Goal: Task Accomplishment & Management: Use online tool/utility

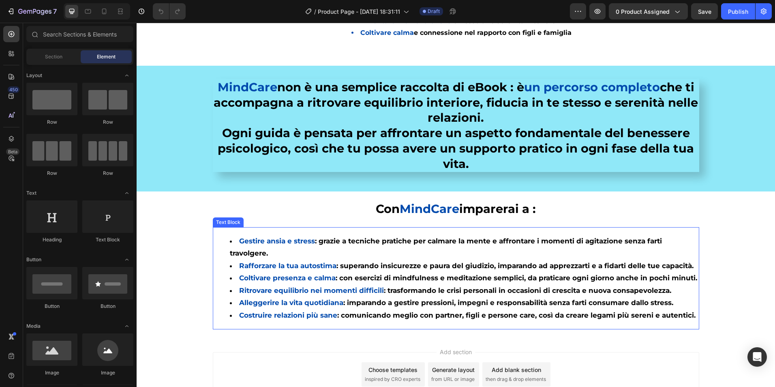
scroll to position [798, 0]
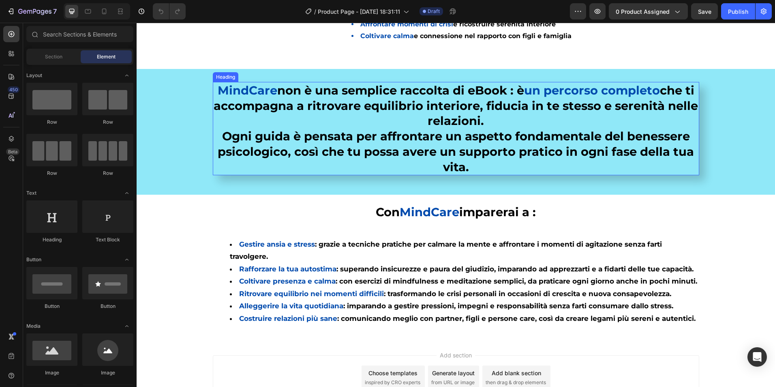
click at [221, 120] on h2 "MindCare non è una semplice raccolta di eBook : è un percorso completo che ti a…" at bounding box center [456, 128] width 487 height 93
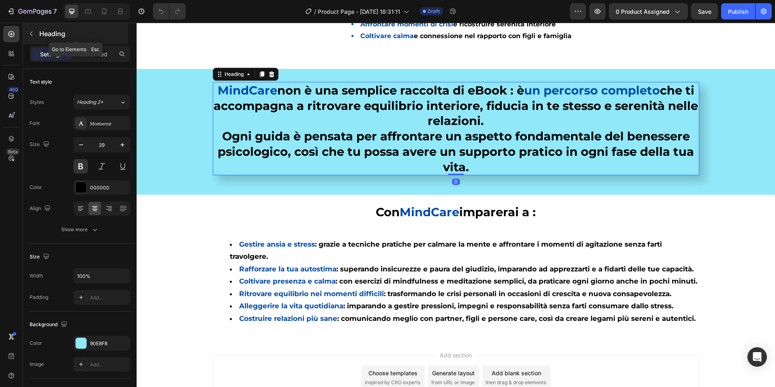
click at [30, 33] on icon "button" at bounding box center [31, 33] width 6 height 6
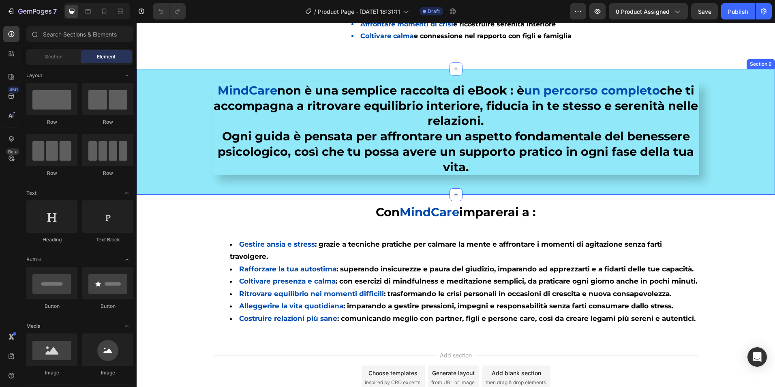
click at [147, 109] on div "MindCare non è una semplice raccolta di eBook : è un percorso completo che ti a…" at bounding box center [456, 132] width 639 height 100
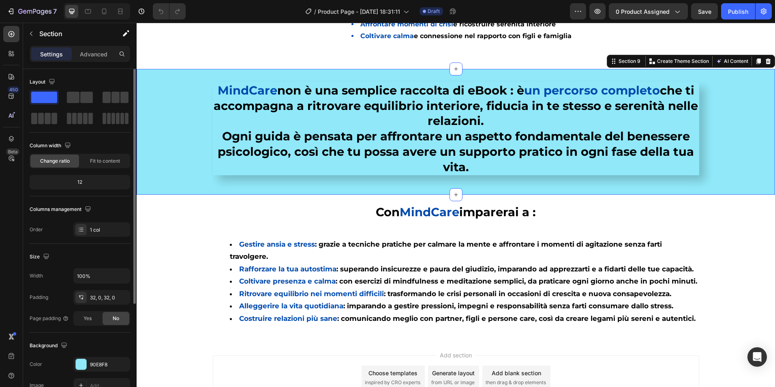
click at [64, 101] on div at bounding box center [80, 108] width 101 height 36
click at [73, 99] on span at bounding box center [73, 97] width 13 height 11
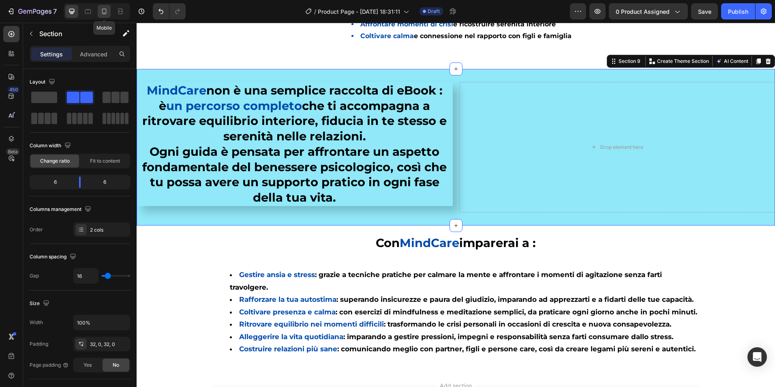
click at [102, 11] on icon at bounding box center [104, 11] width 8 height 8
type input "0"
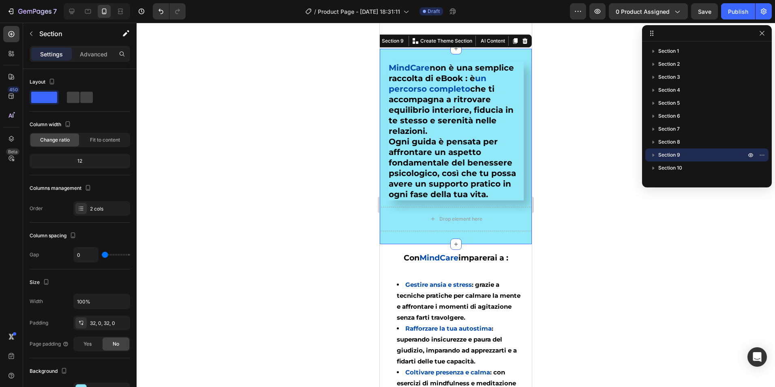
scroll to position [767, 0]
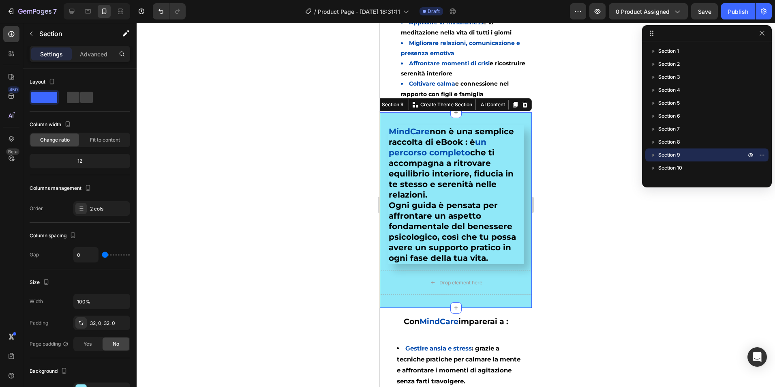
click at [294, 232] on div at bounding box center [456, 205] width 639 height 364
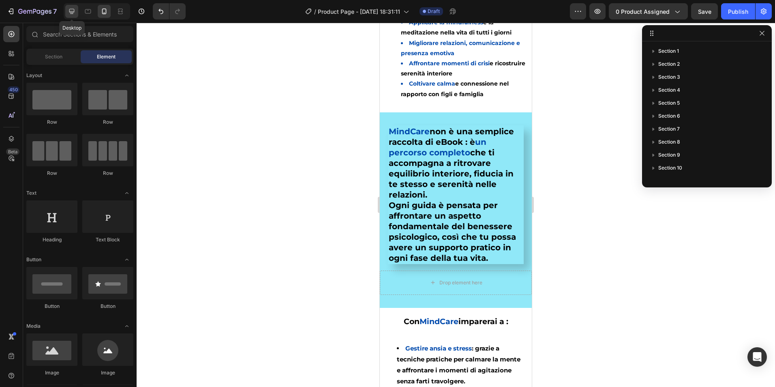
click at [74, 12] on icon at bounding box center [71, 11] width 5 height 5
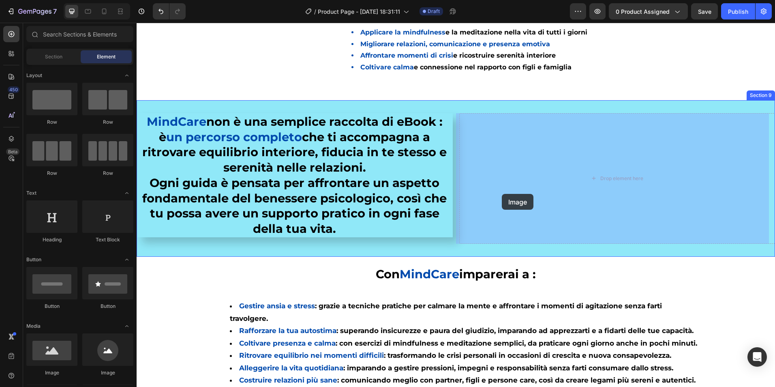
drag, startPoint x: 195, startPoint y: 373, endPoint x: 502, endPoint y: 194, distance: 355.6
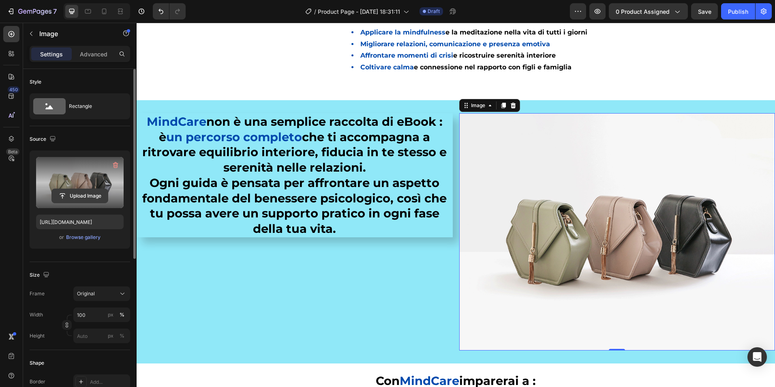
click at [84, 198] on input "file" at bounding box center [80, 196] width 56 height 14
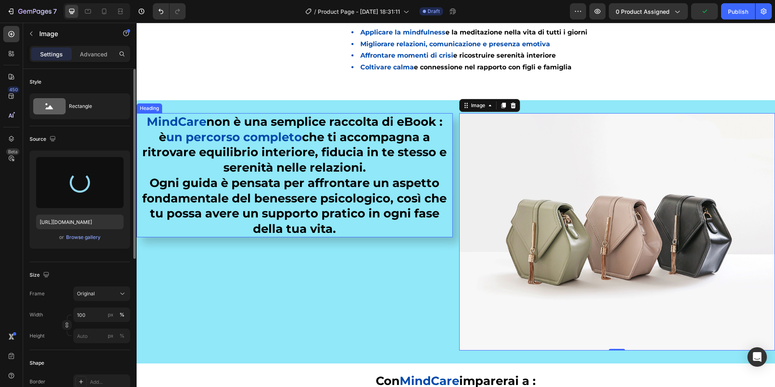
type input "[URL][DOMAIN_NAME]"
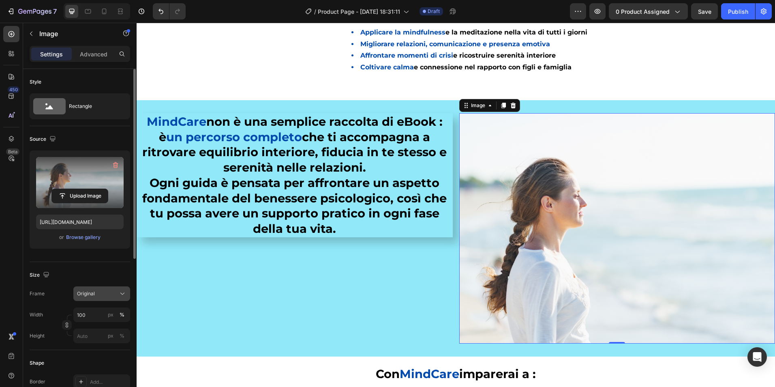
click at [104, 292] on div "Original" at bounding box center [97, 293] width 40 height 7
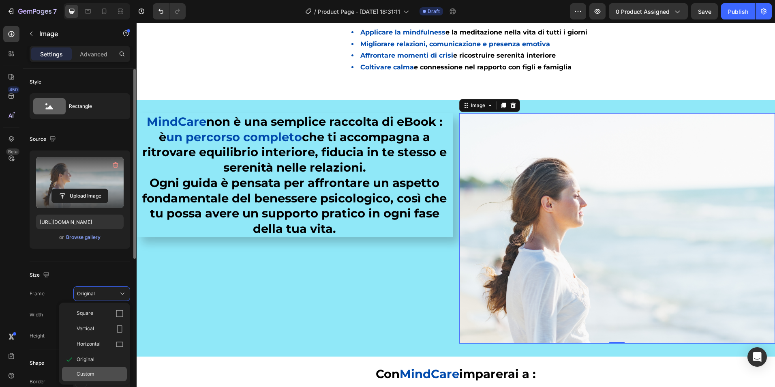
click at [76, 381] on div "Custom" at bounding box center [94, 374] width 65 height 15
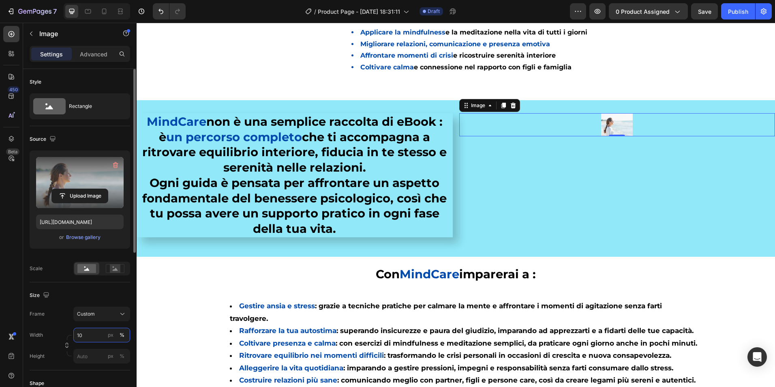
type input "1"
type input "3"
type input "5"
type input "420"
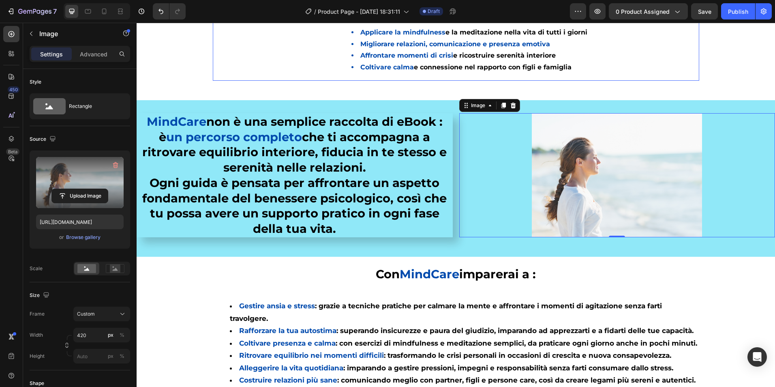
click at [687, 65] on li "Coltivare calma e connessione nel rapporto con figli e famiglia" at bounding box center [525, 68] width 347 height 12
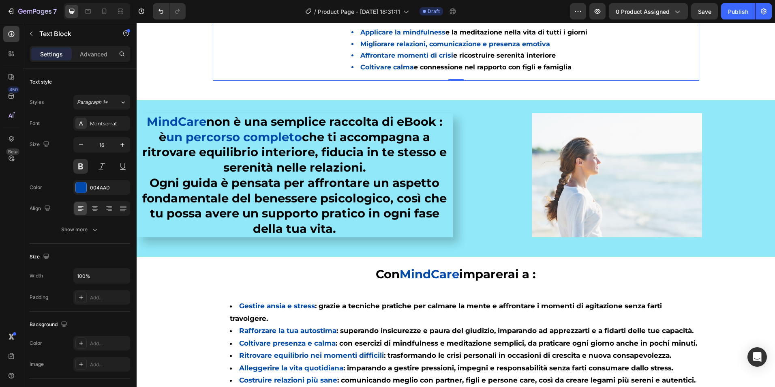
click at [86, 18] on div at bounding box center [97, 11] width 67 height 16
click at [87, 13] on icon at bounding box center [88, 11] width 6 height 4
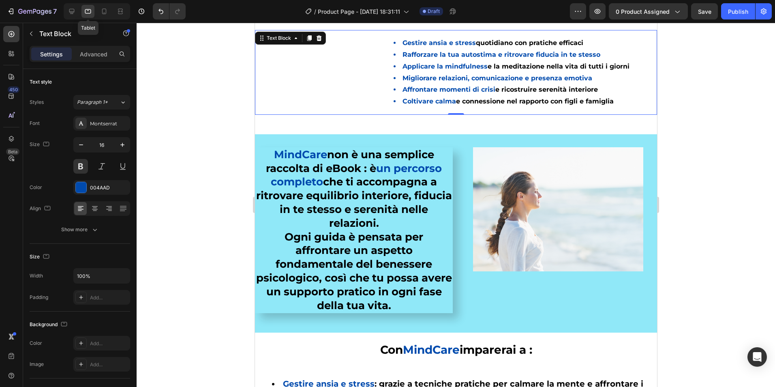
scroll to position [712, 0]
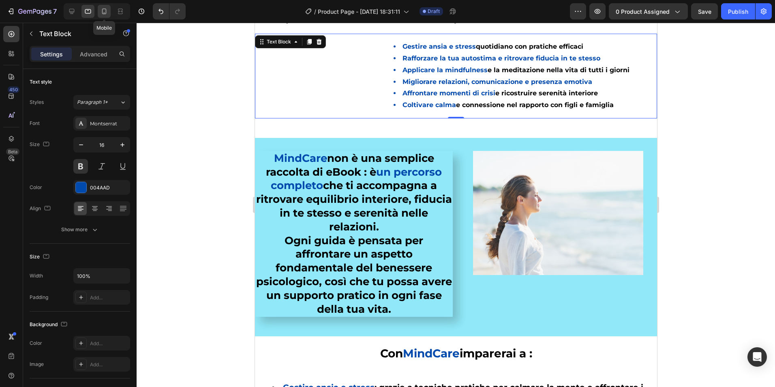
click at [103, 13] on icon at bounding box center [104, 12] width 4 height 6
type input "14"
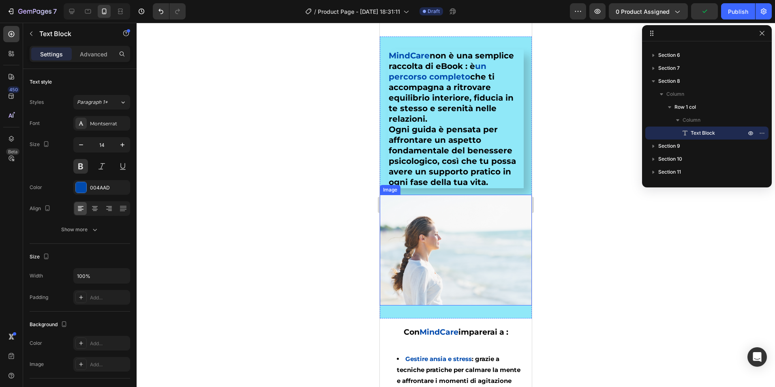
scroll to position [818, 0]
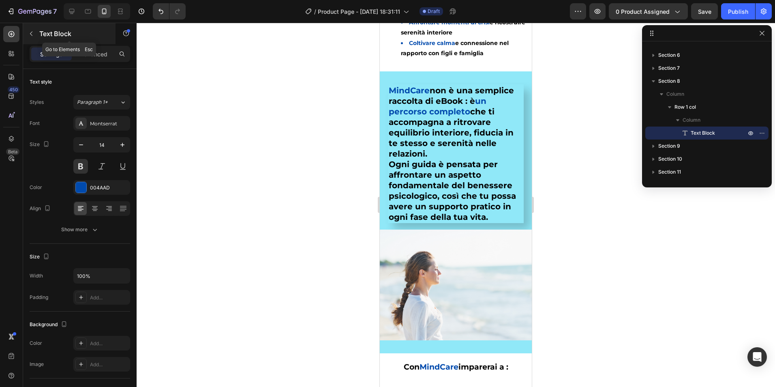
click at [31, 31] on icon "button" at bounding box center [31, 33] width 6 height 6
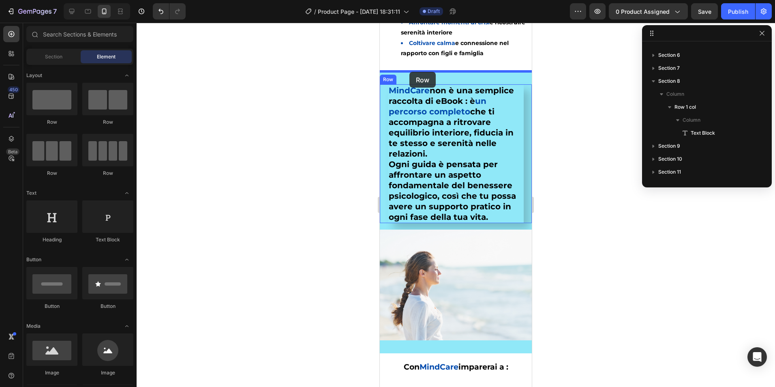
drag, startPoint x: 481, startPoint y: 136, endPoint x: 410, endPoint y: 72, distance: 95.6
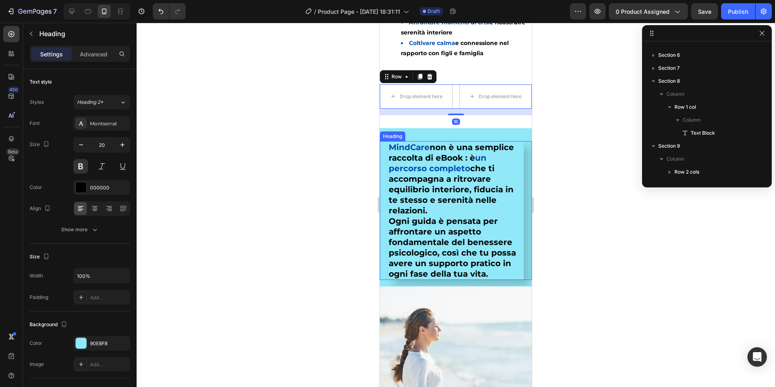
scroll to position [178, 0]
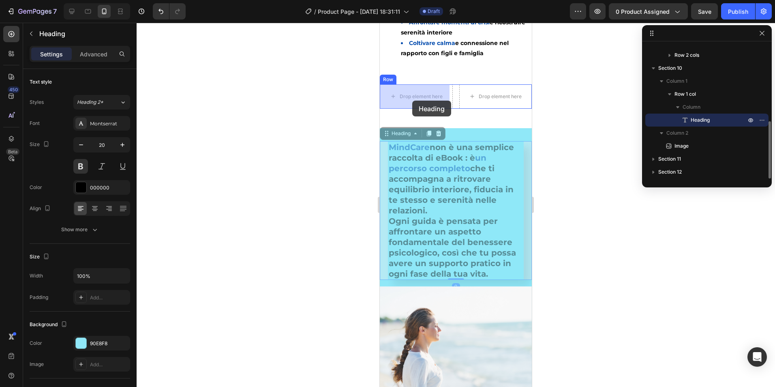
drag, startPoint x: 439, startPoint y: 211, endPoint x: 412, endPoint y: 101, distance: 113.4
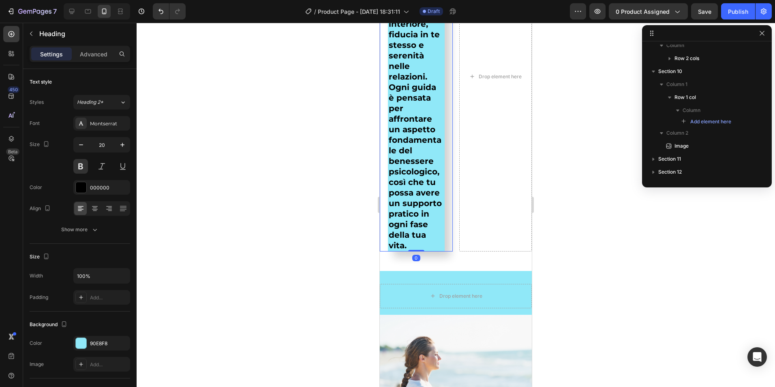
scroll to position [1062, 0]
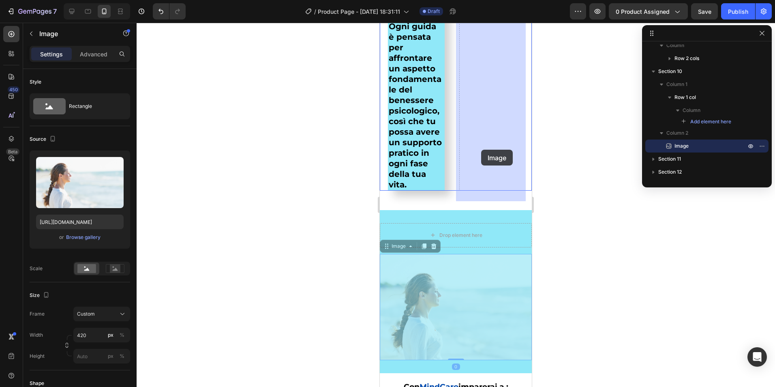
drag, startPoint x: 457, startPoint y: 347, endPoint x: 481, endPoint y: 150, distance: 198.5
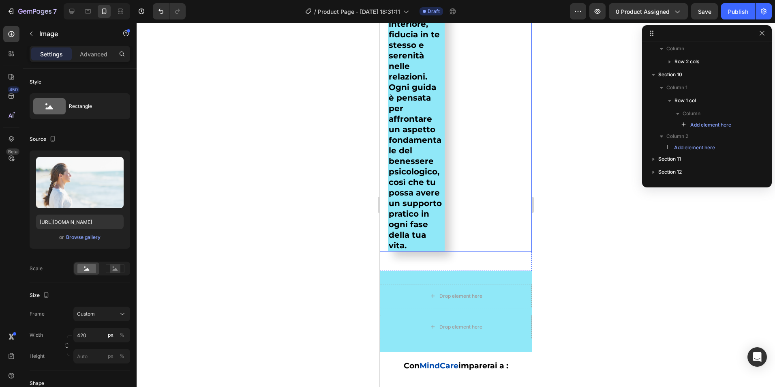
scroll to position [899, 0]
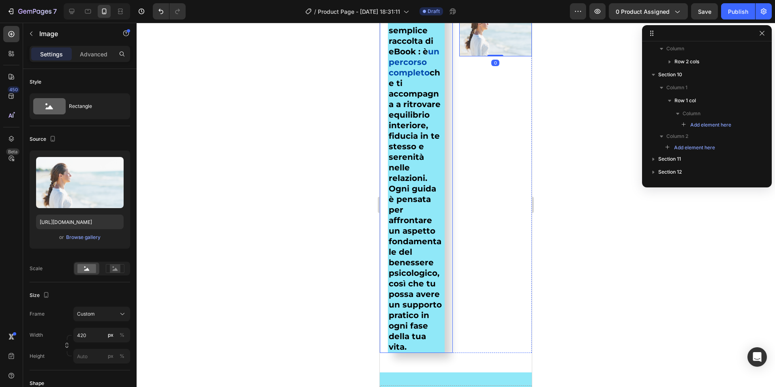
click at [421, 180] on h2 "MindCare non è una semplice raccolta di eBook : è un percorso completo che ti a…" at bounding box center [416, 178] width 57 height 350
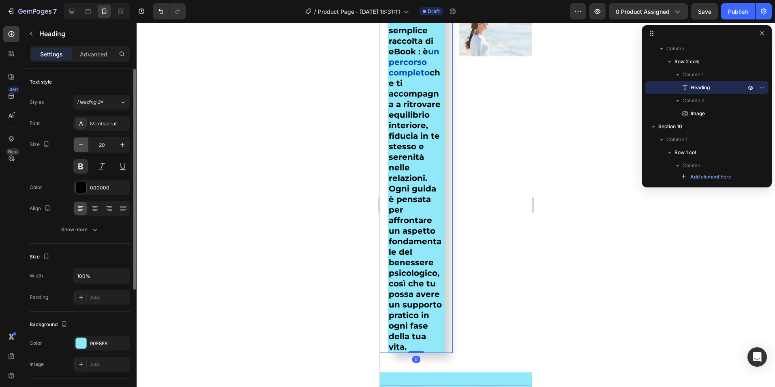
click at [83, 144] on icon "button" at bounding box center [81, 145] width 8 height 8
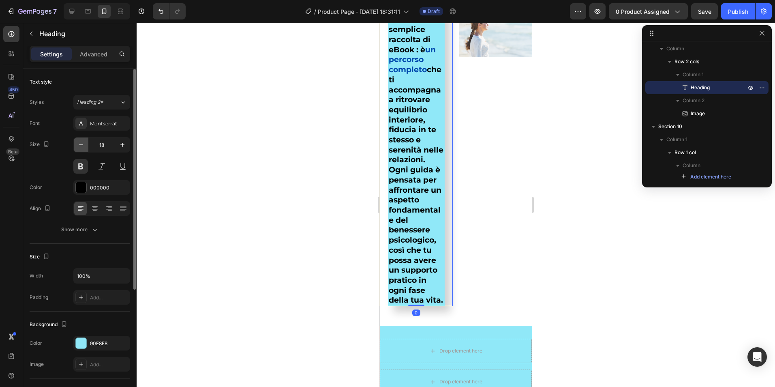
click at [83, 144] on icon "button" at bounding box center [81, 145] width 8 height 8
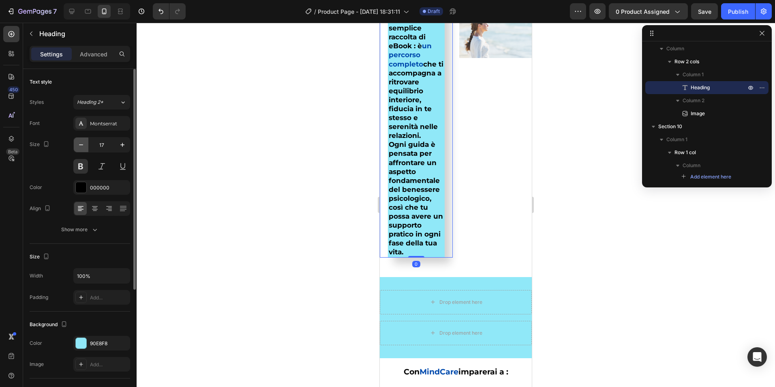
click at [83, 143] on icon "button" at bounding box center [81, 145] width 8 height 8
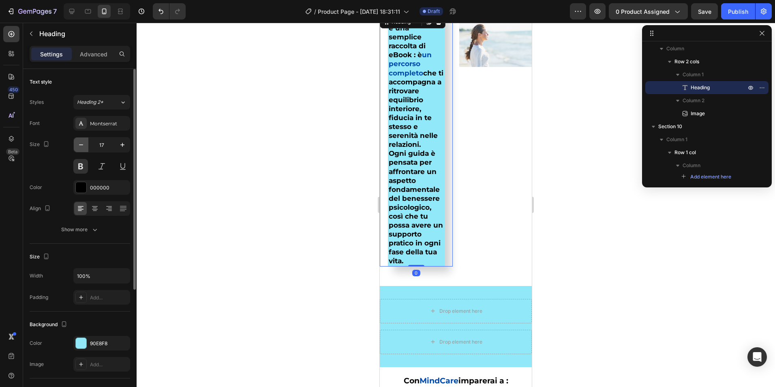
click at [83, 143] on icon "button" at bounding box center [81, 145] width 8 height 8
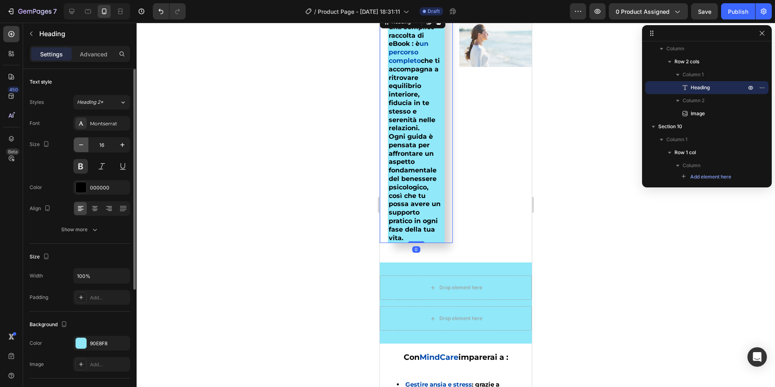
scroll to position [889, 0]
click at [83, 143] on icon "button" at bounding box center [81, 145] width 8 height 8
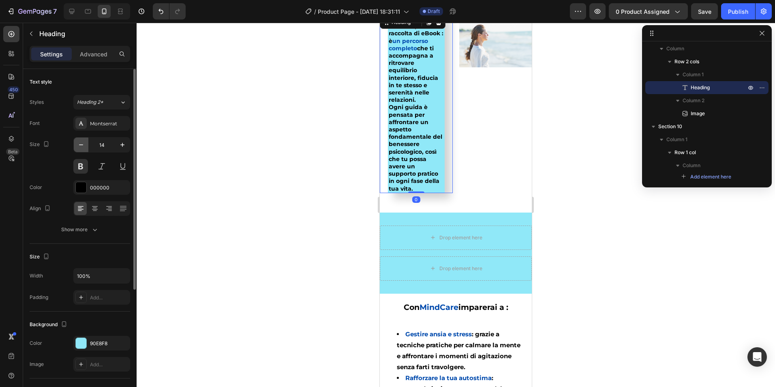
click at [83, 143] on icon "button" at bounding box center [81, 145] width 8 height 8
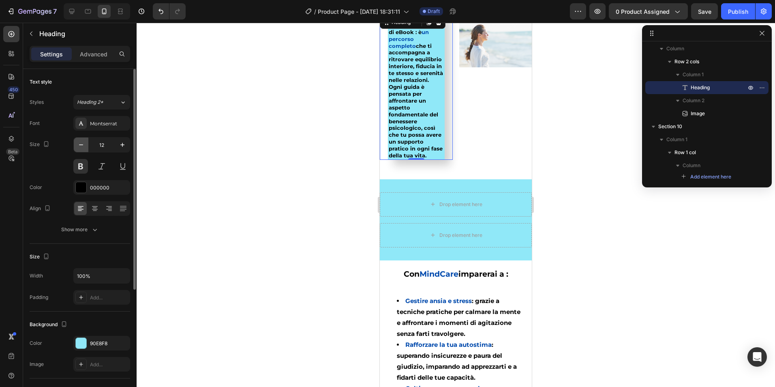
click at [83, 143] on icon "button" at bounding box center [81, 145] width 8 height 8
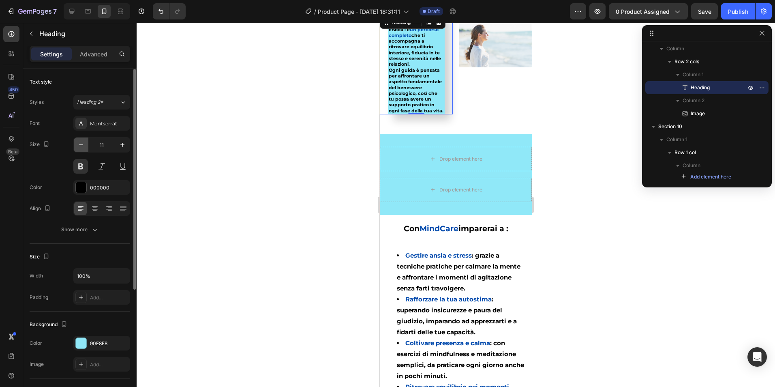
click at [83, 143] on icon "button" at bounding box center [81, 145] width 8 height 8
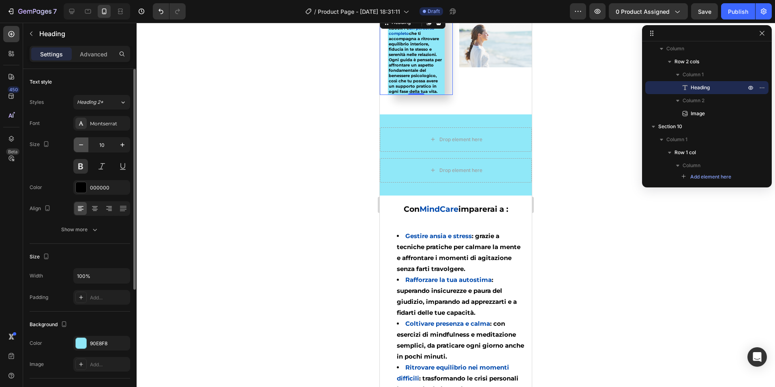
click at [83, 143] on icon "button" at bounding box center [81, 145] width 8 height 8
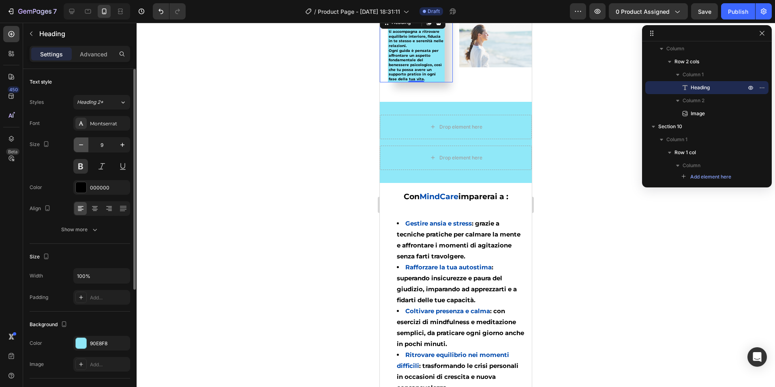
click at [83, 143] on icon "button" at bounding box center [81, 145] width 8 height 8
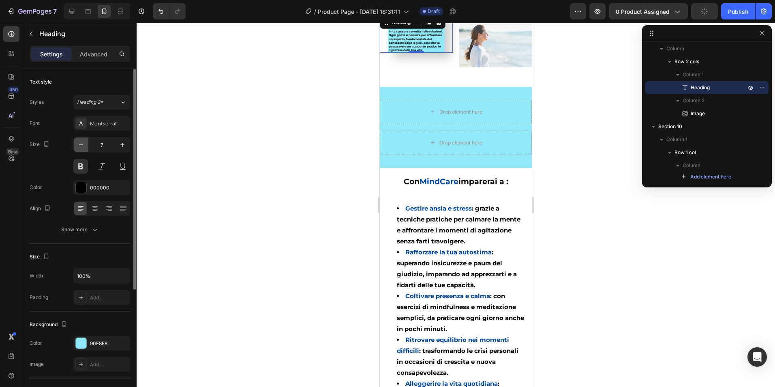
click at [83, 143] on icon "button" at bounding box center [81, 145] width 8 height 8
click at [123, 143] on icon "button" at bounding box center [122, 145] width 8 height 8
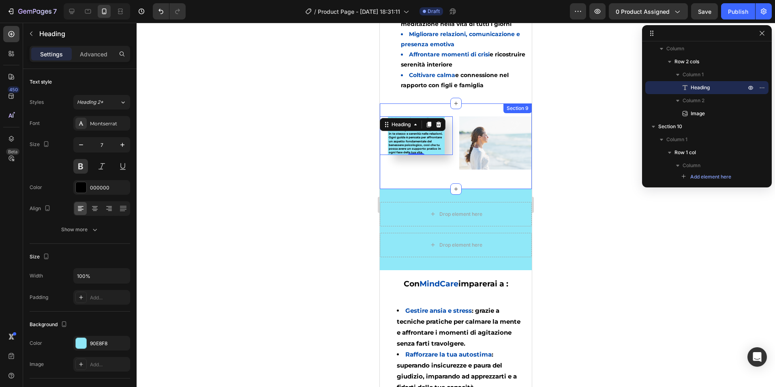
scroll to position [767, 0]
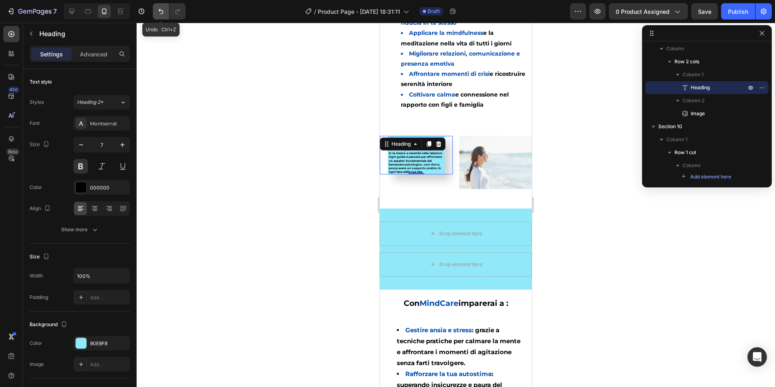
click at [159, 10] on icon "Undo/Redo" at bounding box center [161, 11] width 8 height 8
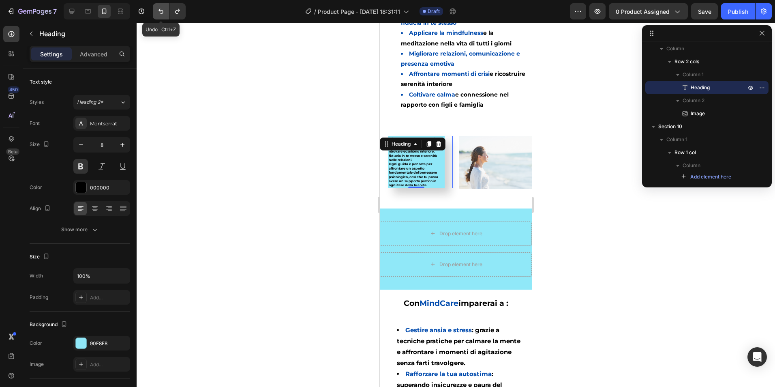
click at [159, 10] on icon "Undo/Redo" at bounding box center [161, 11] width 8 height 8
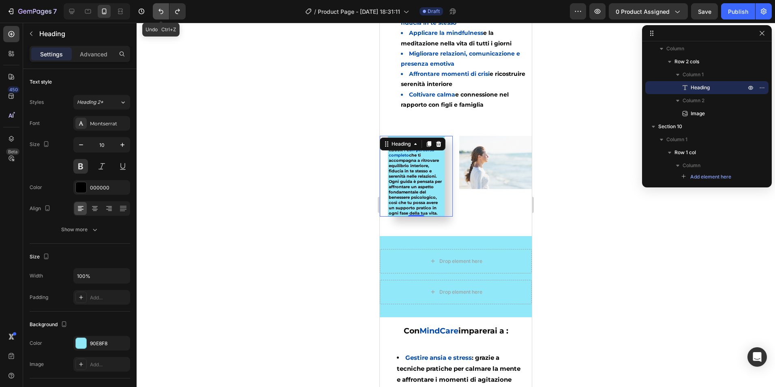
click at [159, 10] on icon "Undo/Redo" at bounding box center [161, 11] width 8 height 8
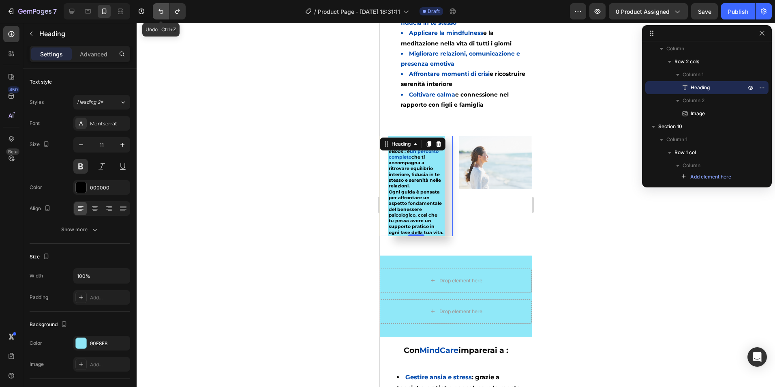
click at [159, 10] on icon "Undo/Redo" at bounding box center [161, 11] width 8 height 8
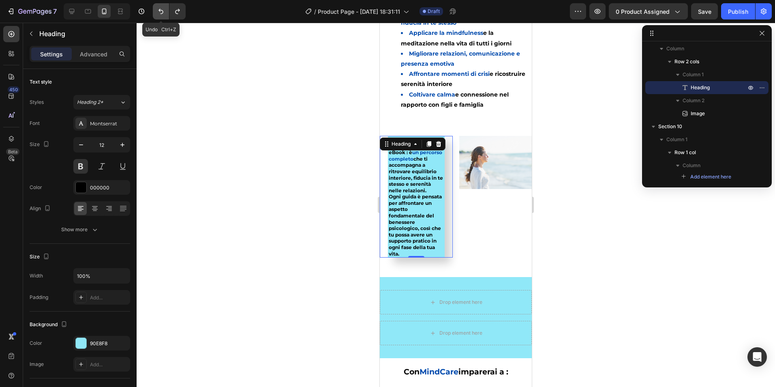
click at [159, 10] on icon "Undo/Redo" at bounding box center [161, 11] width 8 height 8
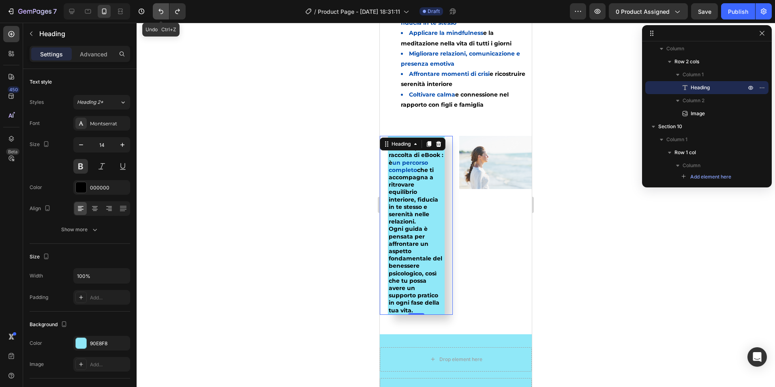
click at [159, 10] on icon "Undo/Redo" at bounding box center [161, 11] width 8 height 8
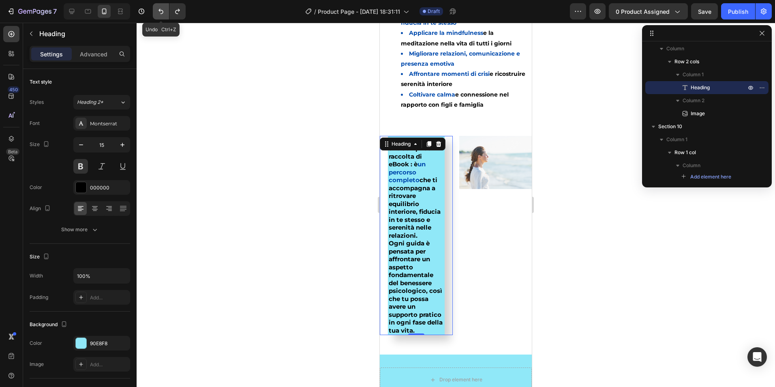
click at [159, 10] on icon "Undo/Redo" at bounding box center [161, 11] width 8 height 8
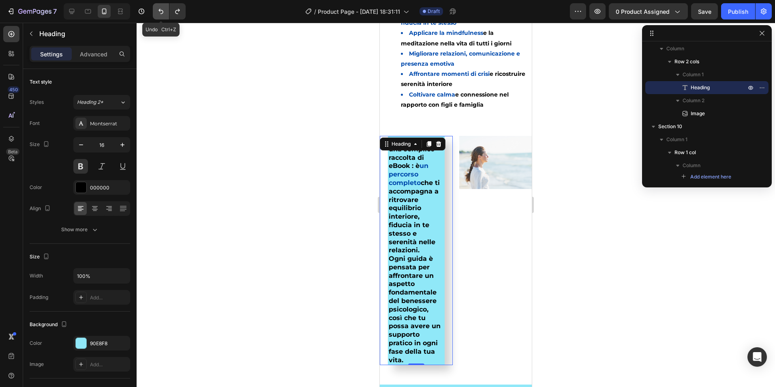
click at [159, 10] on icon "Undo/Redo" at bounding box center [161, 11] width 8 height 8
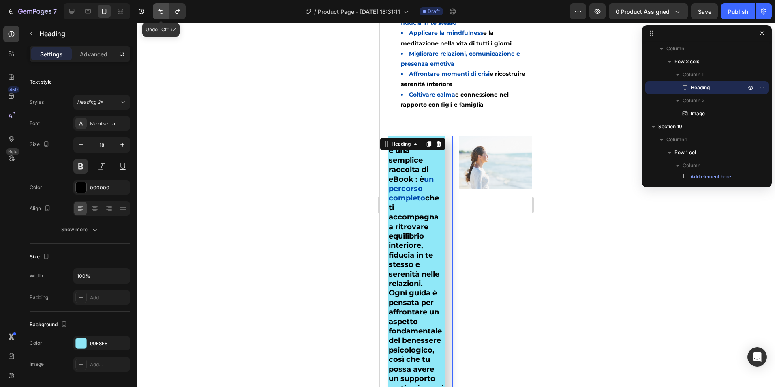
click at [159, 10] on icon "Undo/Redo" at bounding box center [161, 11] width 8 height 8
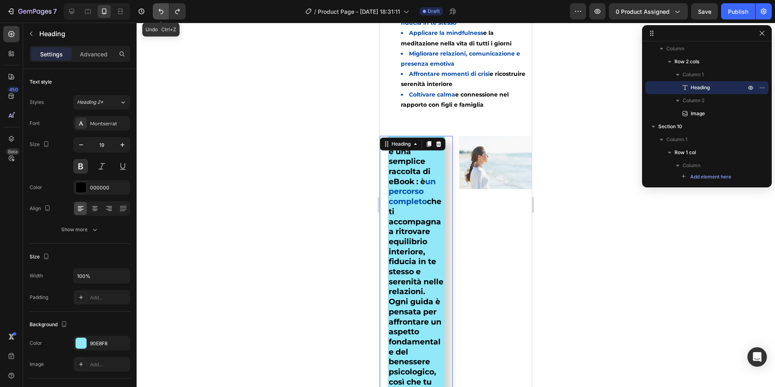
click at [159, 10] on icon "Undo/Redo" at bounding box center [161, 11] width 8 height 8
type input "20"
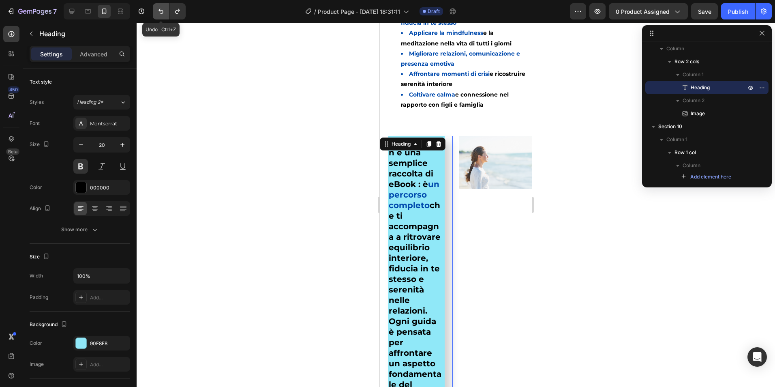
click at [159, 10] on icon "Undo/Redo" at bounding box center [161, 11] width 8 height 8
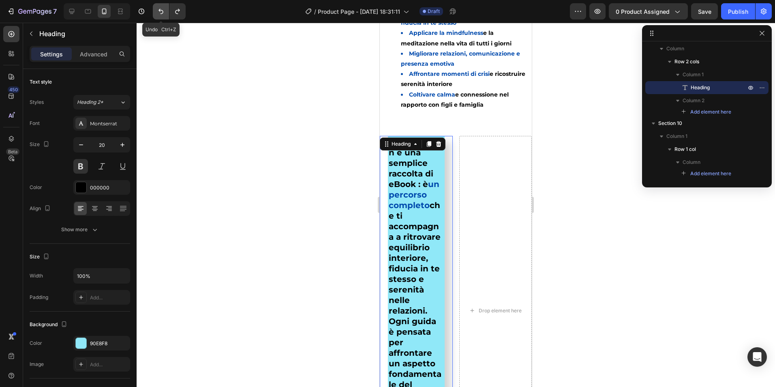
click at [159, 10] on icon "Undo/Redo" at bounding box center [161, 11] width 8 height 8
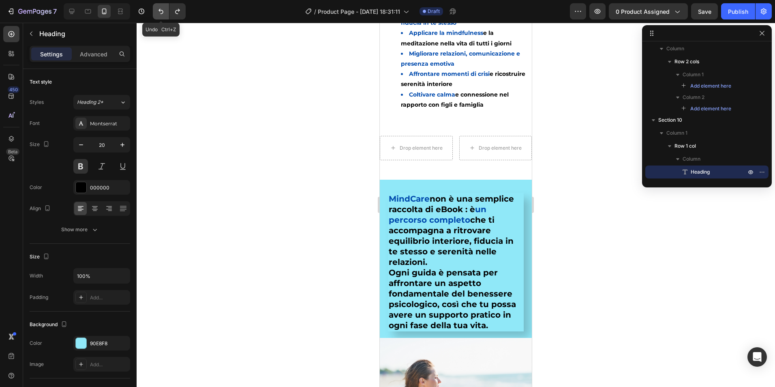
click at [159, 10] on icon "Undo/Redo" at bounding box center [161, 11] width 8 height 8
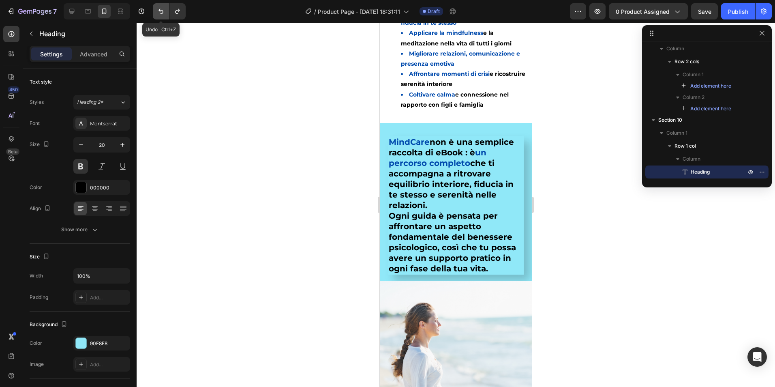
scroll to position [139, 0]
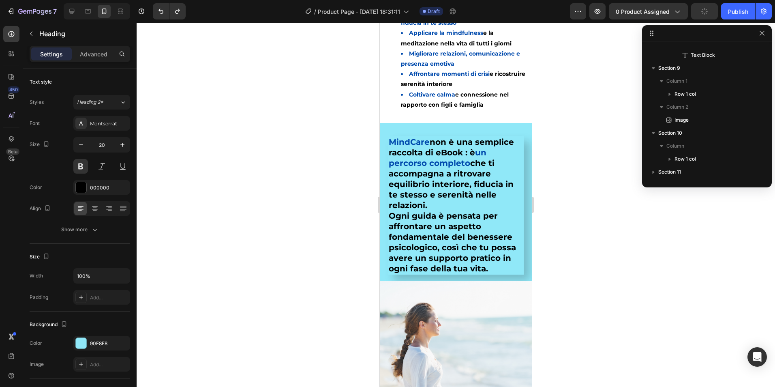
click at [270, 151] on div at bounding box center [456, 205] width 639 height 364
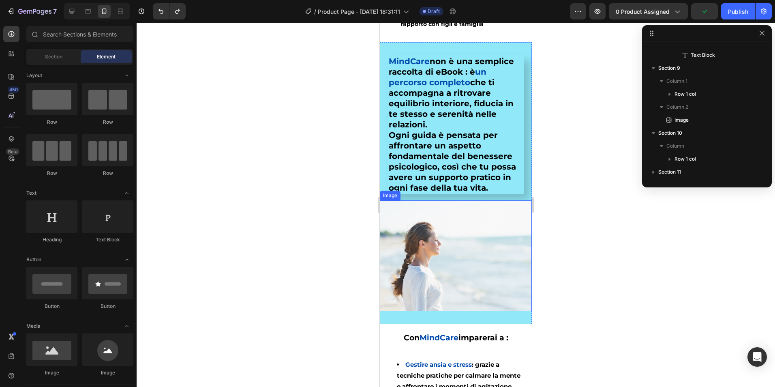
scroll to position [848, 0]
click at [415, 265] on img at bounding box center [456, 255] width 152 height 111
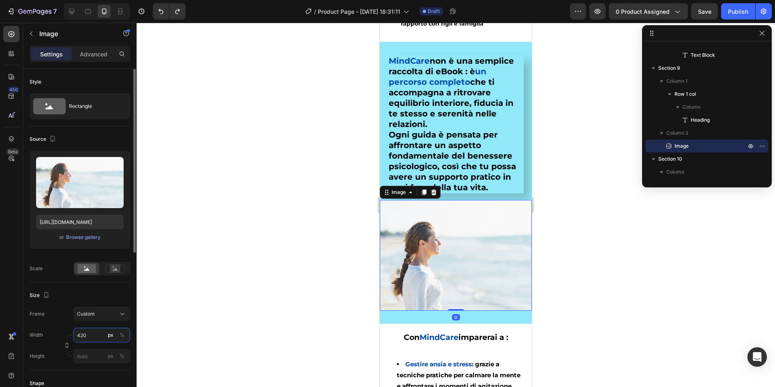
click at [90, 337] on input "420" at bounding box center [101, 335] width 57 height 15
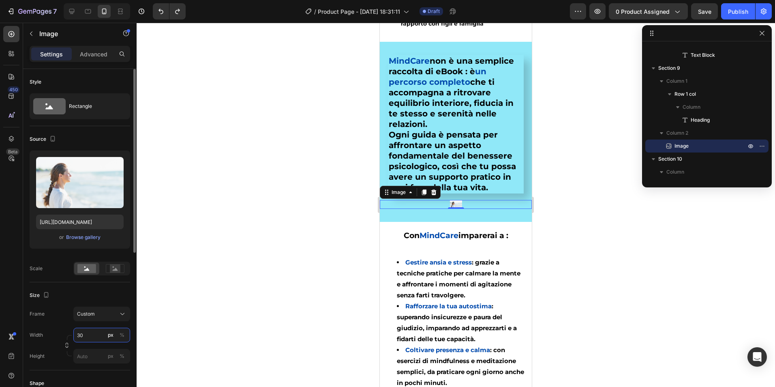
type input "300"
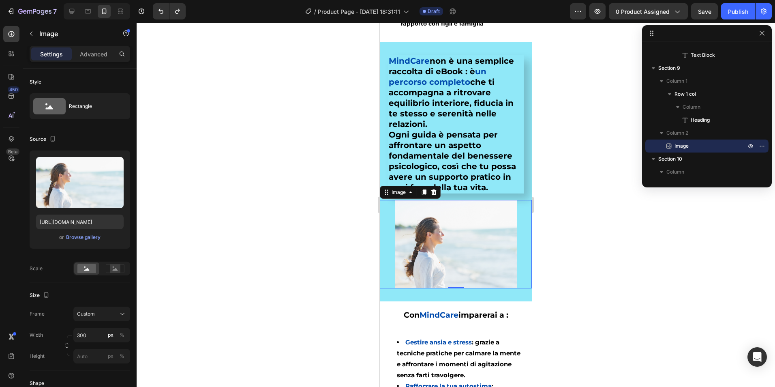
click at [199, 128] on div at bounding box center [456, 205] width 639 height 364
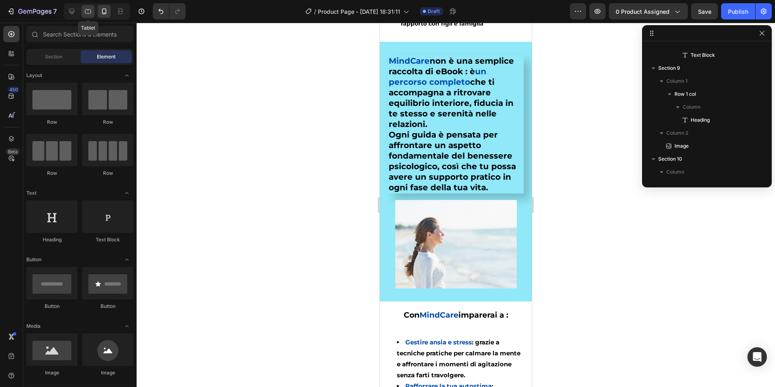
click at [88, 12] on icon at bounding box center [88, 11] width 8 height 8
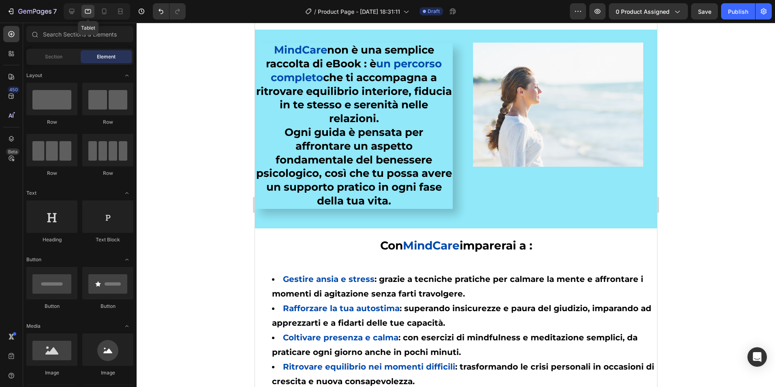
scroll to position [785, 0]
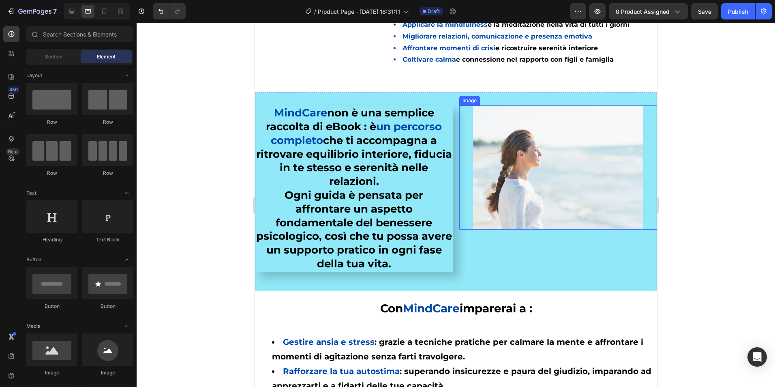
click at [568, 178] on img at bounding box center [558, 167] width 170 height 124
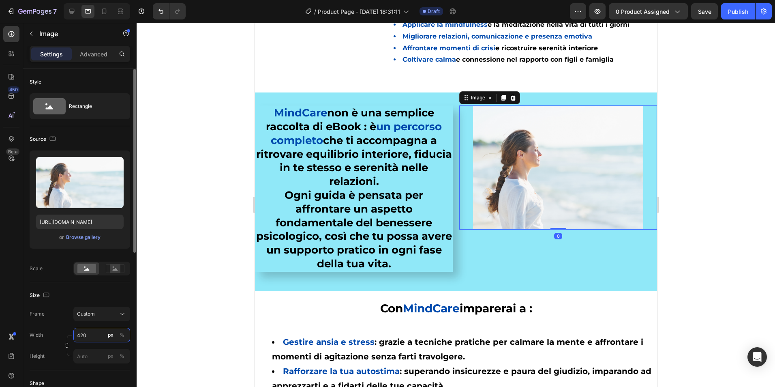
click at [93, 337] on input "420" at bounding box center [101, 335] width 57 height 15
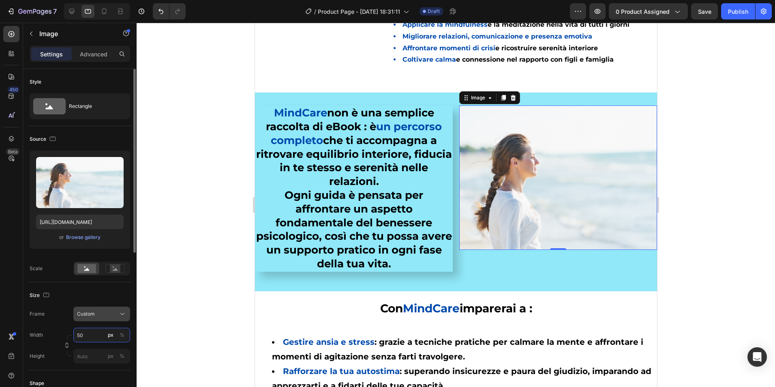
type input "5"
type input "600"
click at [341, 206] on h2 "MindCare non è una semplice raccolta di eBook : è un percorso completo che ti a…" at bounding box center [354, 188] width 198 height 166
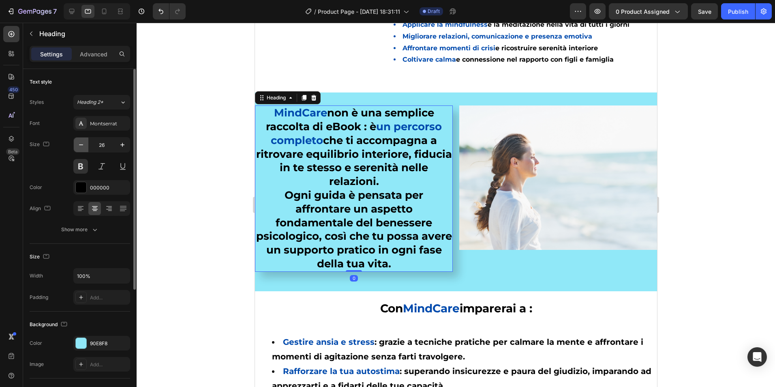
click at [83, 148] on icon "button" at bounding box center [81, 145] width 8 height 8
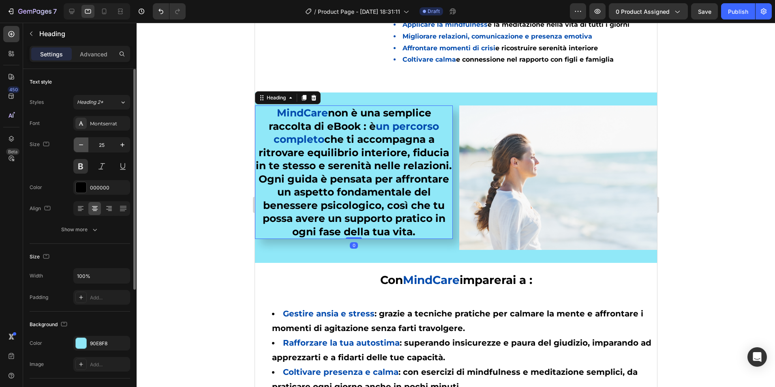
click at [83, 148] on icon "button" at bounding box center [81, 145] width 8 height 8
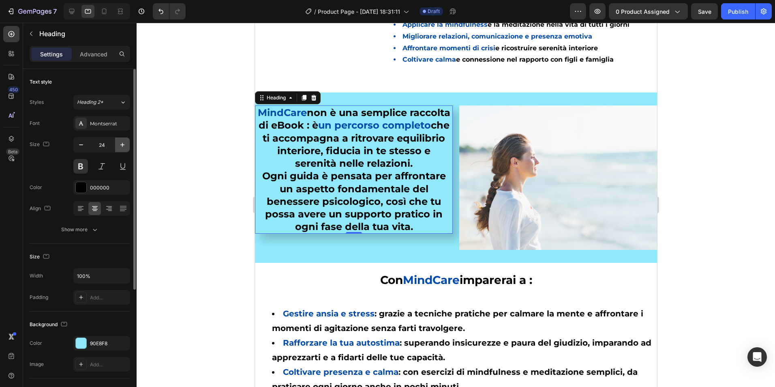
click at [124, 144] on icon "button" at bounding box center [122, 145] width 8 height 8
type input "25"
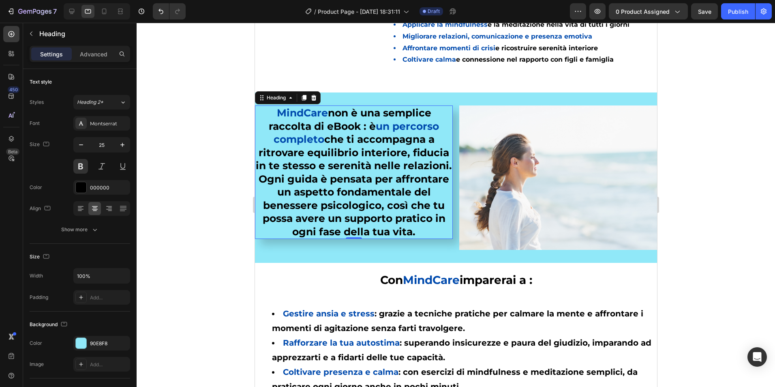
click at [178, 193] on div at bounding box center [456, 205] width 639 height 364
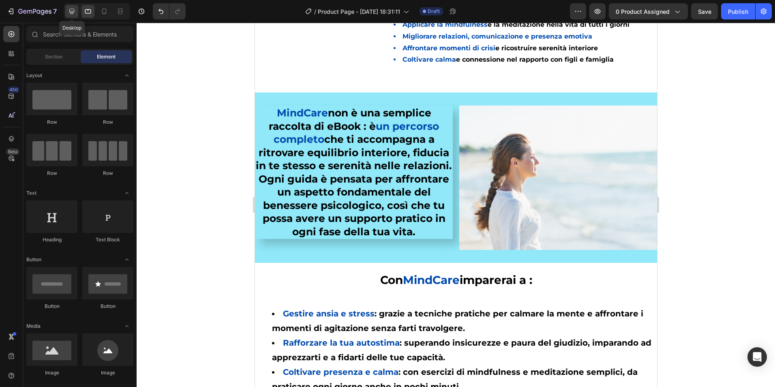
click at [70, 14] on icon at bounding box center [72, 11] width 8 height 8
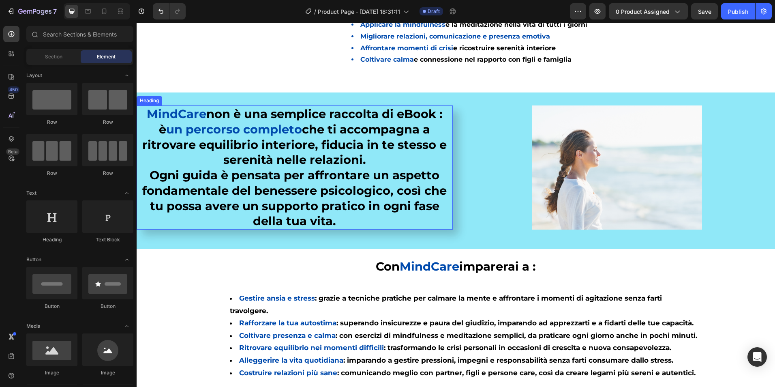
click at [167, 186] on h2 "MindCare non è una semplice raccolta di eBook : è un percorso completo che ti a…" at bounding box center [295, 167] width 316 height 124
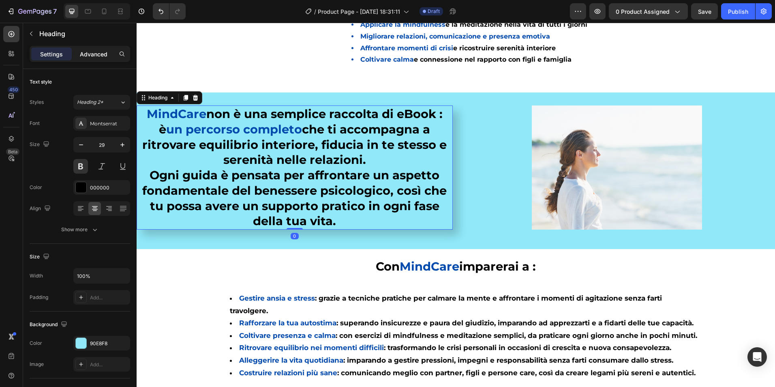
click at [94, 49] on div "Settings Advanced" at bounding box center [80, 54] width 101 height 16
click at [93, 54] on p "Advanced" at bounding box center [94, 54] width 28 height 9
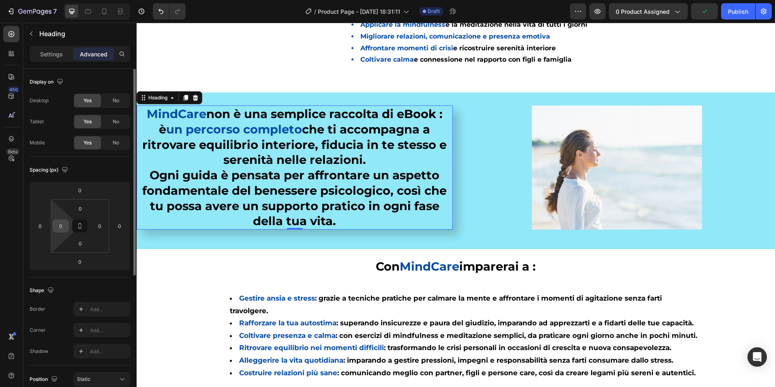
click at [63, 226] on input "0" at bounding box center [61, 226] width 12 height 12
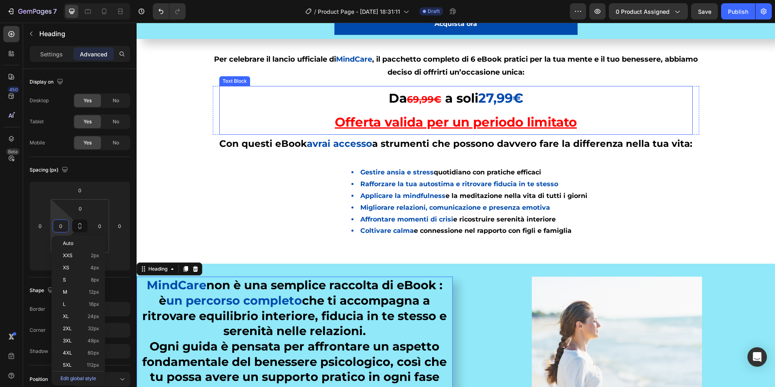
scroll to position [704, 0]
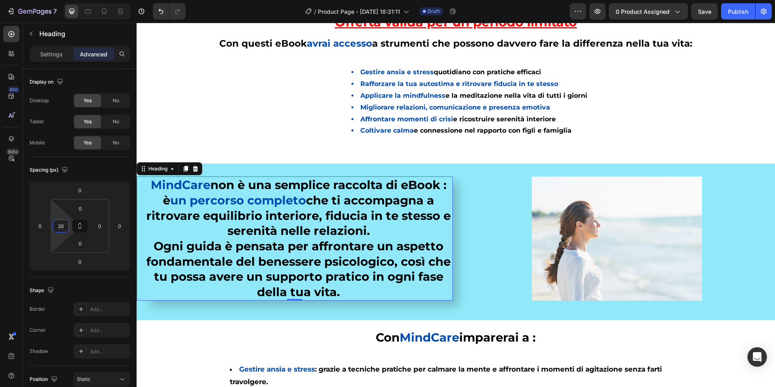
type input "2"
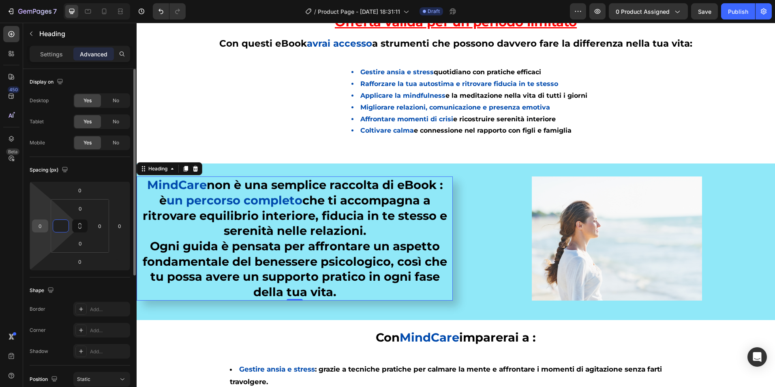
type input "0"
click at [43, 225] on input "0" at bounding box center [40, 226] width 12 height 12
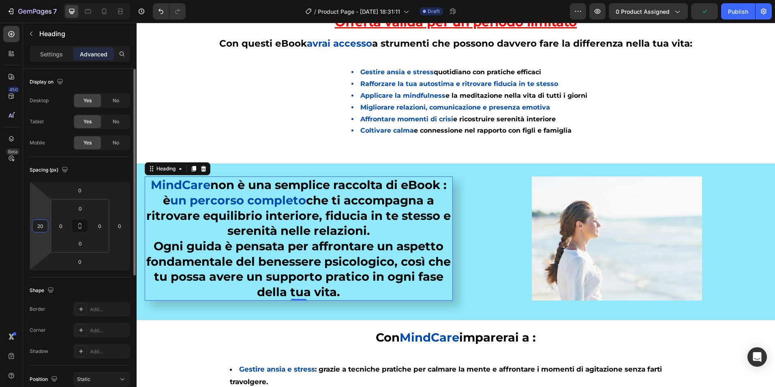
type input "2"
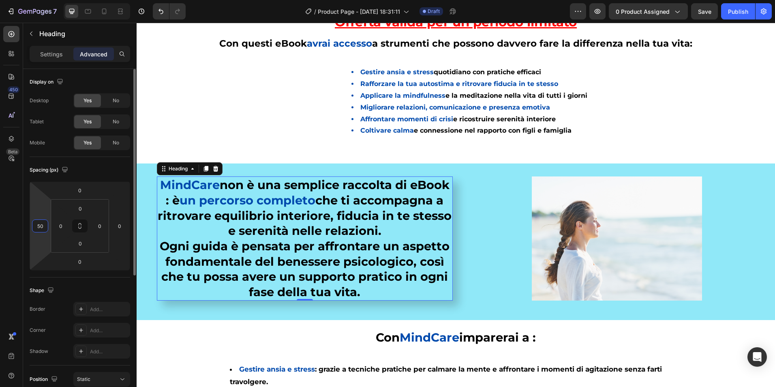
type input "5"
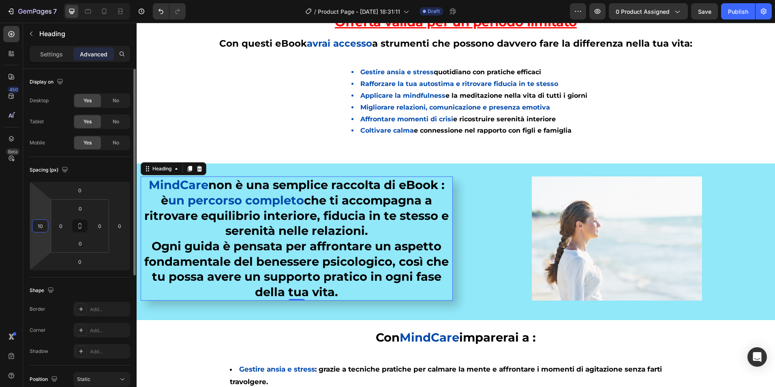
type input "100"
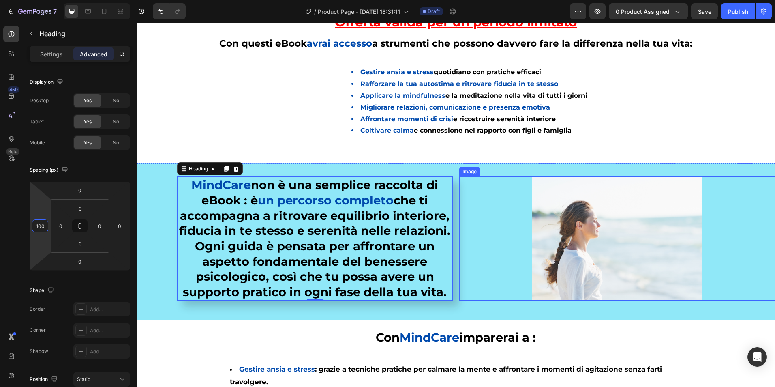
click at [725, 219] on div at bounding box center [617, 238] width 316 height 124
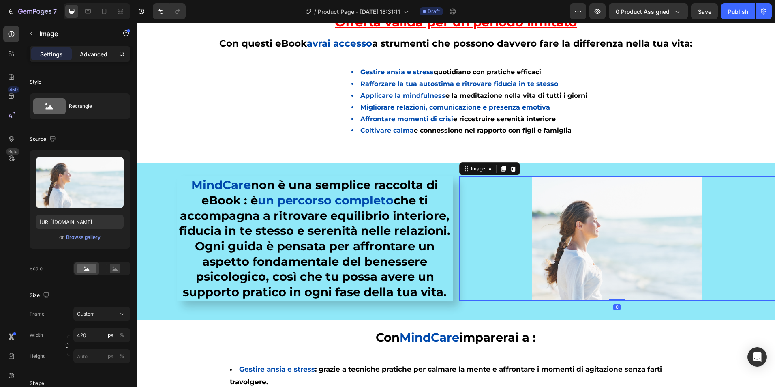
click at [102, 50] on p "Advanced" at bounding box center [94, 54] width 28 height 9
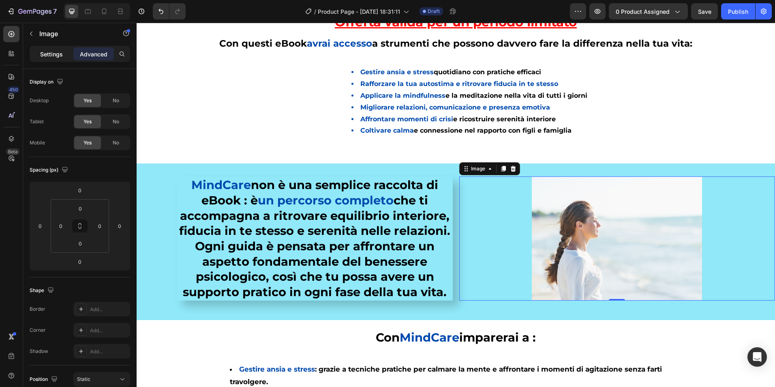
click at [61, 51] on p "Settings" at bounding box center [51, 54] width 23 height 9
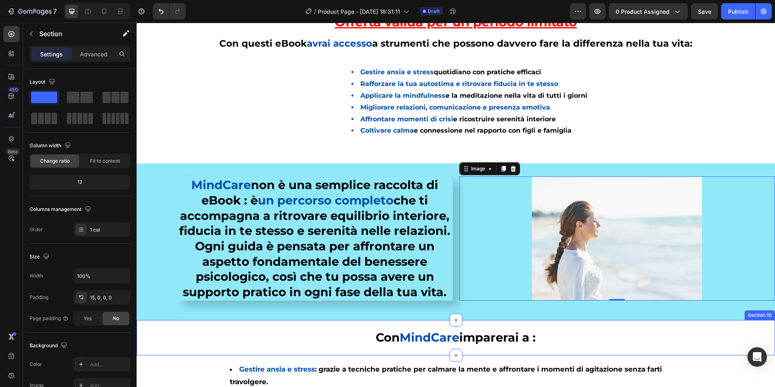
click at [188, 352] on div "Con MindCare imparerai a : Text Block Row" at bounding box center [456, 340] width 639 height 29
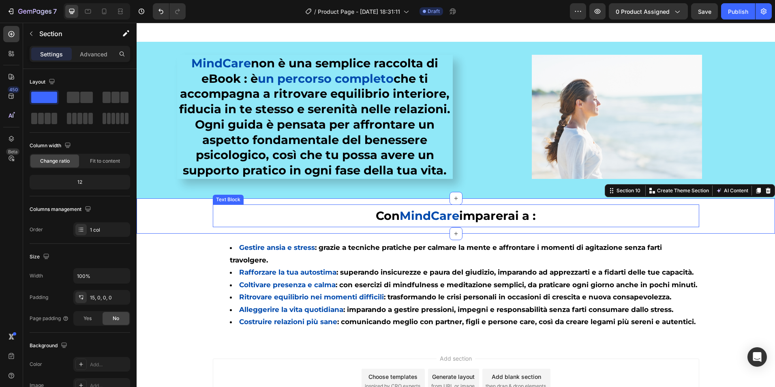
scroll to position [785, 0]
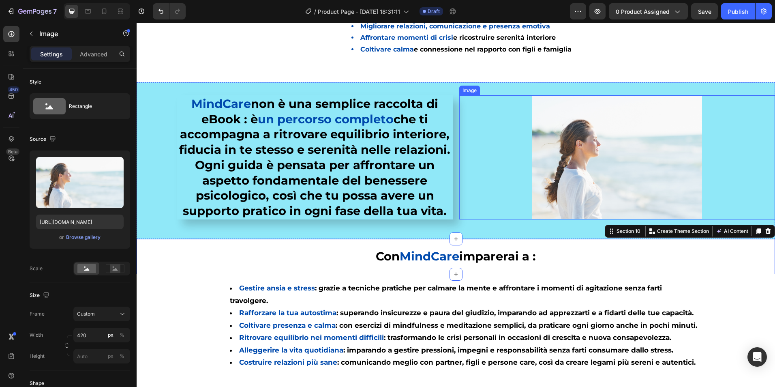
click at [598, 142] on img at bounding box center [617, 157] width 170 height 124
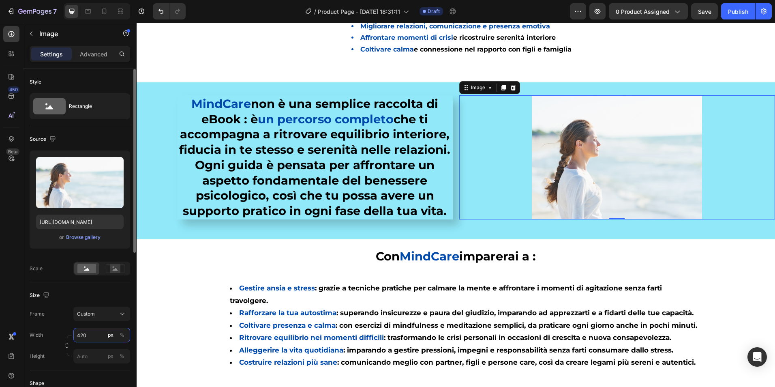
click at [95, 337] on input "420" at bounding box center [101, 335] width 57 height 15
click at [96, 329] on input "420" at bounding box center [101, 335] width 57 height 15
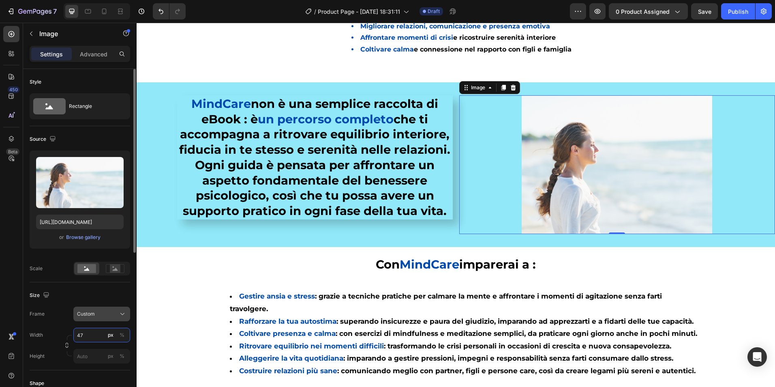
type input "470"
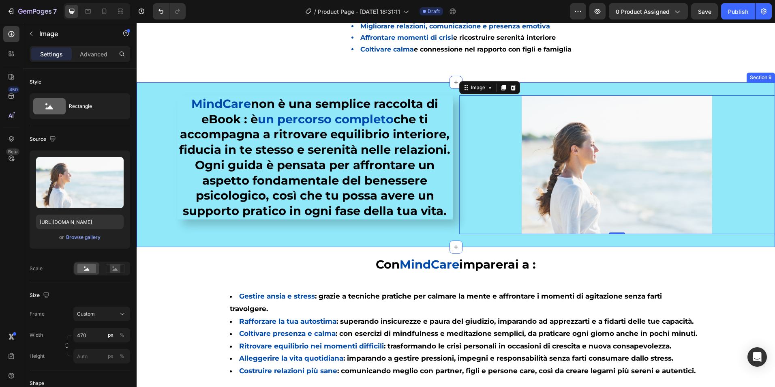
click at [468, 243] on div "MindCare non è una semplice raccolta di eBook : è un percorso completo che ti a…" at bounding box center [456, 164] width 639 height 165
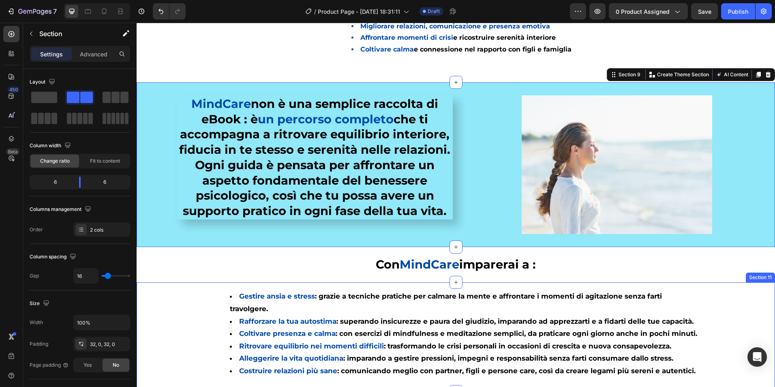
click at [760, 307] on div "Gestire ansia e stress : grazie a tecniche pratiche per calmare la mente e affr…" at bounding box center [456, 336] width 639 height 109
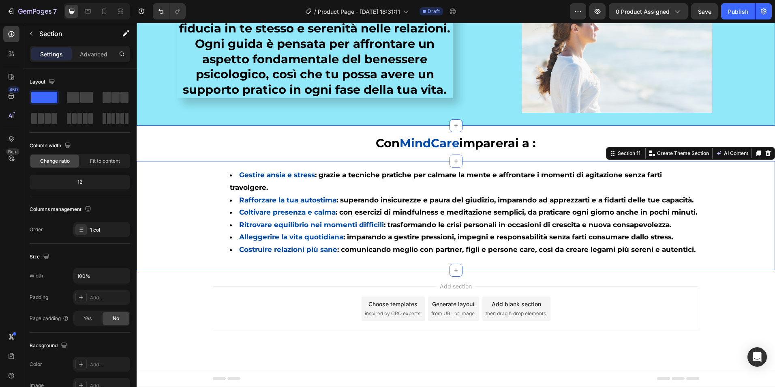
scroll to position [925, 0]
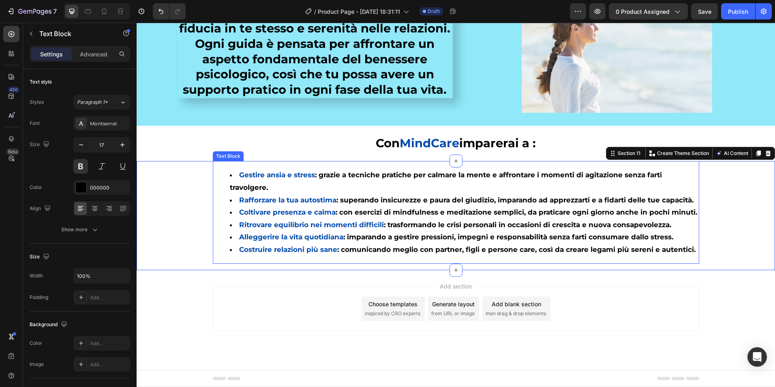
click at [285, 176] on li "Gestire ansia e stress : grazie a tecniche pratiche per calmare la mente e affr…" at bounding box center [464, 181] width 469 height 25
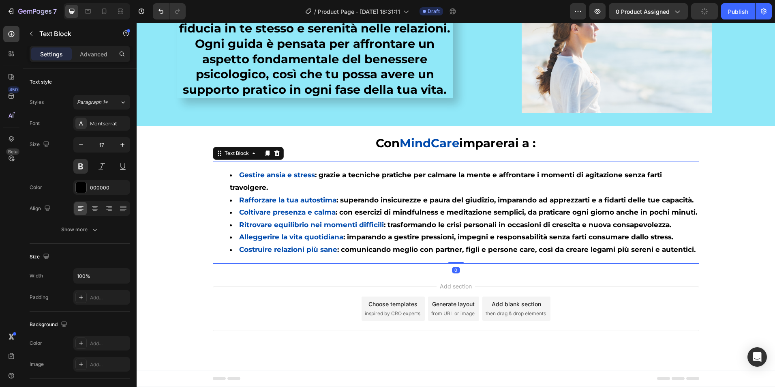
click at [267, 176] on li "Gestire ansia e stress : grazie a tecniche pratiche per calmare la mente e affr…" at bounding box center [464, 181] width 469 height 25
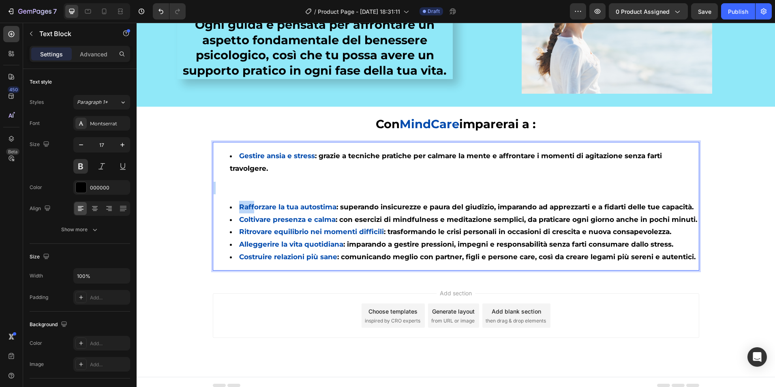
drag, startPoint x: 252, startPoint y: 204, endPoint x: 243, endPoint y: 172, distance: 33.1
click at [247, 187] on div "Gestire ansia e stress : grazie a tecniche pratiche per calmare la mente e affr…" at bounding box center [456, 206] width 487 height 129
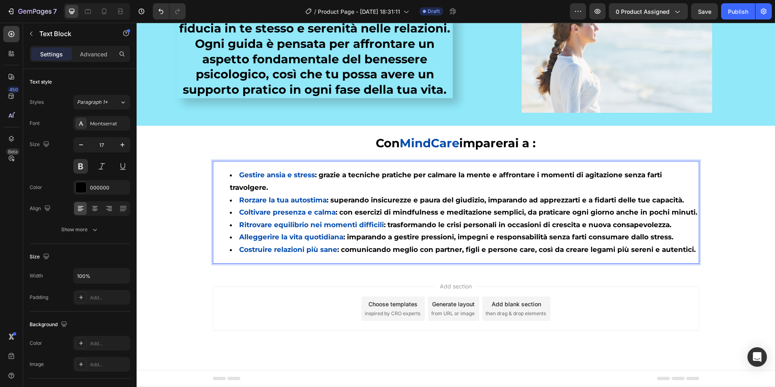
click at [276, 176] on li "Gestire ansia e stress : grazie a tecniche pratiche per calmare la mente e affr…" at bounding box center [464, 181] width 469 height 25
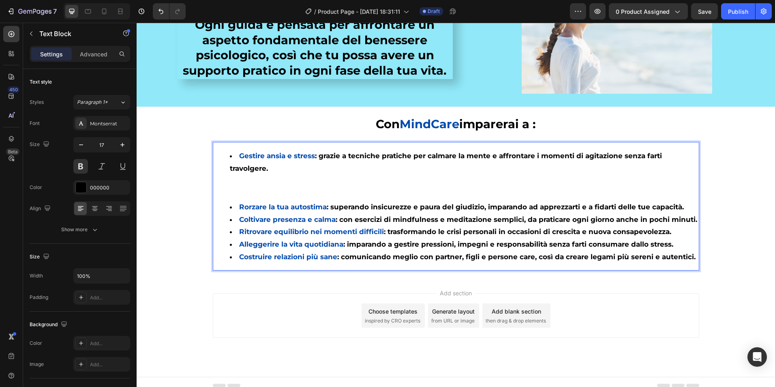
click at [268, 226] on li "Coltivare presenza e calma : con esercizi di mindfulness e meditazione semplici…" at bounding box center [464, 219] width 469 height 13
click at [236, 202] on div "Gestire ansia e stress : grazie a tecniche pratiche per calmare la mente e affr…" at bounding box center [456, 206] width 487 height 129
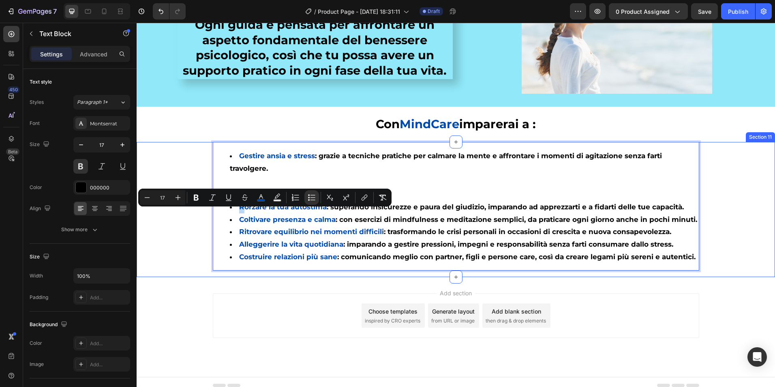
click at [187, 169] on div "Gestire ansia e stress : grazie a tecniche pratiche per calmare la mente e affr…" at bounding box center [456, 209] width 639 height 135
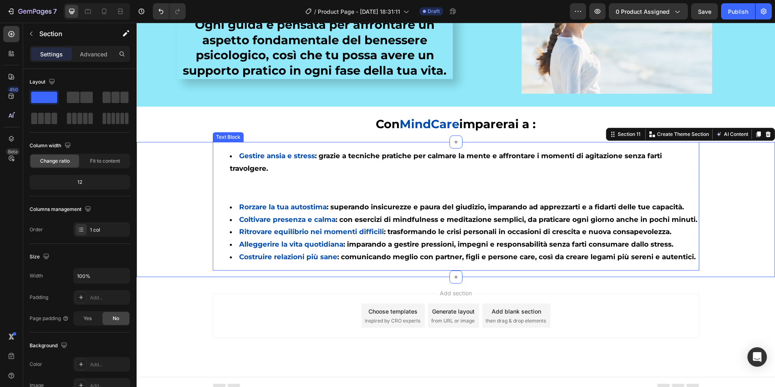
click at [229, 194] on p "Rich Text Editor. Editing area: main" at bounding box center [456, 188] width 485 height 13
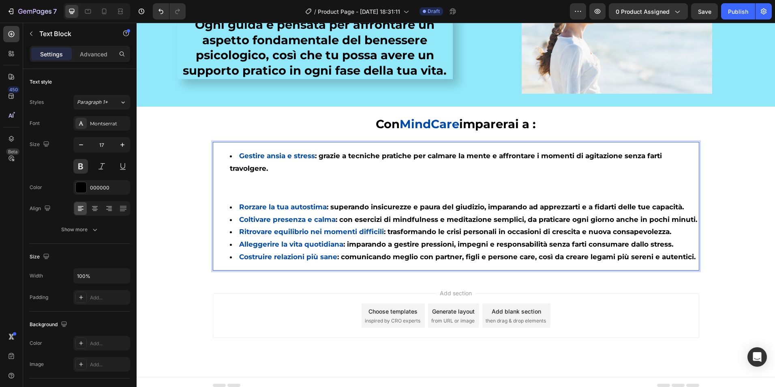
click at [232, 203] on div "Gestire ansia e stress : grazie a tecniche pratiche per calmare la mente e affr…" at bounding box center [456, 206] width 487 height 129
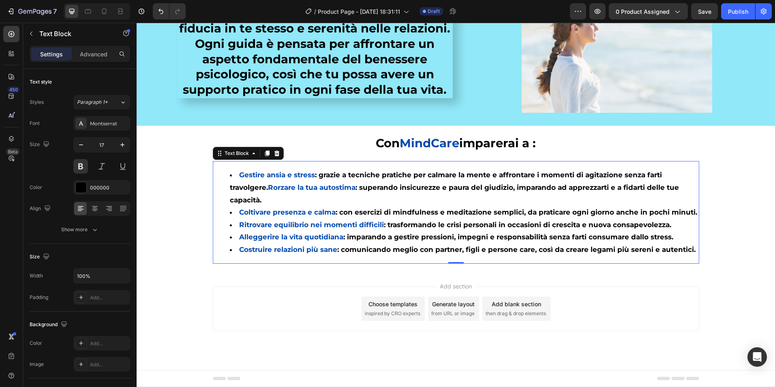
drag, startPoint x: 277, startPoint y: 198, endPoint x: 266, endPoint y: 176, distance: 24.3
click at [266, 176] on li "Gestire ansia e stress : grazie a tecniche pratiche per calmare la mente e affr…" at bounding box center [464, 187] width 469 height 37
click at [268, 183] on span "Rorzare la tua autostima" at bounding box center [312, 187] width 88 height 8
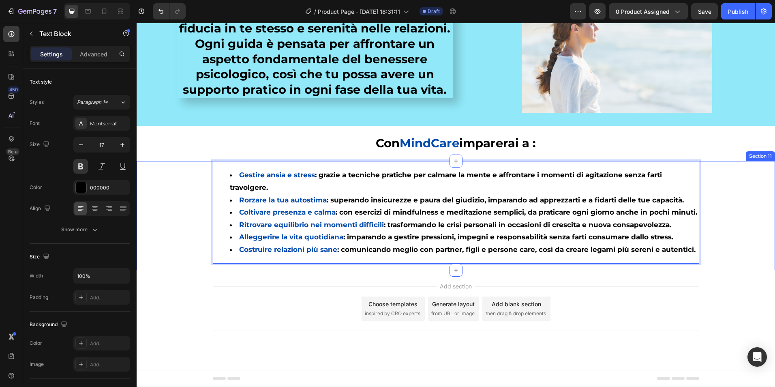
click at [185, 202] on div "Gestire ansia e stress : grazie a tecniche pratiche per calmare la mente e affr…" at bounding box center [456, 215] width 639 height 109
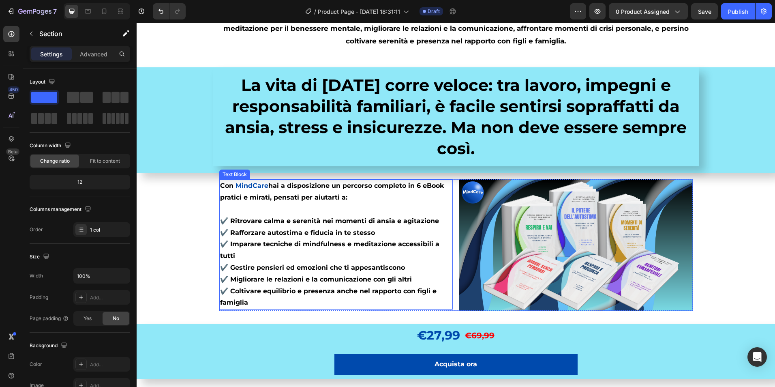
scroll to position [0, 0]
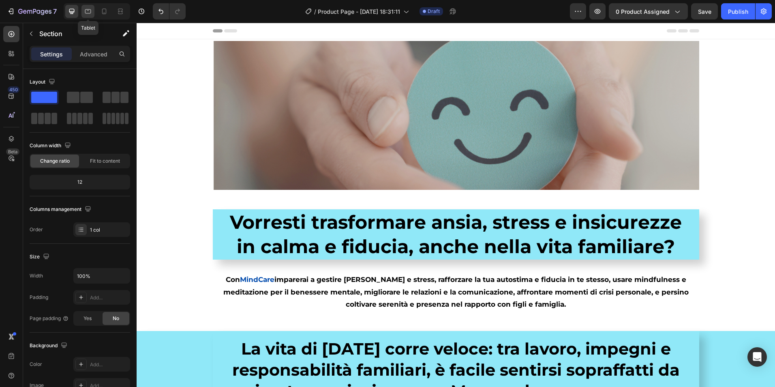
click at [90, 11] on icon at bounding box center [88, 11] width 8 height 8
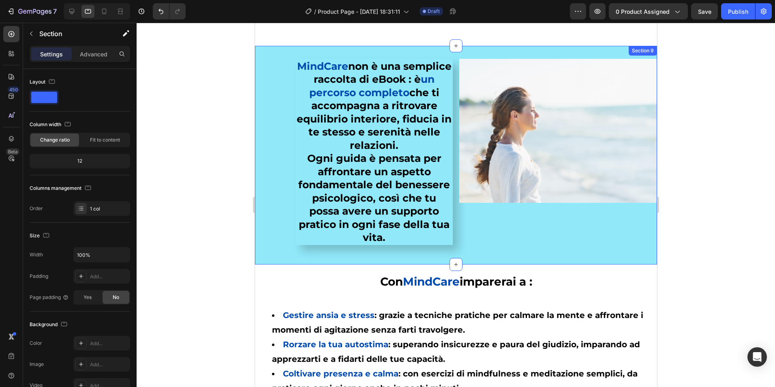
scroll to position [833, 0]
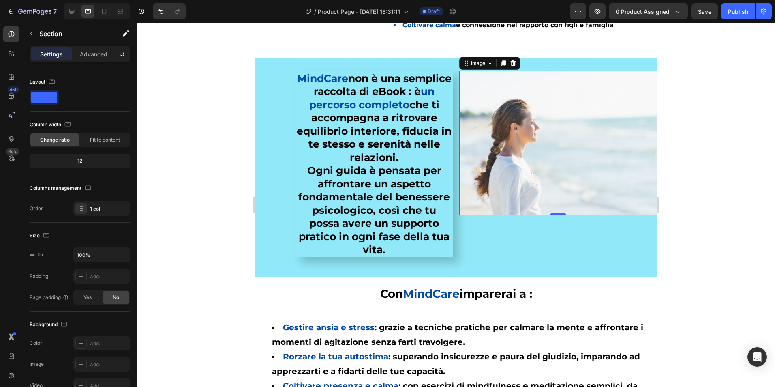
click at [568, 115] on img at bounding box center [558, 143] width 198 height 144
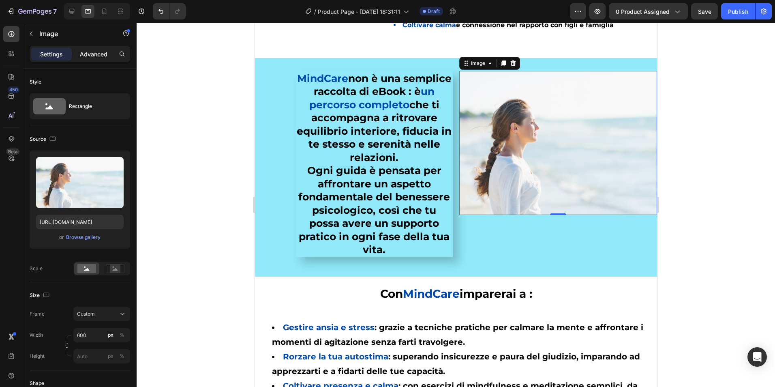
click at [102, 53] on p "Advanced" at bounding box center [94, 54] width 28 height 9
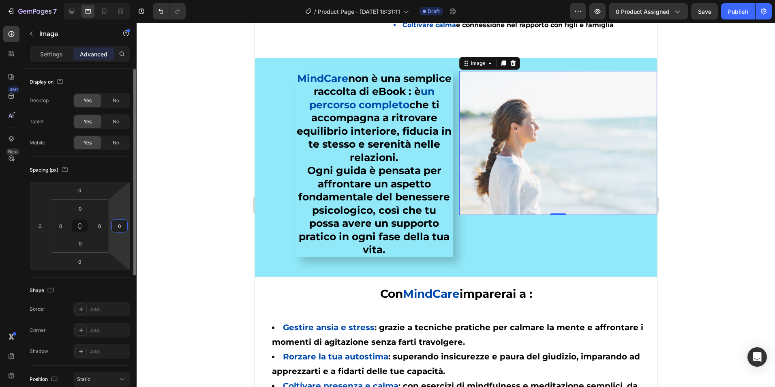
click at [120, 224] on input "0" at bounding box center [120, 226] width 12 height 12
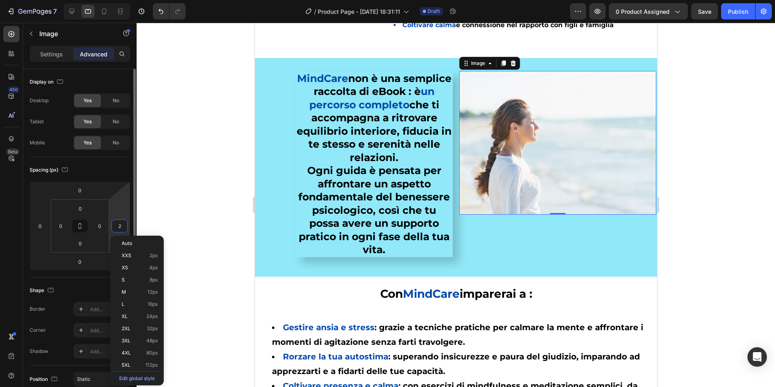
type input "20"
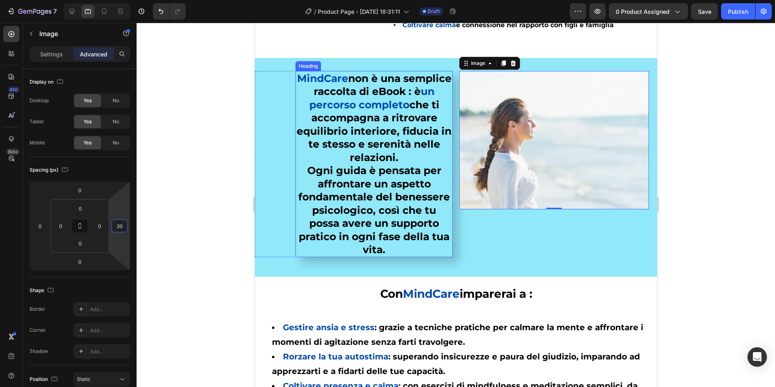
click at [410, 219] on h2 "MindCare non è una semplice raccolta di eBook : è un percorso completo che ti a…" at bounding box center [373, 164] width 157 height 186
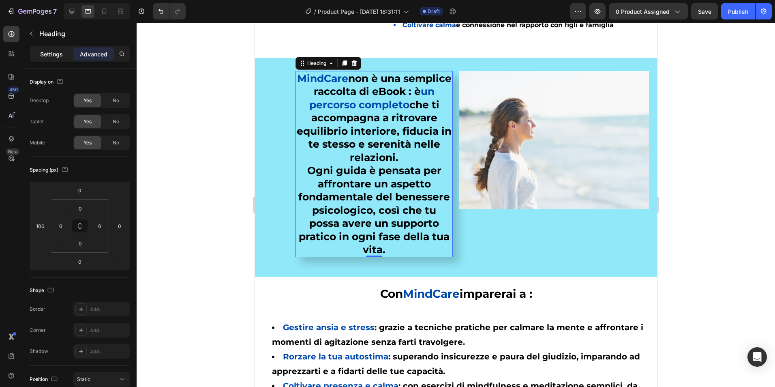
click at [45, 52] on p "Settings" at bounding box center [51, 54] width 23 height 9
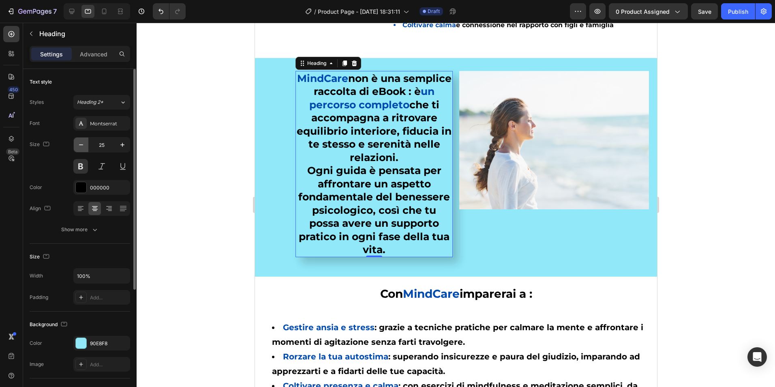
click at [84, 145] on icon "button" at bounding box center [81, 145] width 8 height 8
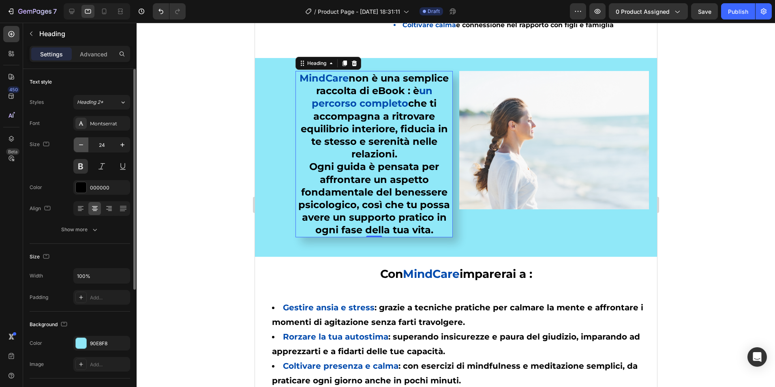
click at [84, 145] on icon "button" at bounding box center [81, 145] width 8 height 8
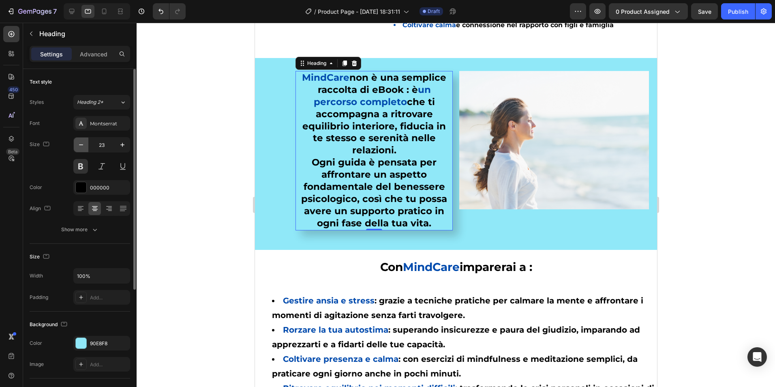
click at [84, 145] on icon "button" at bounding box center [81, 145] width 8 height 8
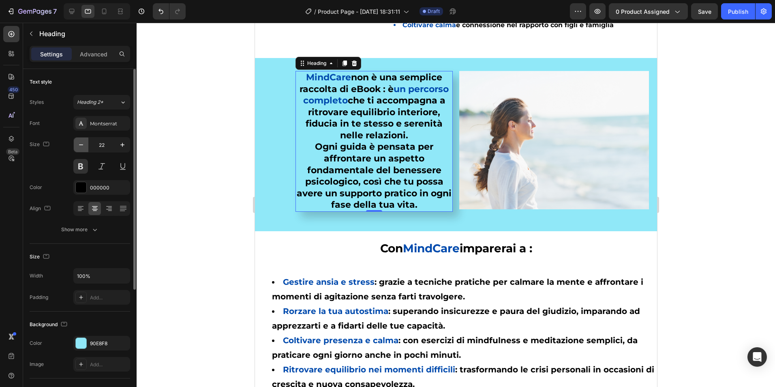
click at [84, 145] on icon "button" at bounding box center [81, 145] width 8 height 8
type input "21"
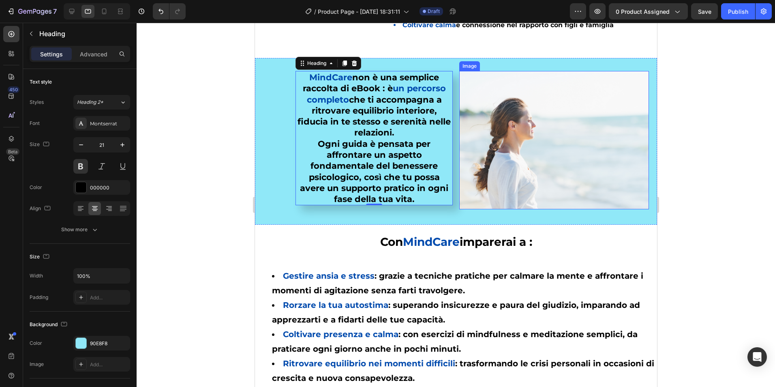
click at [528, 150] on img at bounding box center [554, 140] width 190 height 138
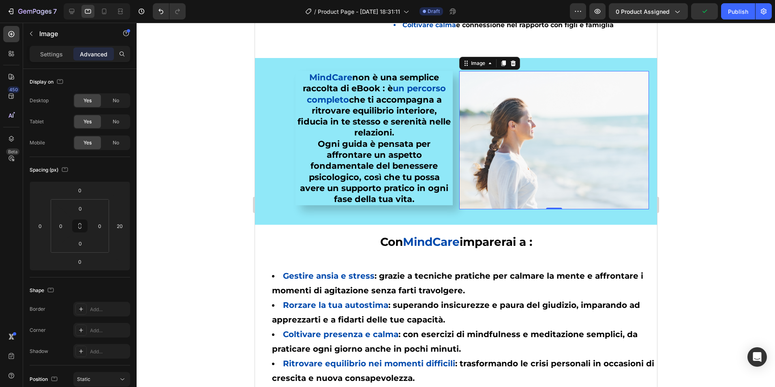
click at [535, 135] on img at bounding box center [554, 140] width 190 height 138
click at [50, 56] on p "Settings" at bounding box center [51, 54] width 23 height 9
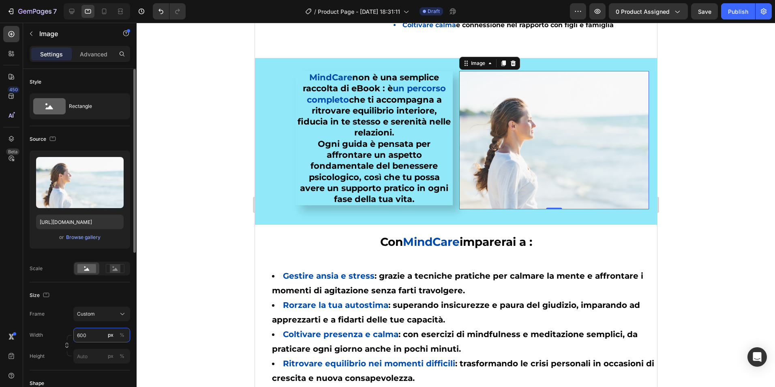
click at [85, 334] on input "600" at bounding box center [101, 335] width 57 height 15
click at [88, 334] on input "600" at bounding box center [101, 335] width 57 height 15
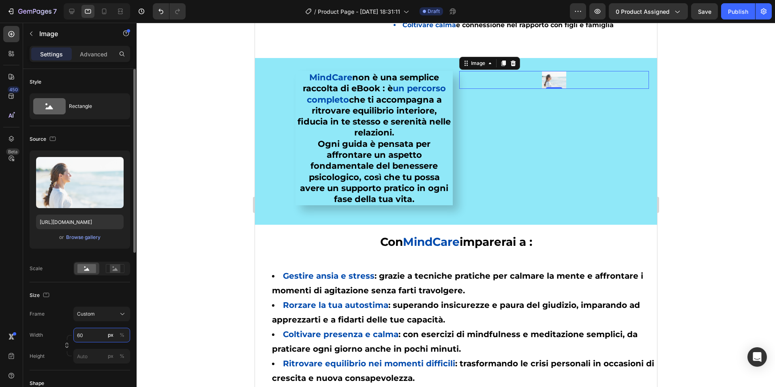
type input "6"
type input "500"
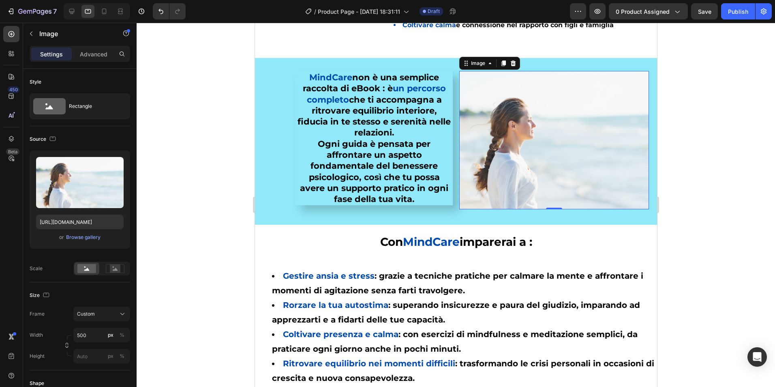
click at [187, 214] on div at bounding box center [456, 205] width 639 height 364
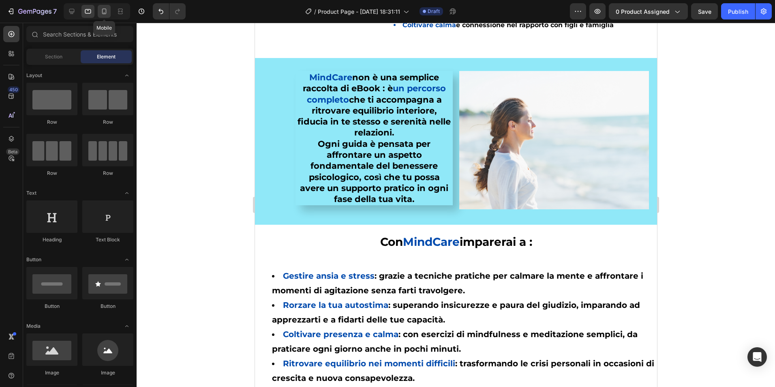
click at [105, 13] on icon at bounding box center [104, 11] width 8 height 8
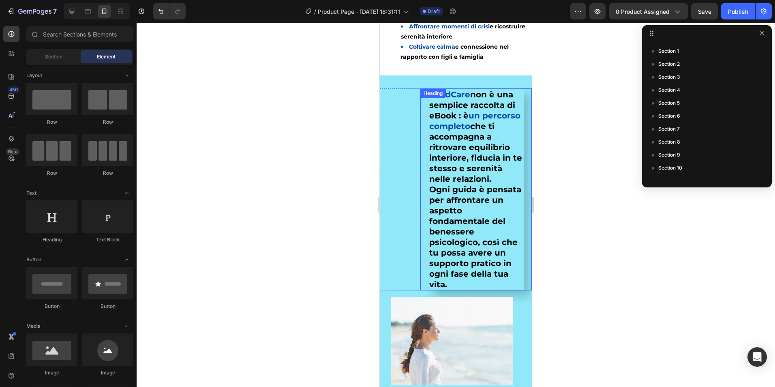
scroll to position [789, 0]
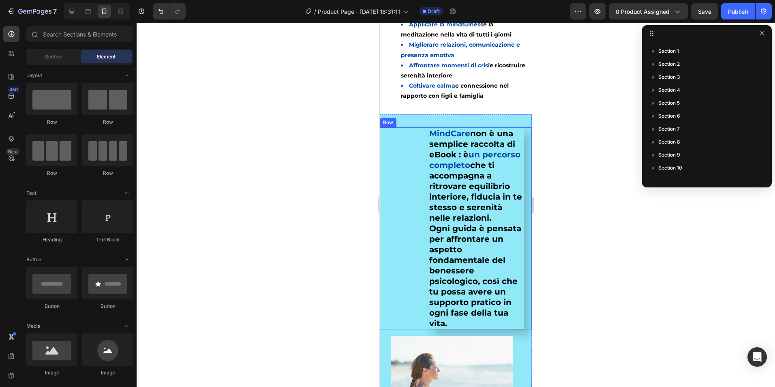
click at [403, 199] on div "MindCare non è una semplice raccolta di eBook : è un percorso completo che ti a…" at bounding box center [456, 228] width 152 height 202
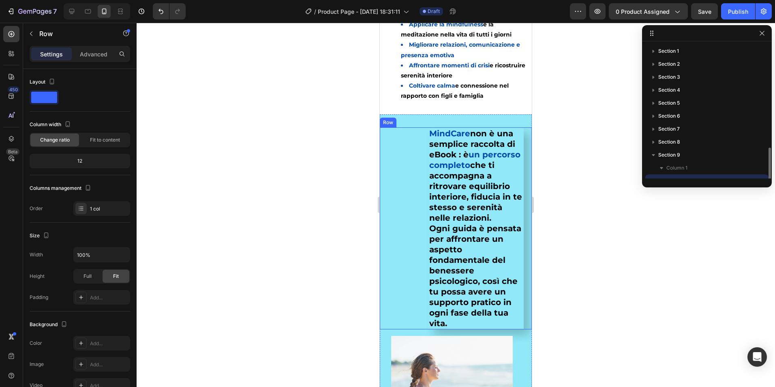
scroll to position [61, 0]
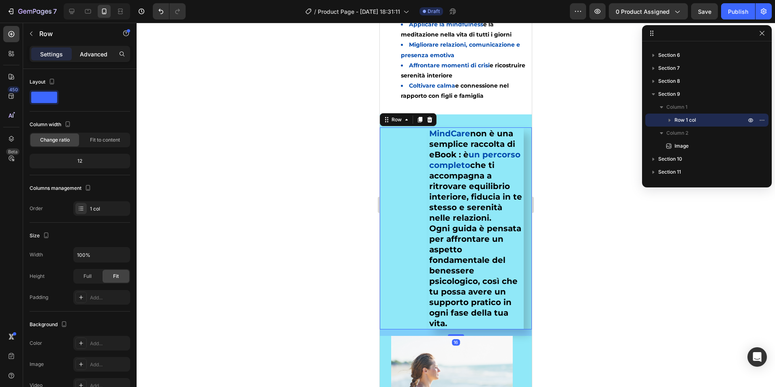
click at [99, 58] on div "Advanced" at bounding box center [93, 53] width 41 height 13
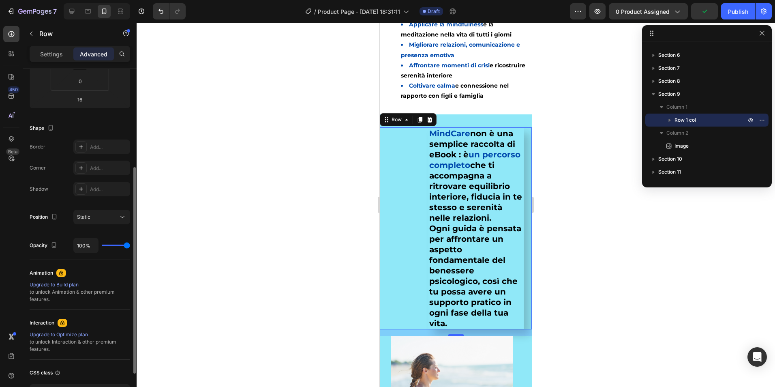
scroll to position [222, 0]
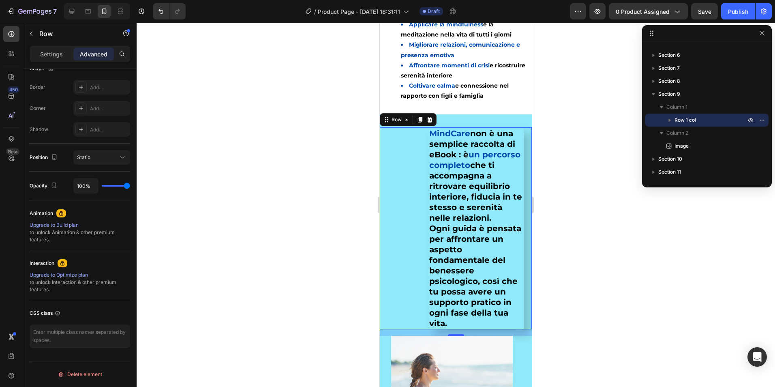
click at [331, 180] on div at bounding box center [456, 205] width 639 height 364
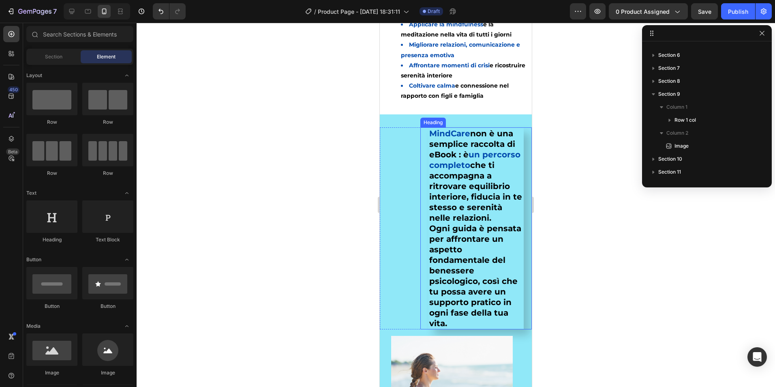
click at [431, 187] on h2 "MindCare non è una semplice raccolta di eBook : è un percorso completo che ti a…" at bounding box center [476, 228] width 95 height 202
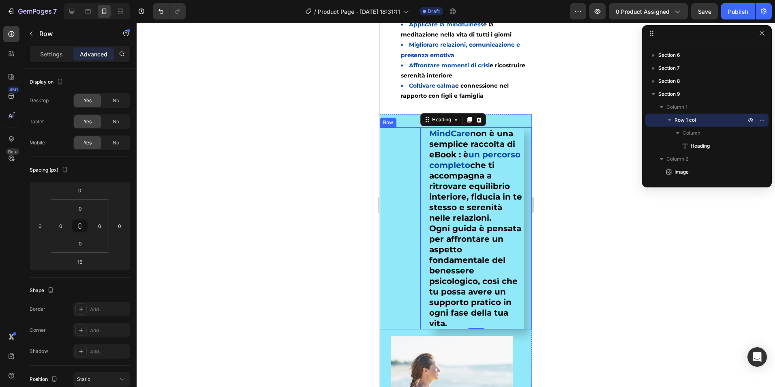
click at [405, 186] on div "MindCare non è una semplice raccolta di eBook : è un percorso completo che ti a…" at bounding box center [456, 228] width 152 height 202
click at [438, 181] on h2 "MindCare non è una semplice raccolta di eBook : è un percorso completo che ti a…" at bounding box center [476, 228] width 95 height 202
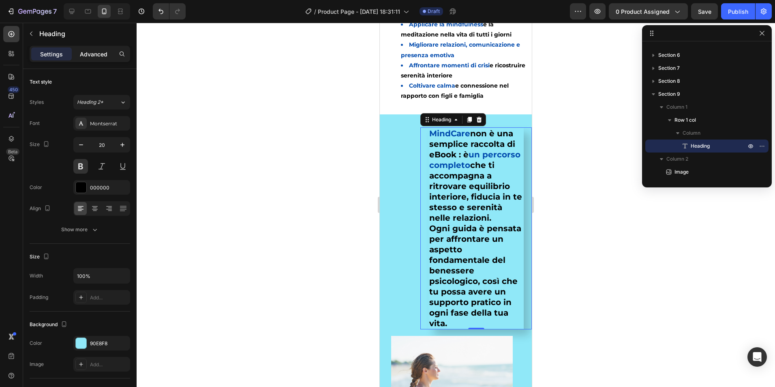
click at [103, 53] on p "Advanced" at bounding box center [94, 54] width 28 height 9
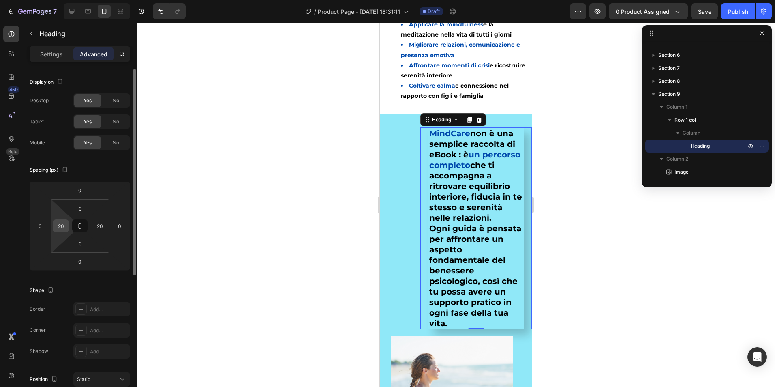
click at [67, 225] on div "20" at bounding box center [61, 225] width 16 height 13
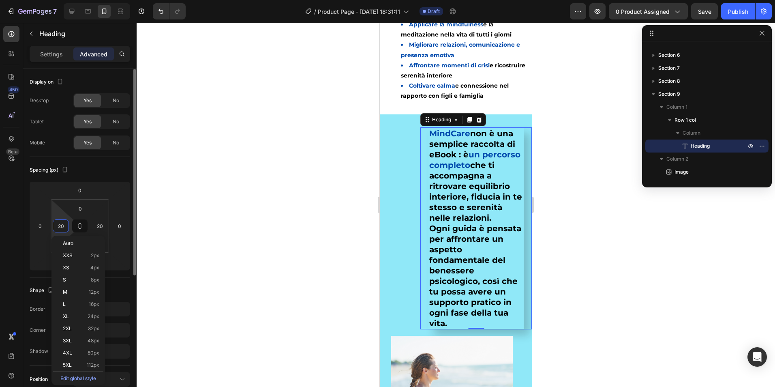
click at [62, 228] on input "20" at bounding box center [61, 226] width 12 height 12
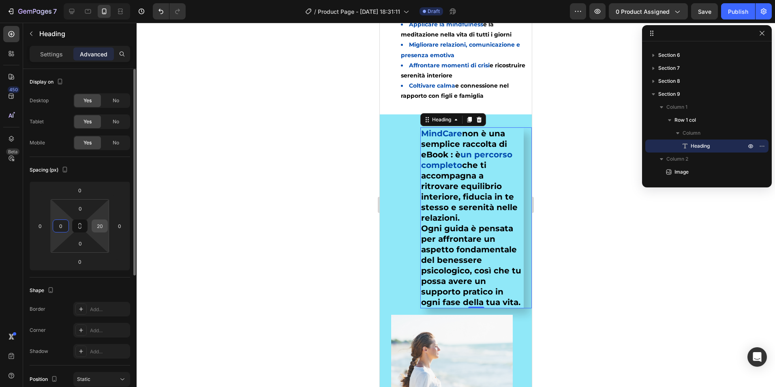
type input "0"
click at [100, 227] on input "20" at bounding box center [100, 226] width 12 height 12
type input "0"
click at [326, 184] on div at bounding box center [456, 205] width 639 height 364
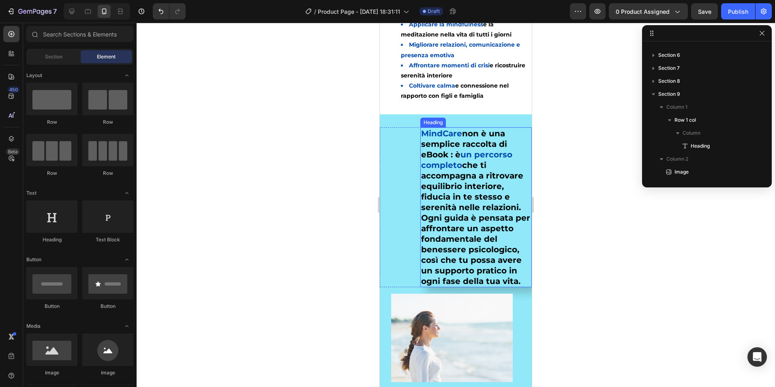
click at [425, 187] on h2 "MindCare non è una semplice raccolta di eBook : è un percorso completo che ti a…" at bounding box center [477, 207] width 112 height 160
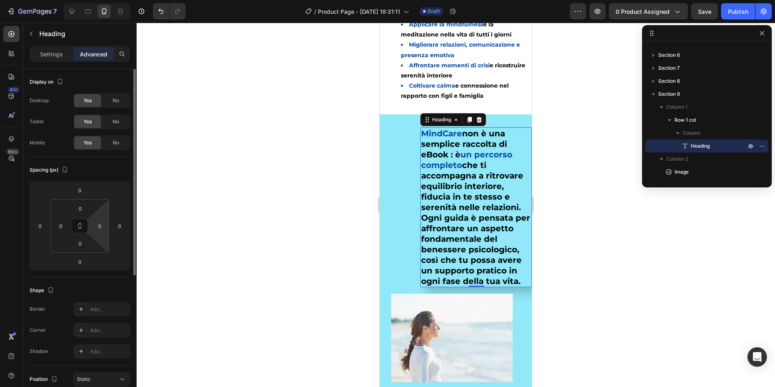
scroll to position [162, 0]
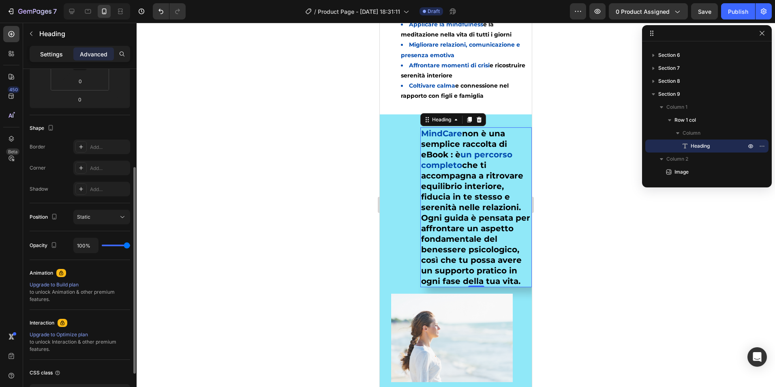
click at [53, 58] on p "Settings" at bounding box center [51, 54] width 23 height 9
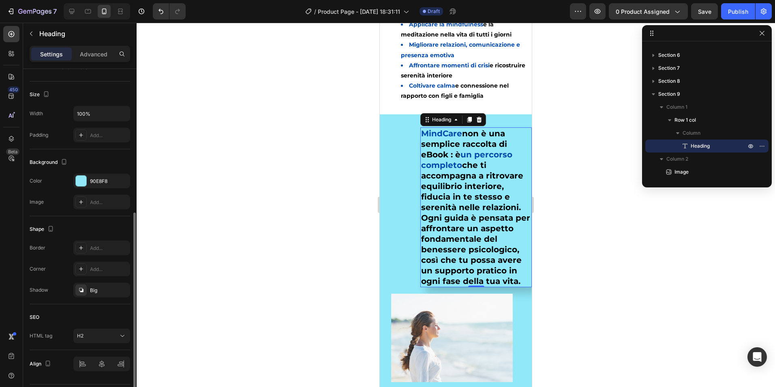
scroll to position [185, 0]
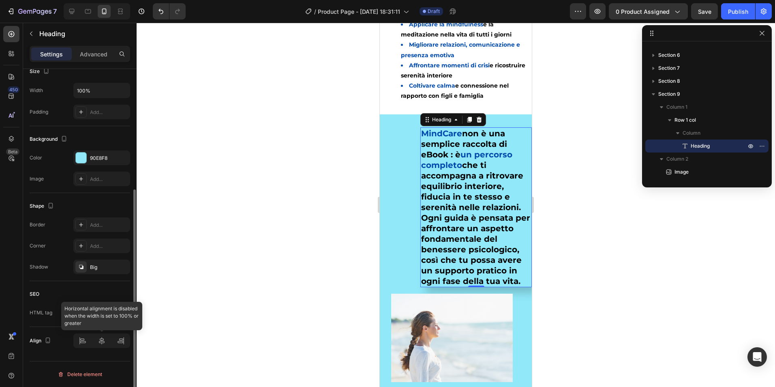
click at [101, 347] on div at bounding box center [101, 340] width 57 height 15
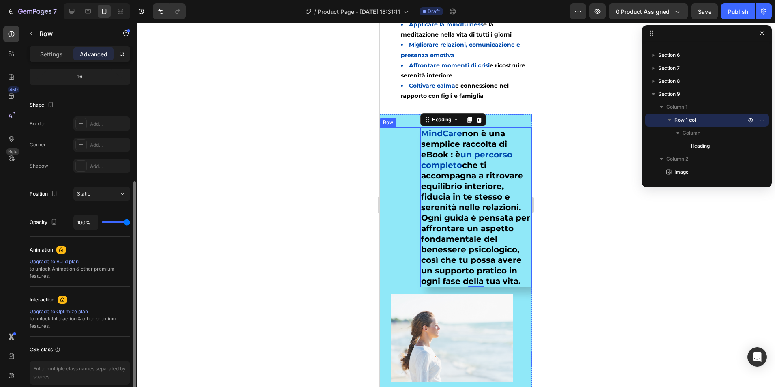
click at [393, 187] on div "MindCare non è una semplice raccolta di eBook : è un percorso completo che ti a…" at bounding box center [456, 207] width 152 height 160
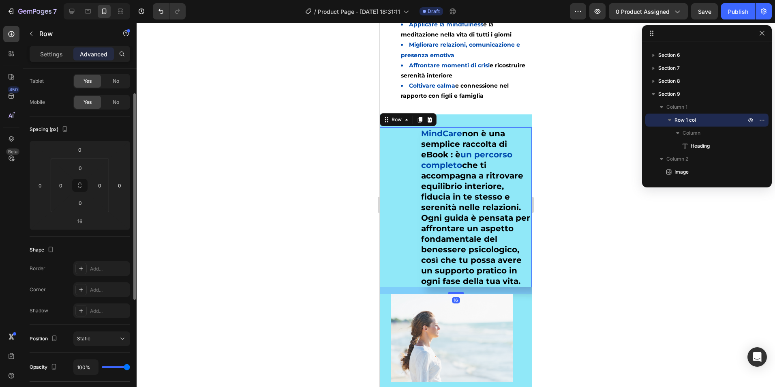
scroll to position [0, 0]
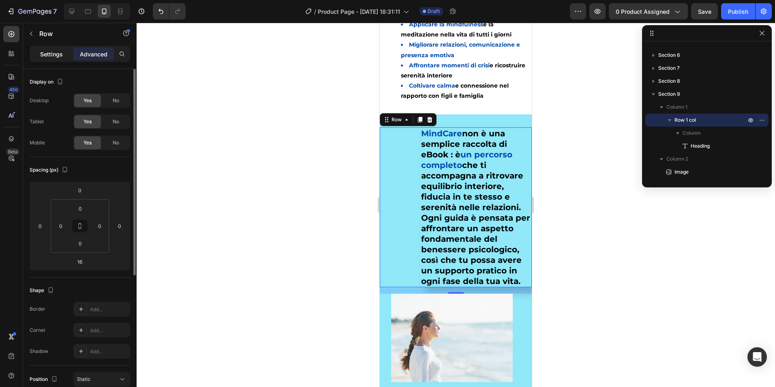
click at [52, 52] on p "Settings" at bounding box center [51, 54] width 23 height 9
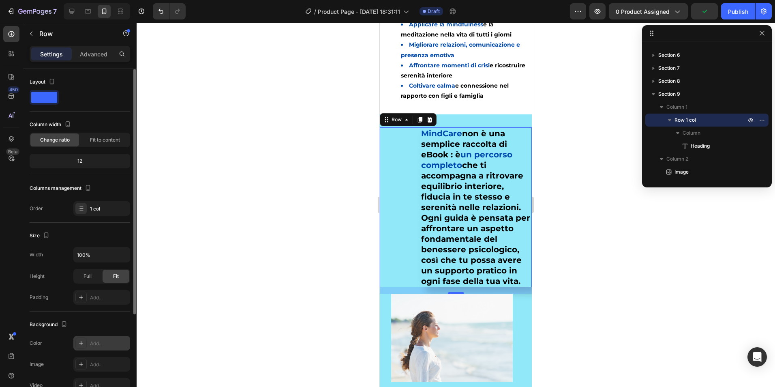
scroll to position [133, 0]
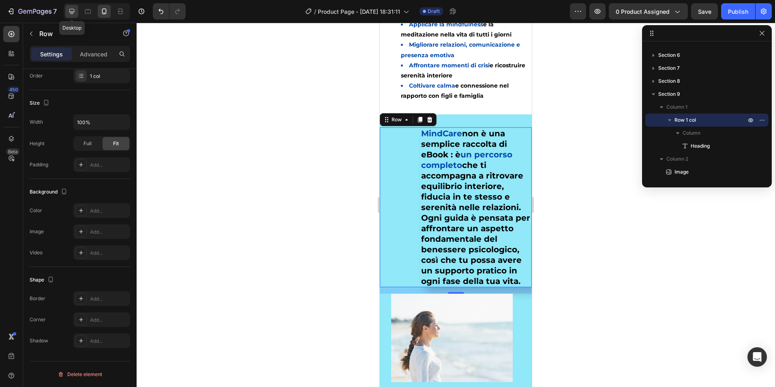
click at [69, 13] on icon at bounding box center [72, 11] width 8 height 8
type input "1200"
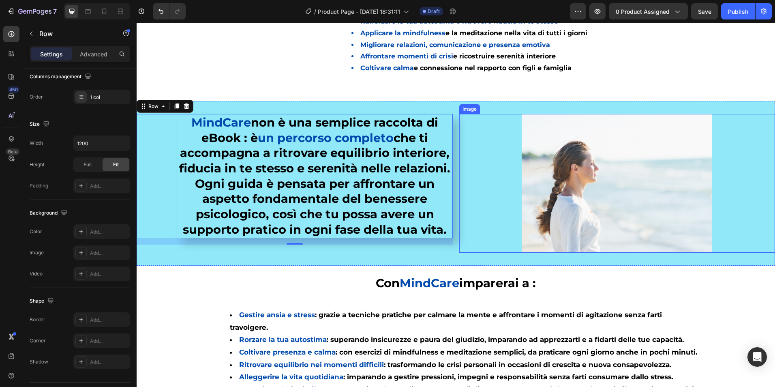
scroll to position [731, 0]
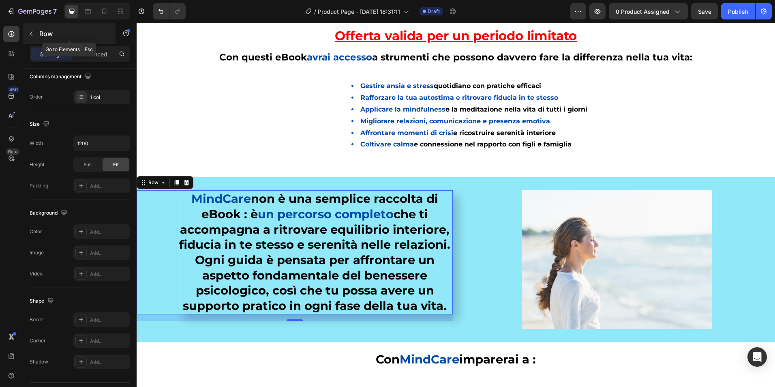
click at [29, 35] on icon "button" at bounding box center [31, 33] width 6 height 6
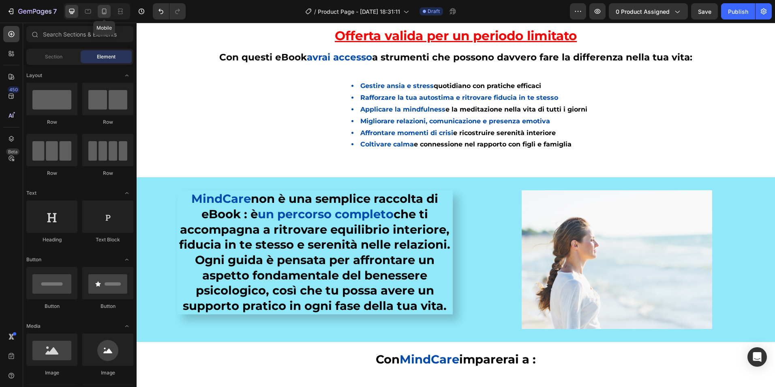
click at [106, 13] on icon at bounding box center [104, 12] width 4 height 6
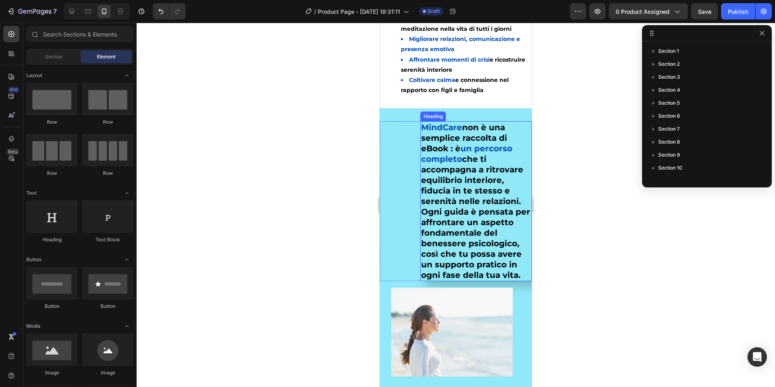
scroll to position [919, 0]
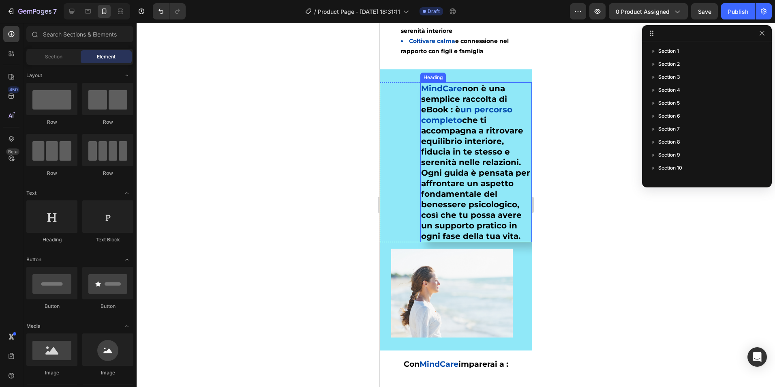
click at [485, 195] on h2 "MindCare non è una semplice raccolta di eBook : è un percorso completo che ti a…" at bounding box center [477, 162] width 112 height 160
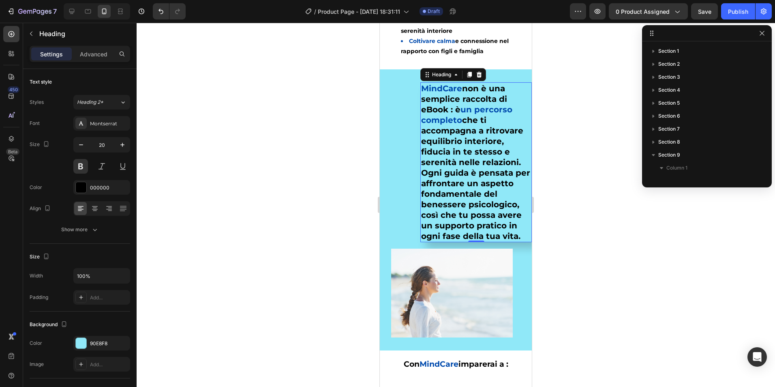
scroll to position [87, 0]
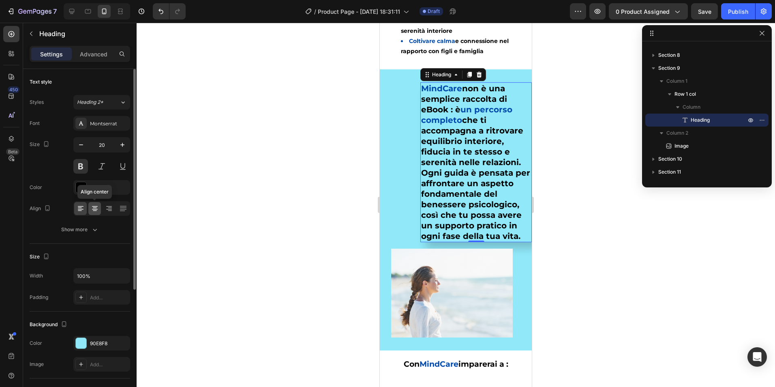
click at [94, 210] on icon at bounding box center [95, 208] width 8 height 8
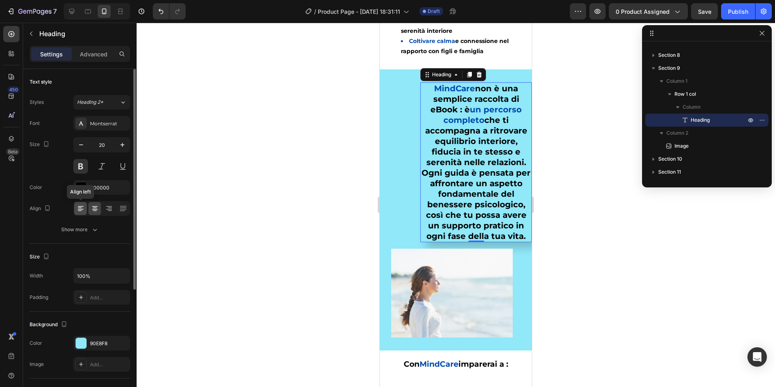
click at [75, 210] on div at bounding box center [80, 208] width 13 height 13
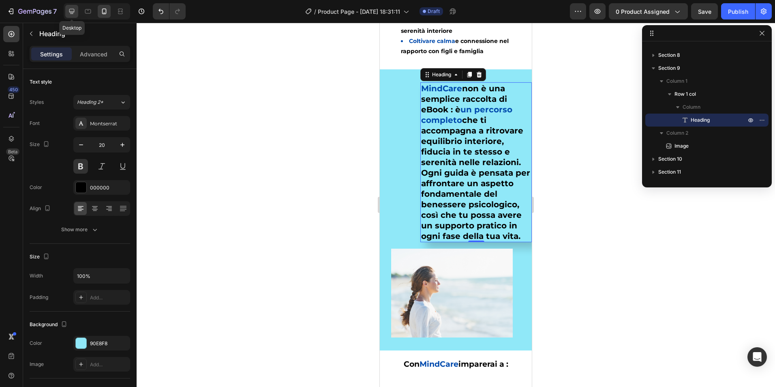
click at [71, 12] on icon at bounding box center [71, 11] width 5 height 5
type input "29"
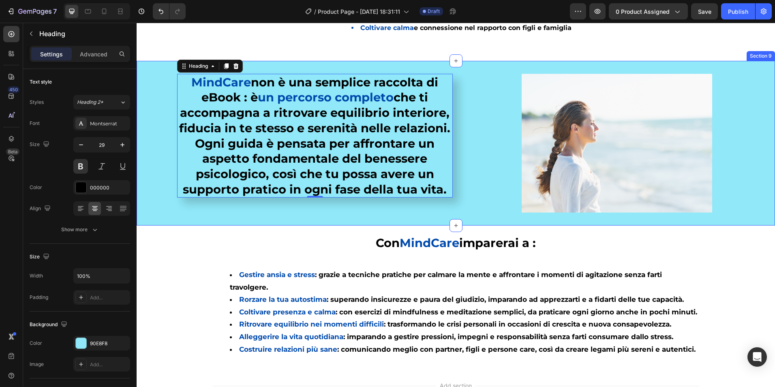
scroll to position [938, 0]
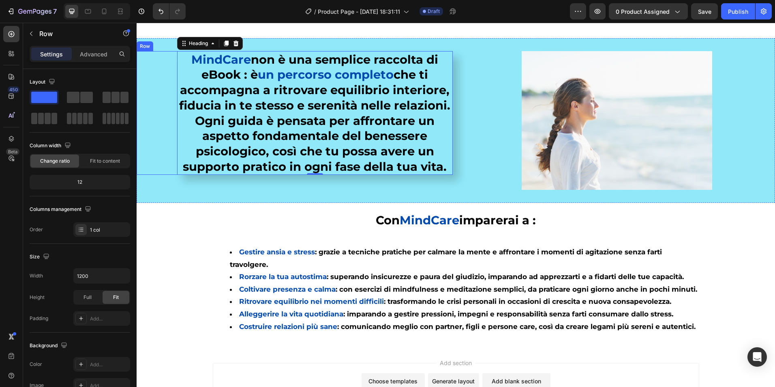
click at [158, 135] on div "MindCare non è una semplice raccolta di eBook : è un percorso completo che ti a…" at bounding box center [295, 113] width 316 height 124
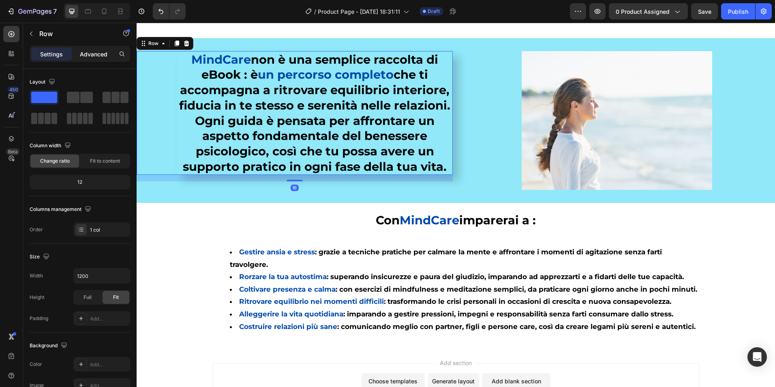
click at [89, 50] on p "Advanced" at bounding box center [94, 54] width 28 height 9
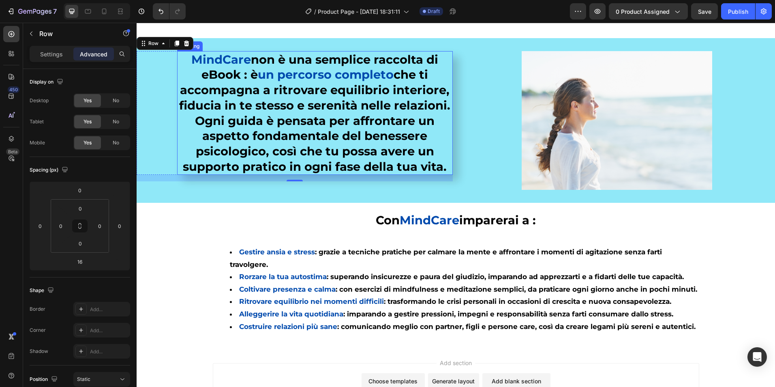
click at [235, 107] on h2 "MindCare non è una semplice raccolta di eBook : è un percorso completo che ti a…" at bounding box center [315, 113] width 276 height 124
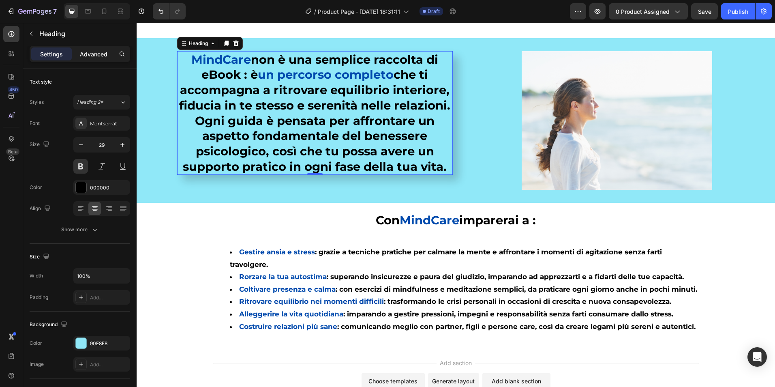
click at [99, 53] on p "Advanced" at bounding box center [94, 54] width 28 height 9
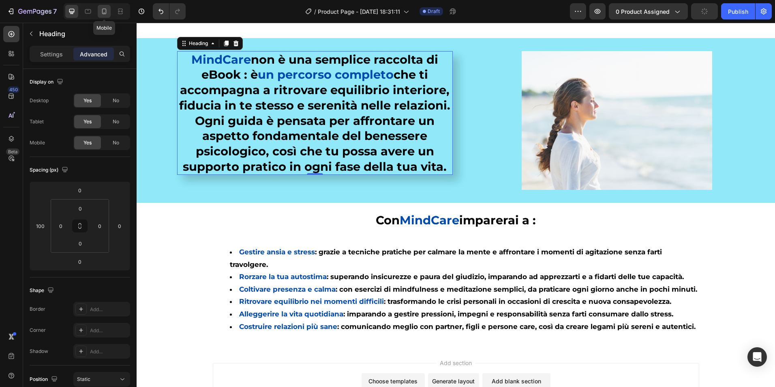
click at [107, 5] on div at bounding box center [104, 11] width 13 height 13
type input "0"
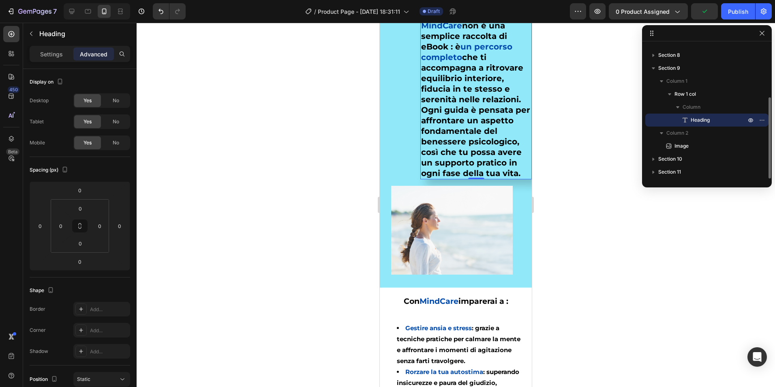
scroll to position [889, 0]
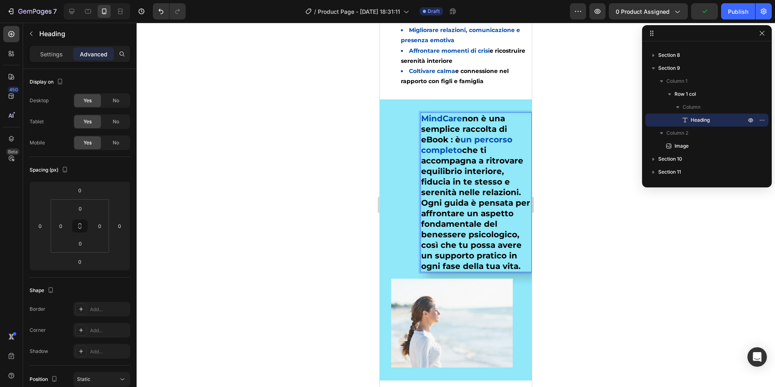
click at [450, 176] on h2 "MindCare non è una semplice raccolta di eBook : è un percorso completo che ti a…" at bounding box center [477, 192] width 112 height 160
click at [399, 189] on div "MindCare non è una semplice raccolta di eBook : è un percorso completo che ti a…" at bounding box center [456, 192] width 152 height 160
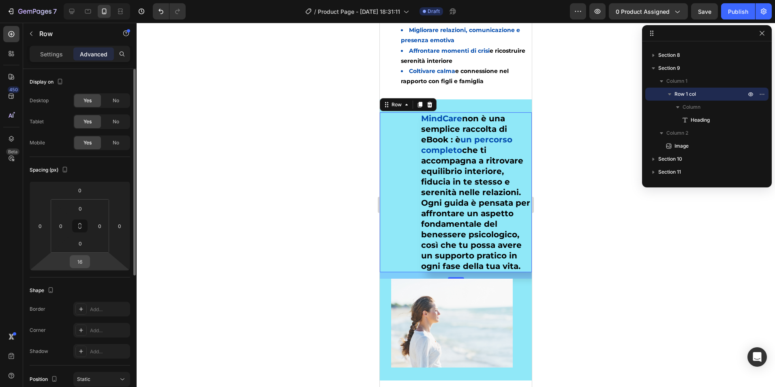
click at [84, 258] on input "16" at bounding box center [80, 261] width 16 height 12
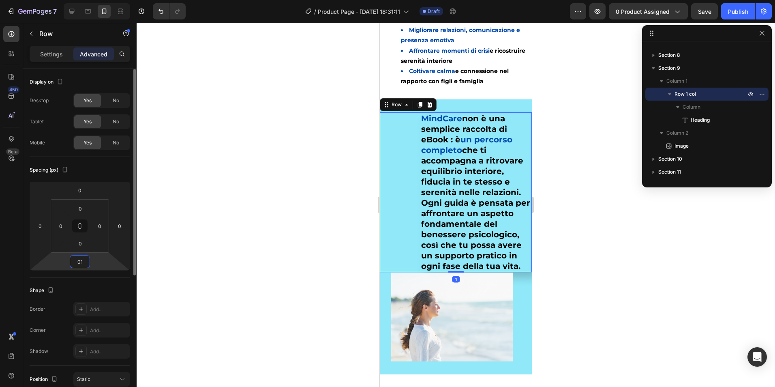
type input "010"
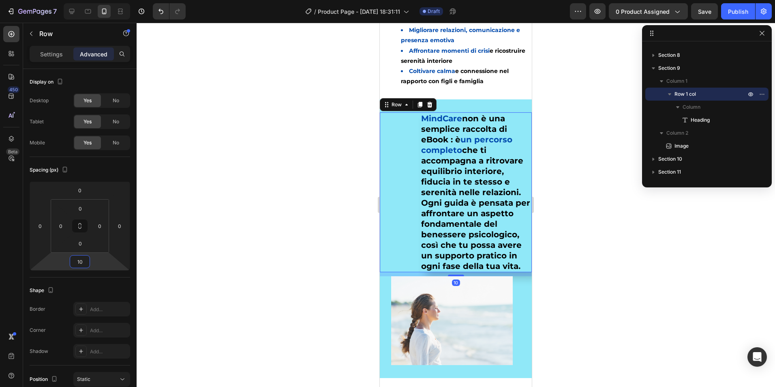
click at [271, 247] on div at bounding box center [456, 205] width 639 height 364
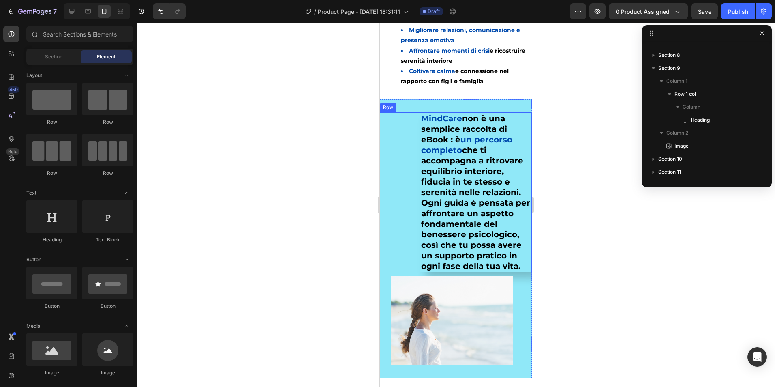
click at [401, 117] on div "⁠⁠⁠⁠⁠⁠⁠ MindCare non è una semplice raccolta di eBook : è un percorso completo …" at bounding box center [456, 192] width 152 height 160
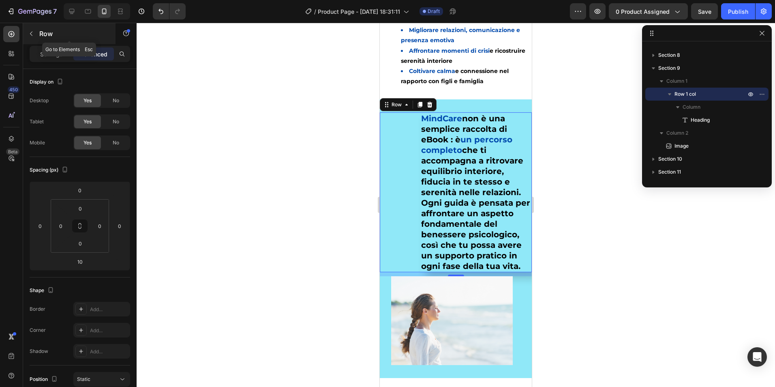
click at [30, 32] on icon "button" at bounding box center [31, 33] width 6 height 6
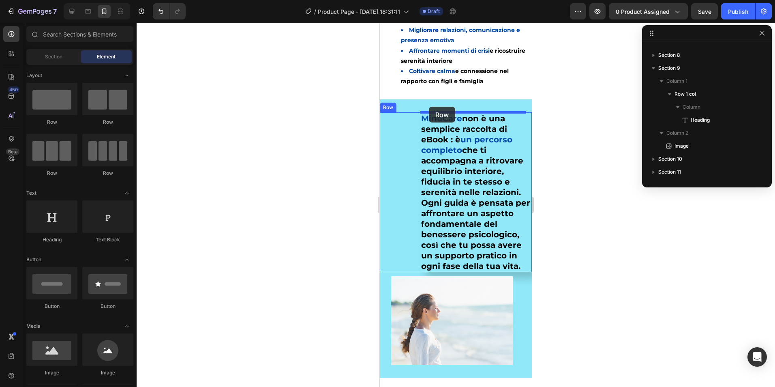
drag, startPoint x: 492, startPoint y: 138, endPoint x: 429, endPoint y: 107, distance: 70.5
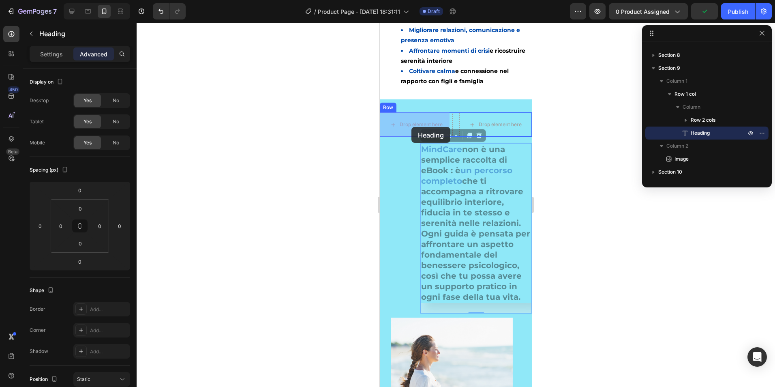
drag, startPoint x: 491, startPoint y: 235, endPoint x: 412, endPoint y: 127, distance: 133.8
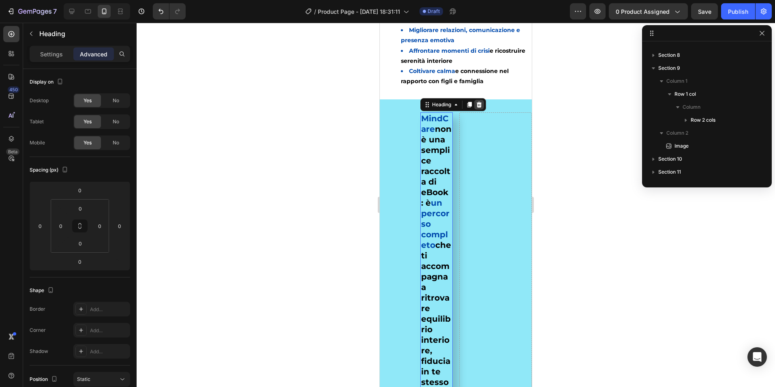
click at [480, 105] on icon at bounding box center [479, 105] width 5 height 6
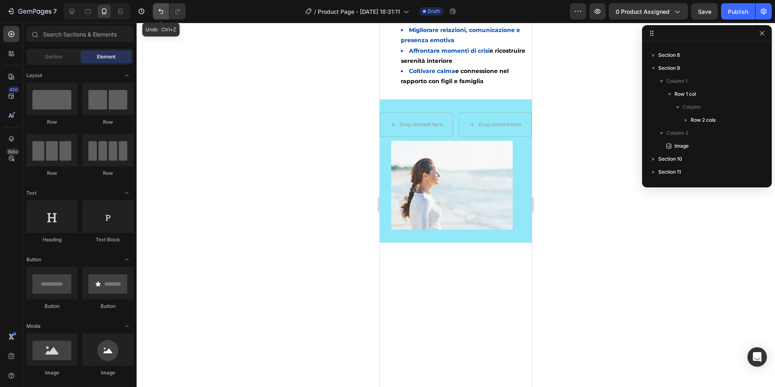
click at [163, 13] on icon "Undo/Redo" at bounding box center [161, 11] width 8 height 8
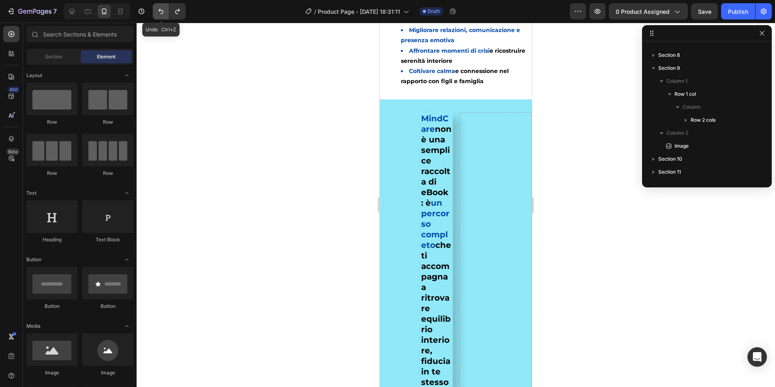
click at [163, 13] on icon "Undo/Redo" at bounding box center [161, 11] width 5 height 5
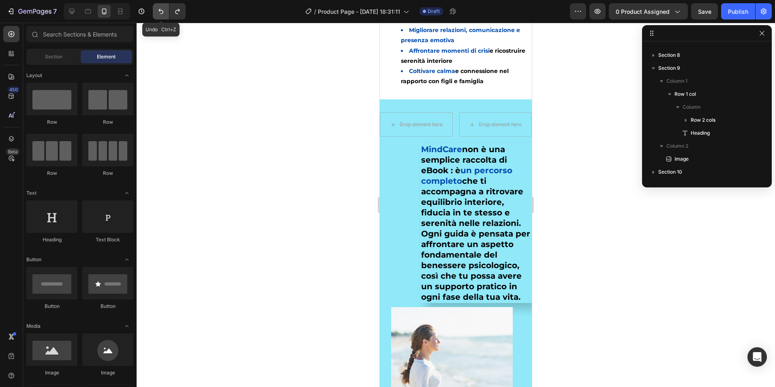
click at [163, 13] on icon "Undo/Redo" at bounding box center [161, 11] width 5 height 5
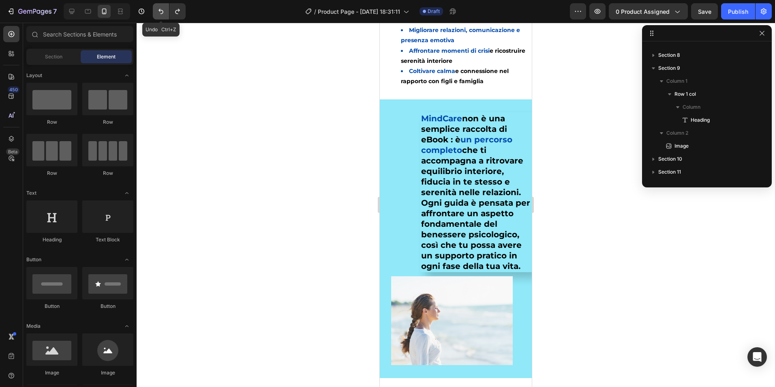
click at [163, 13] on icon "Undo/Redo" at bounding box center [161, 11] width 5 height 5
click at [174, 9] on icon "Undo/Redo" at bounding box center [178, 11] width 8 height 8
click at [469, 196] on h2 "MindCare non è una semplice raccolta di eBook : è un percorso completo che ti a…" at bounding box center [477, 192] width 112 height 160
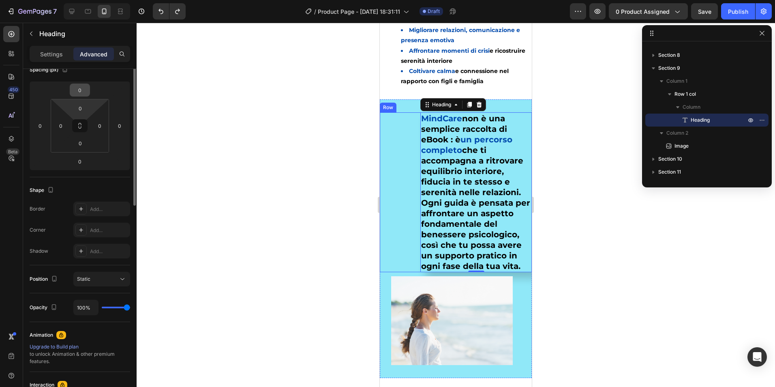
scroll to position [0, 0]
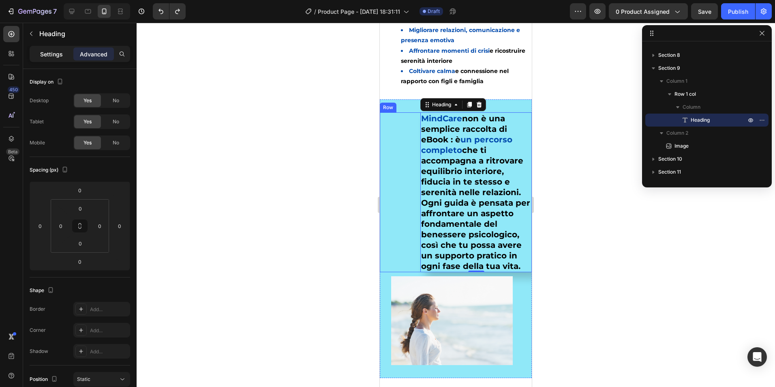
click at [50, 51] on p "Settings" at bounding box center [51, 54] width 23 height 9
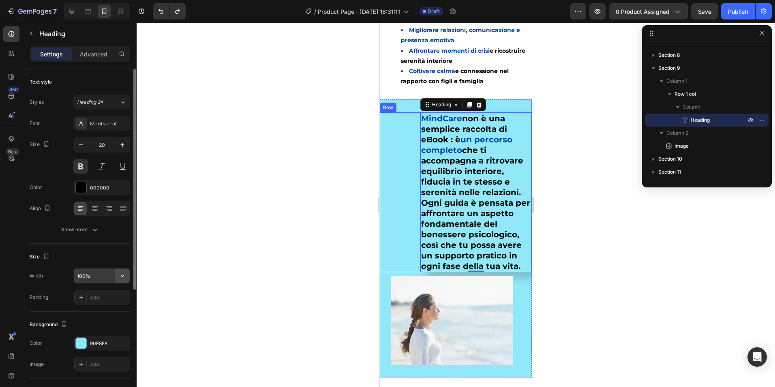
click at [116, 275] on button "button" at bounding box center [122, 275] width 15 height 15
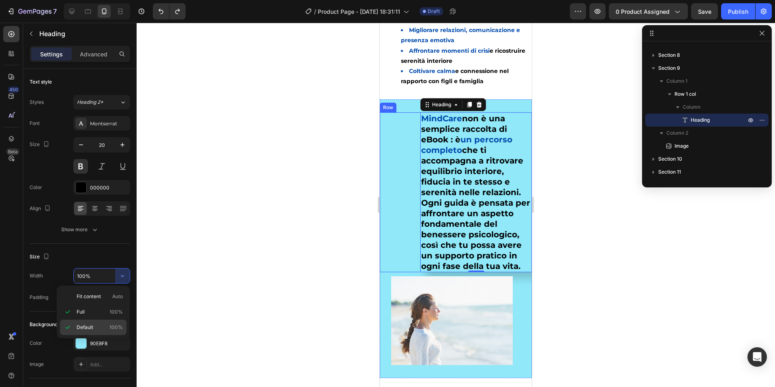
click at [86, 328] on span "Default" at bounding box center [85, 327] width 17 height 7
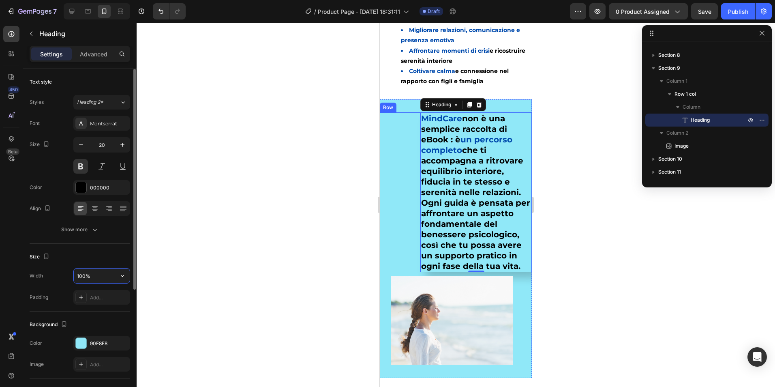
click at [111, 272] on input "100%" at bounding box center [102, 275] width 56 height 15
click at [124, 278] on icon "button" at bounding box center [122, 276] width 8 height 8
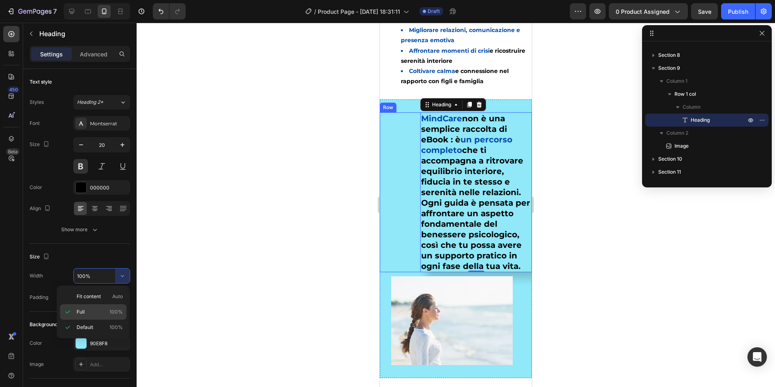
click at [94, 320] on div "Full 100%" at bounding box center [93, 327] width 67 height 15
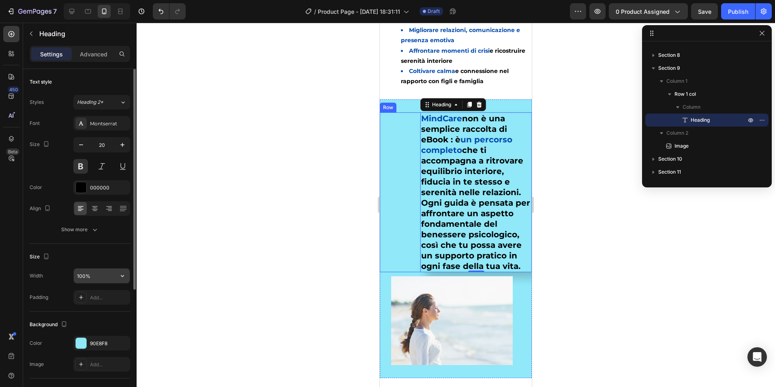
click at [129, 272] on button "button" at bounding box center [122, 275] width 15 height 15
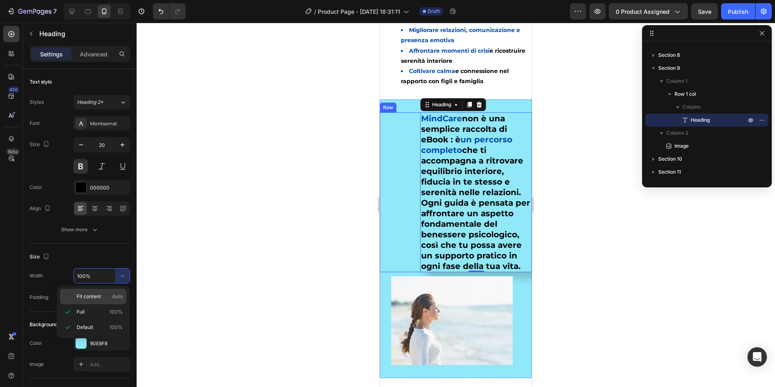
click at [108, 296] on p "Fit content Auto" at bounding box center [100, 296] width 46 height 7
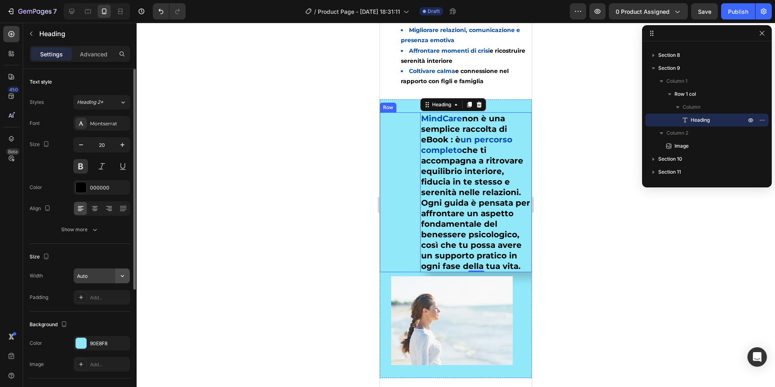
click at [121, 274] on icon "button" at bounding box center [122, 276] width 8 height 8
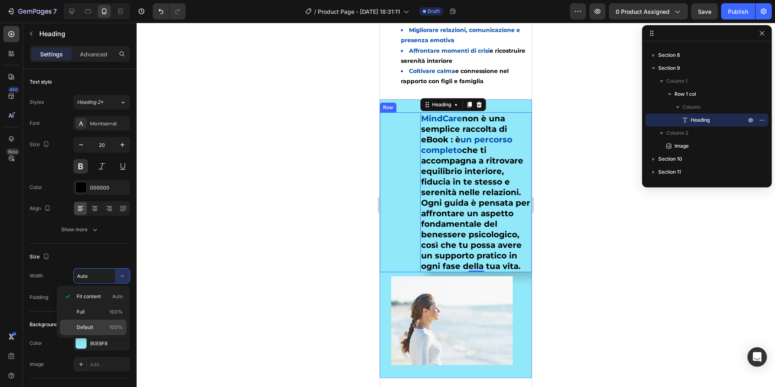
click at [90, 329] on span "Default" at bounding box center [85, 327] width 17 height 7
type input "100%"
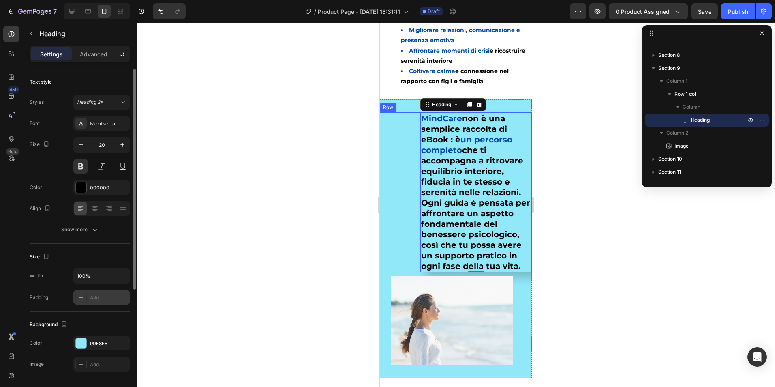
click at [86, 297] on div at bounding box center [80, 297] width 11 height 11
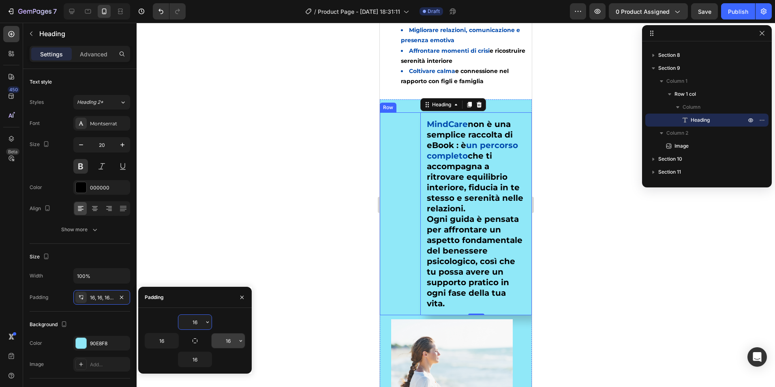
click at [245, 340] on div "16" at bounding box center [228, 340] width 34 height 15
click at [240, 342] on icon "button" at bounding box center [241, 340] width 6 height 6
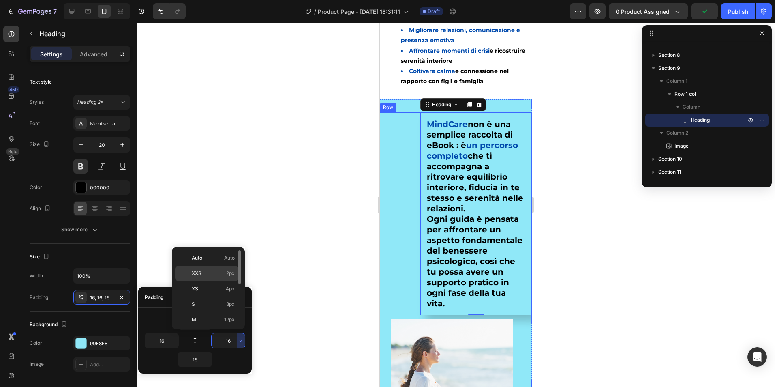
click at [211, 272] on p "XXS 2px" at bounding box center [213, 273] width 43 height 7
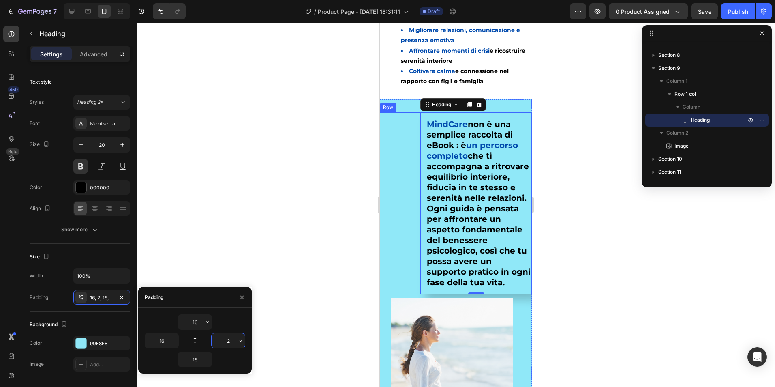
click at [234, 341] on input "2" at bounding box center [228, 340] width 33 height 15
click at [238, 341] on icon "button" at bounding box center [241, 340] width 6 height 6
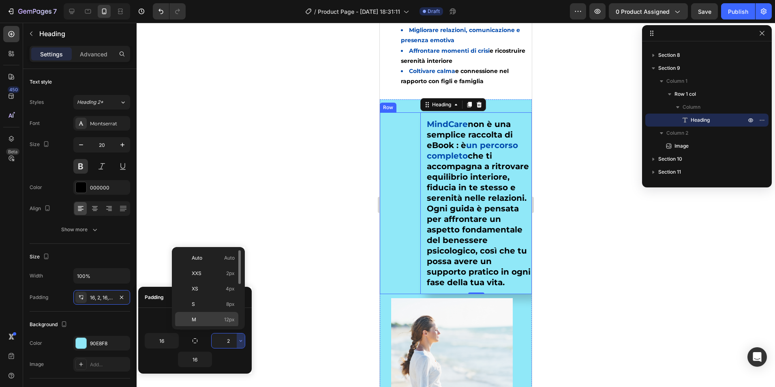
click at [203, 323] on p "M 12px" at bounding box center [213, 319] width 43 height 7
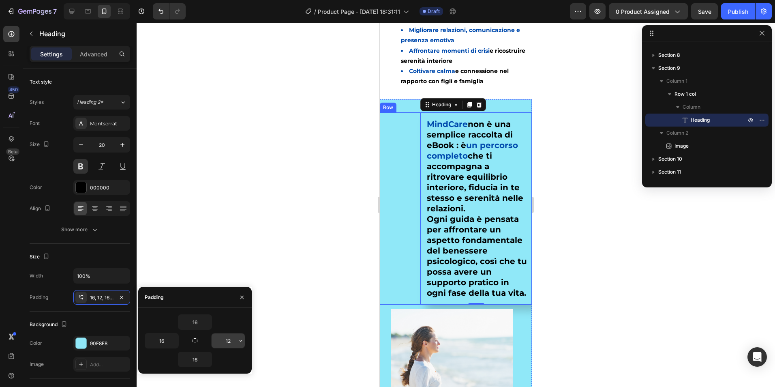
click at [230, 341] on input "12" at bounding box center [228, 340] width 33 height 15
type input "16"
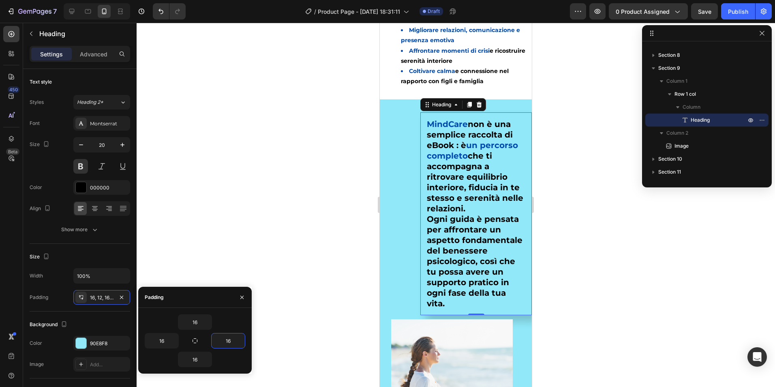
click at [350, 220] on div at bounding box center [456, 205] width 639 height 364
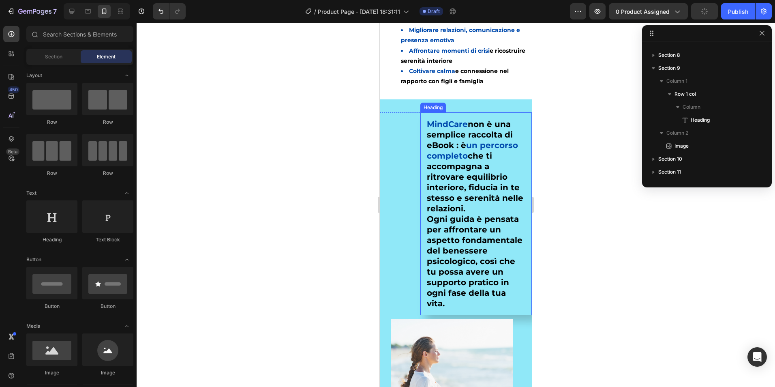
click at [495, 211] on h2 "MindCare non è una semplice raccolta di eBook : è un percorso completo che ti a…" at bounding box center [477, 213] width 112 height 203
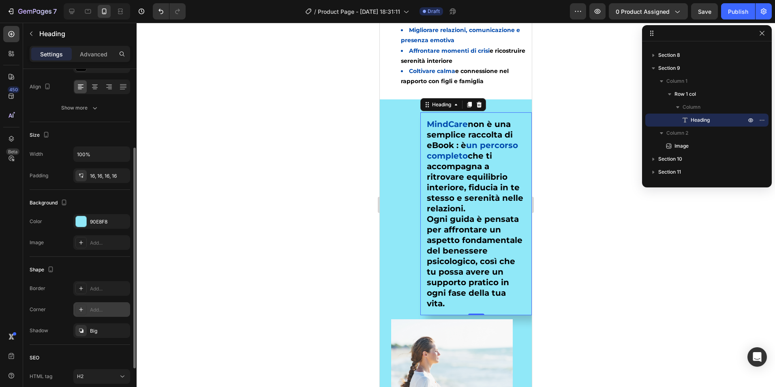
scroll to position [185, 0]
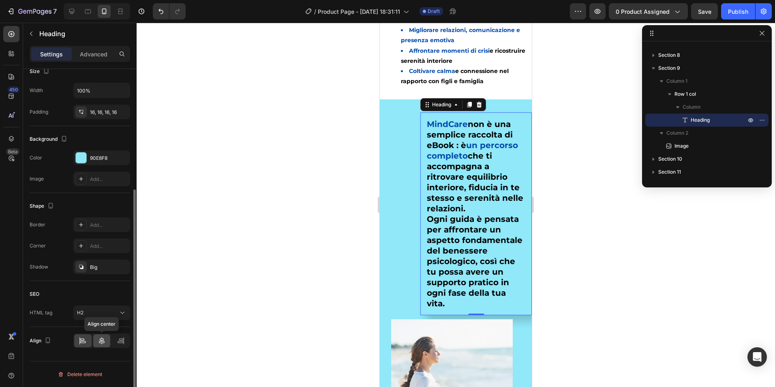
click at [100, 344] on icon at bounding box center [102, 341] width 8 height 8
click at [119, 349] on div "Align" at bounding box center [80, 341] width 101 height 28
click at [116, 342] on div at bounding box center [120, 340] width 17 height 13
click at [100, 342] on icon at bounding box center [102, 341] width 8 height 8
drag, startPoint x: 75, startPoint y: 342, endPoint x: 84, endPoint y: 341, distance: 9.1
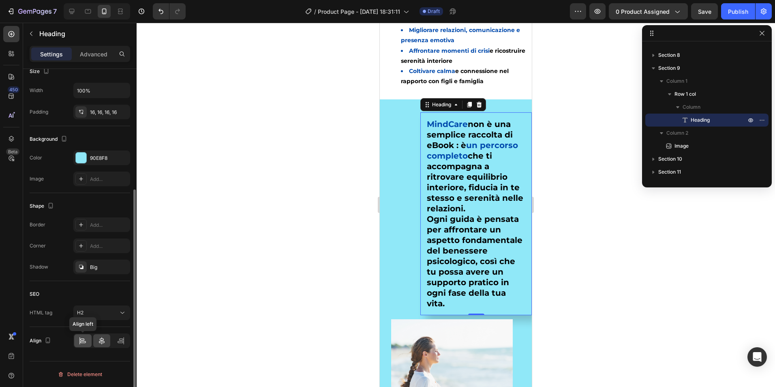
click at [79, 342] on div at bounding box center [82, 340] width 17 height 13
click at [84, 340] on icon at bounding box center [82, 339] width 4 height 2
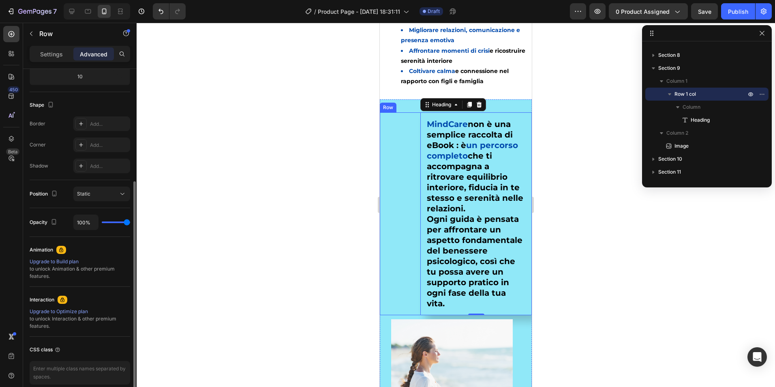
click at [399, 285] on div "MindCare non è una semplice raccolta di eBook : è un percorso completo che ti a…" at bounding box center [456, 213] width 152 height 203
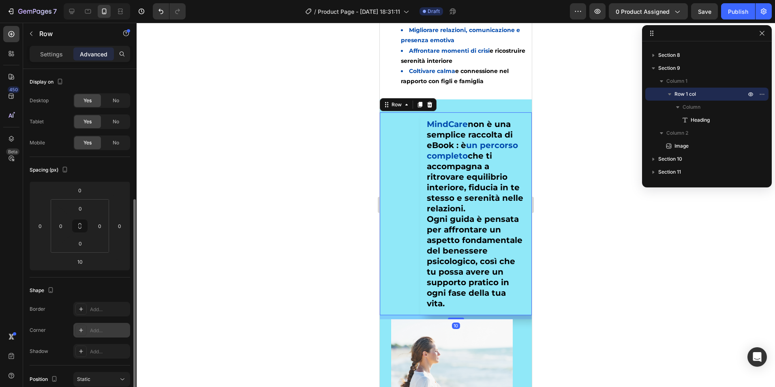
scroll to position [122, 0]
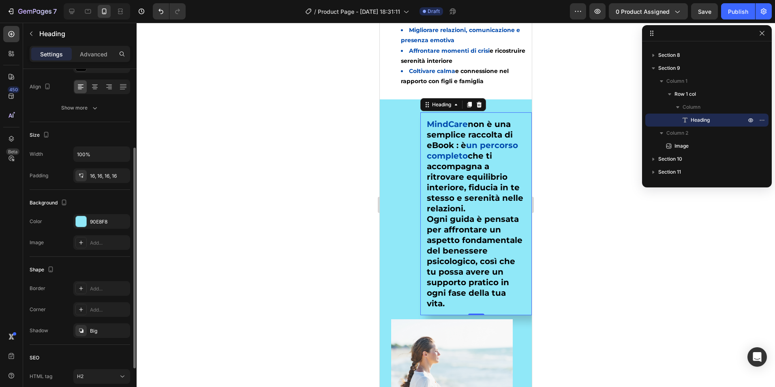
click at [472, 243] on h2 "MindCare non è una semplice raccolta di eBook : è un percorso completo che ti a…" at bounding box center [477, 213] width 112 height 203
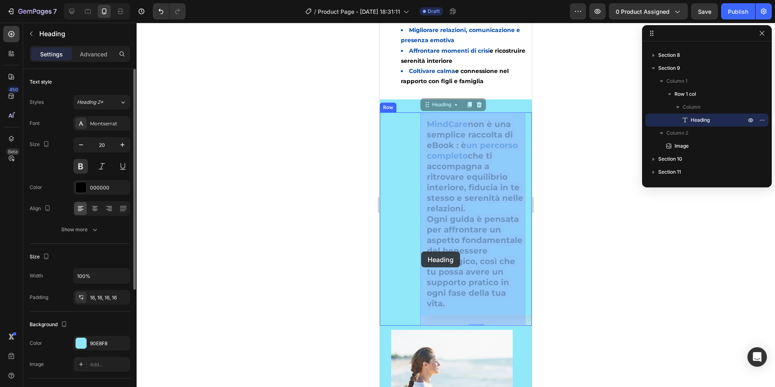
drag, startPoint x: 494, startPoint y: 240, endPoint x: 440, endPoint y: 247, distance: 54.3
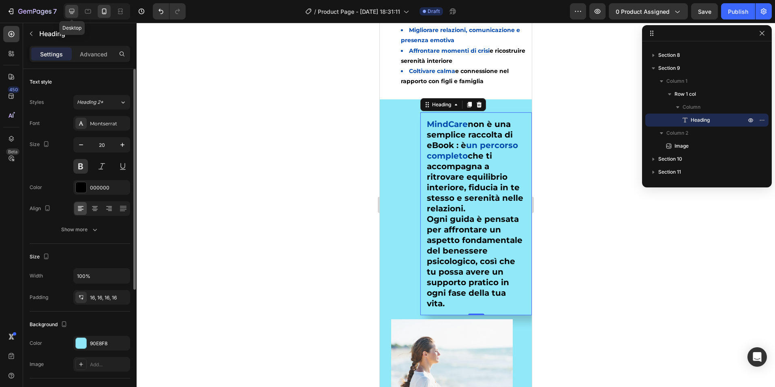
click at [77, 10] on div at bounding box center [71, 11] width 13 height 13
type input "29"
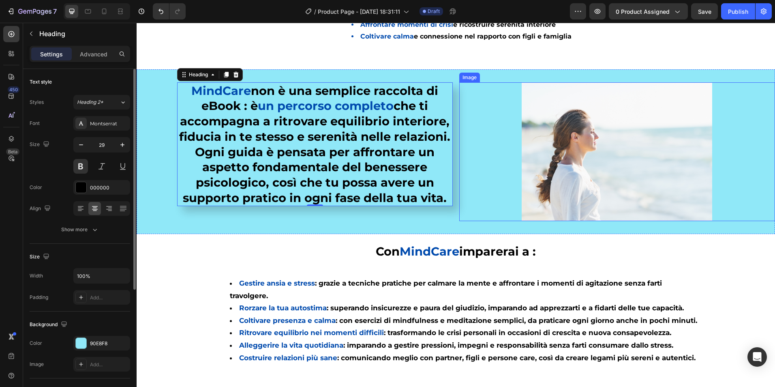
scroll to position [938, 0]
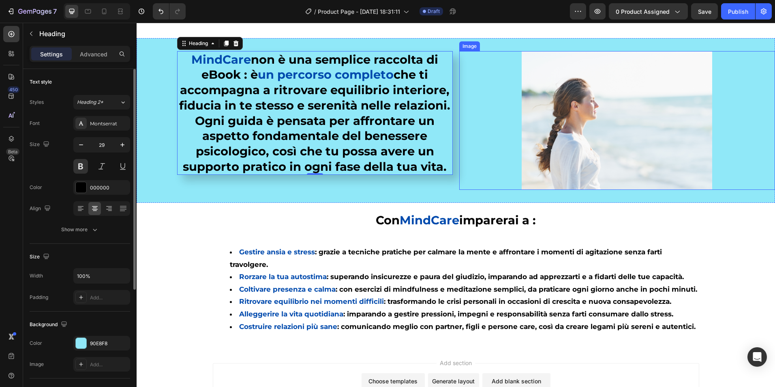
click at [564, 131] on img at bounding box center [617, 120] width 191 height 139
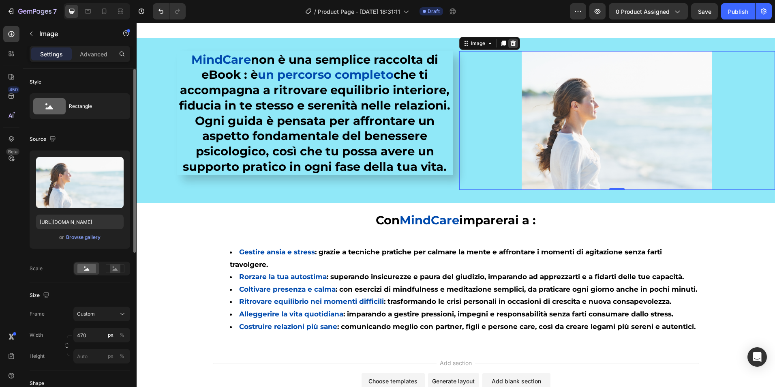
click at [510, 45] on icon at bounding box center [513, 43] width 6 height 6
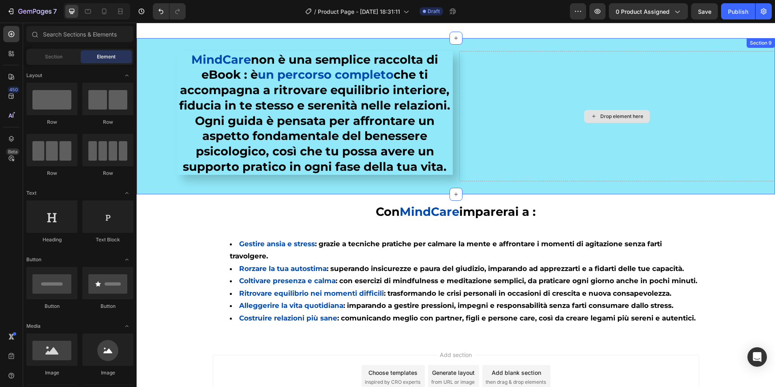
click at [532, 103] on div "Drop element here" at bounding box center [617, 116] width 316 height 131
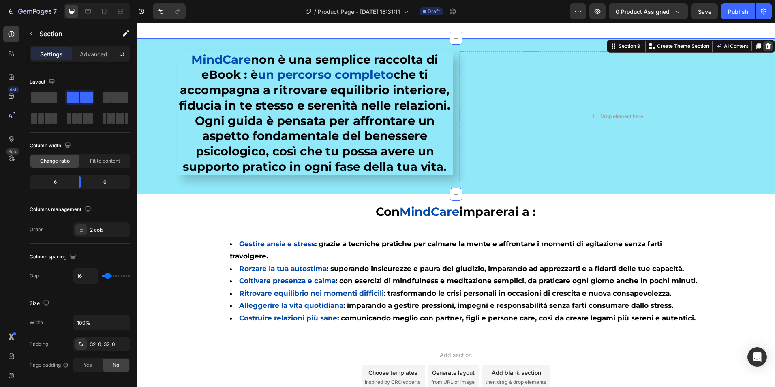
click at [765, 47] on icon at bounding box center [768, 46] width 6 height 6
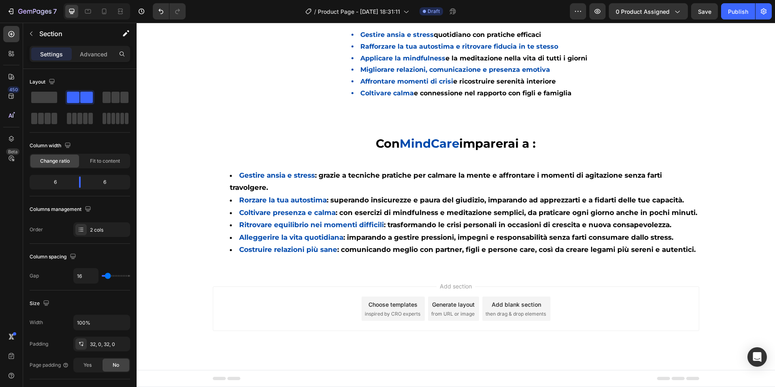
scroll to position [863, 0]
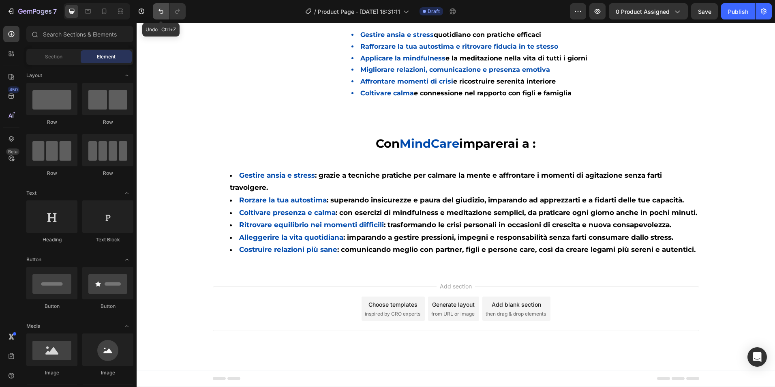
click at [164, 9] on icon "Undo/Redo" at bounding box center [161, 11] width 8 height 8
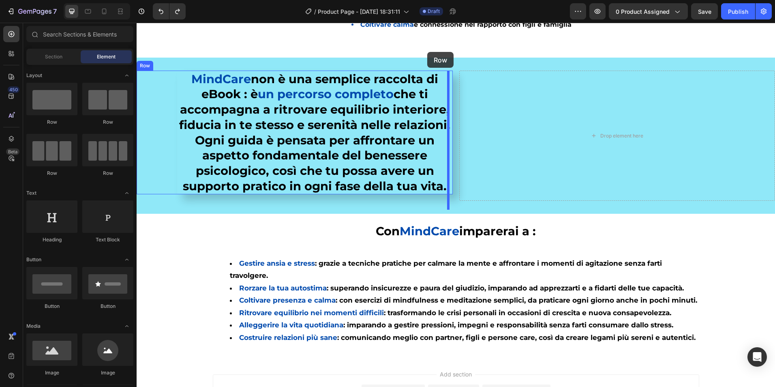
scroll to position [909, 0]
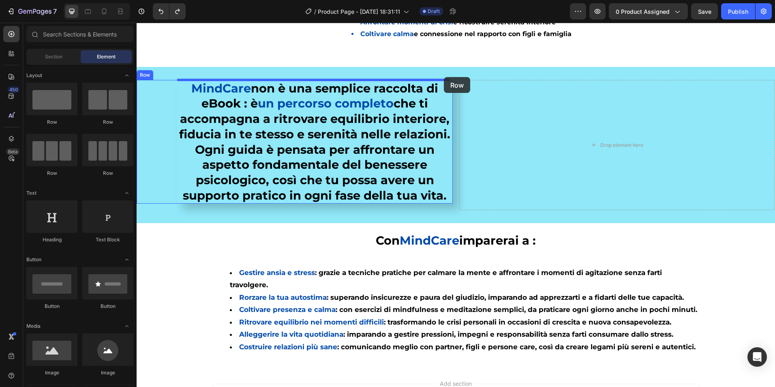
drag, startPoint x: 185, startPoint y: 132, endPoint x: 444, endPoint y: 77, distance: 264.9
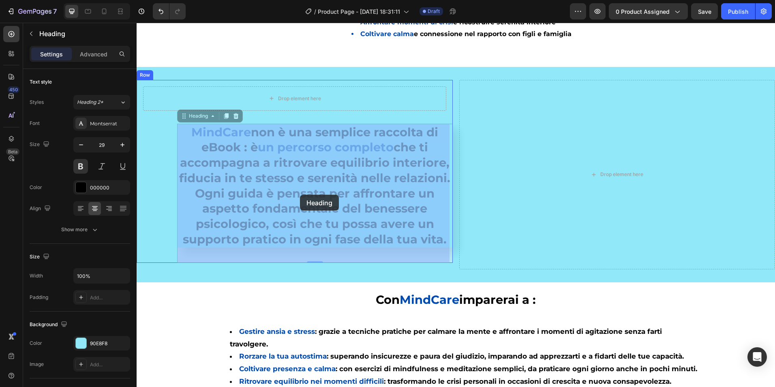
drag, startPoint x: 303, startPoint y: 190, endPoint x: 300, endPoint y: 195, distance: 5.5
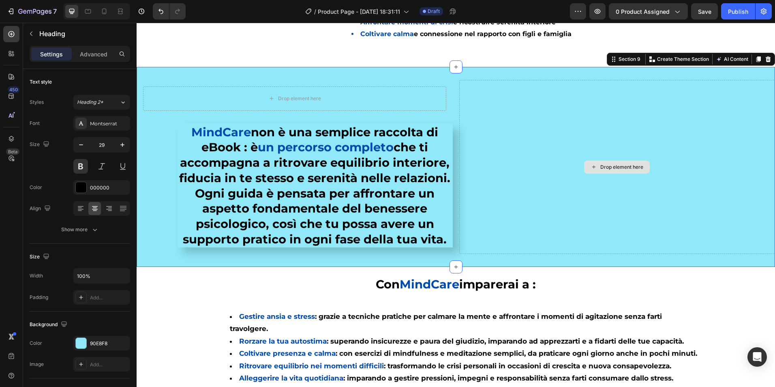
click at [628, 155] on div "Drop element here" at bounding box center [617, 167] width 316 height 174
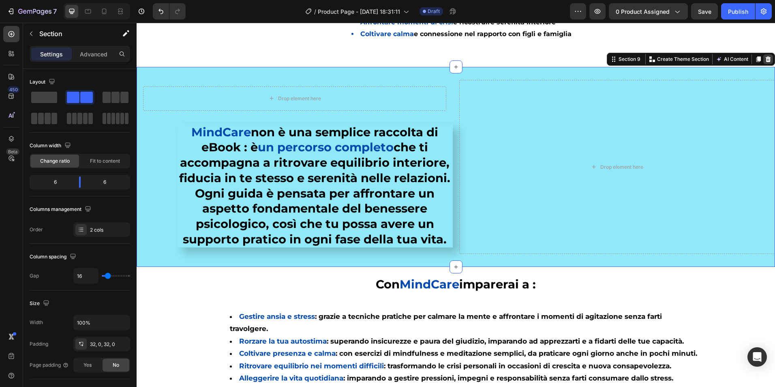
click at [766, 58] on div at bounding box center [769, 59] width 10 height 10
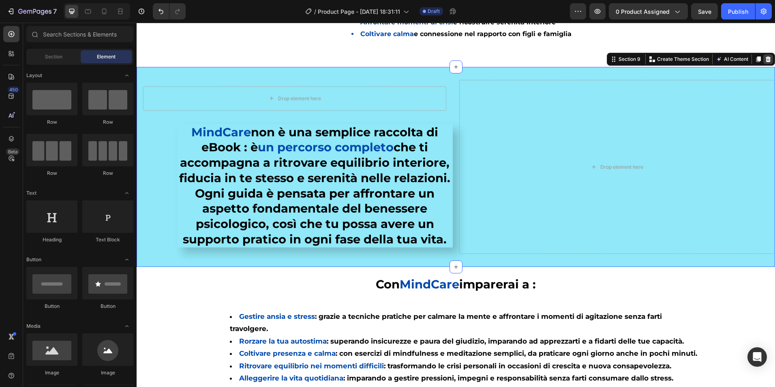
scroll to position [863, 0]
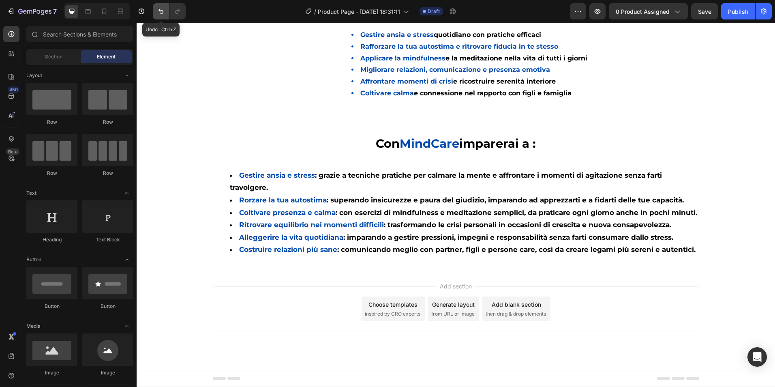
click at [164, 10] on icon "Undo/Redo" at bounding box center [161, 11] width 8 height 8
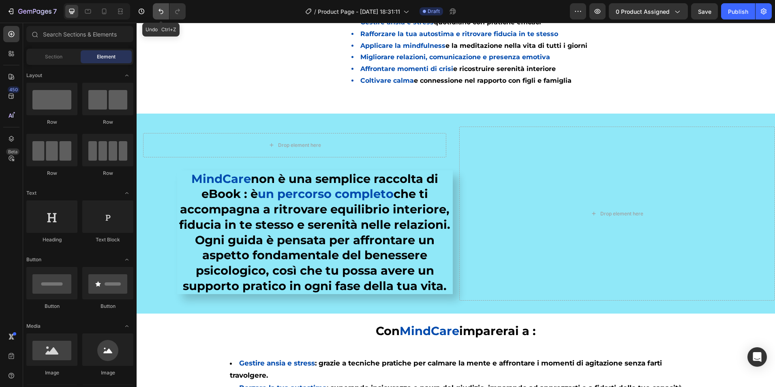
scroll to position [909, 0]
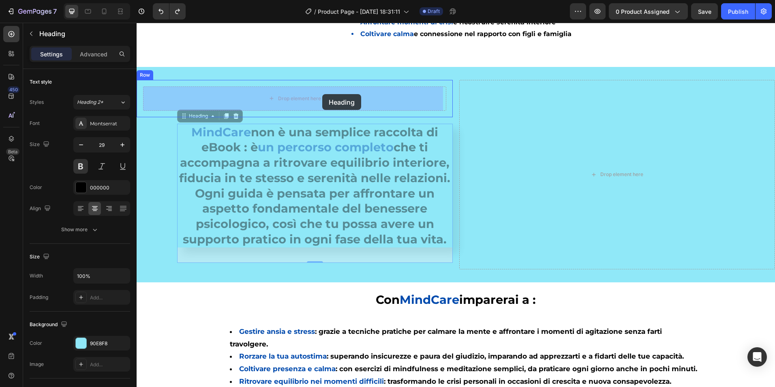
drag, startPoint x: 318, startPoint y: 197, endPoint x: 322, endPoint y: 94, distance: 103.5
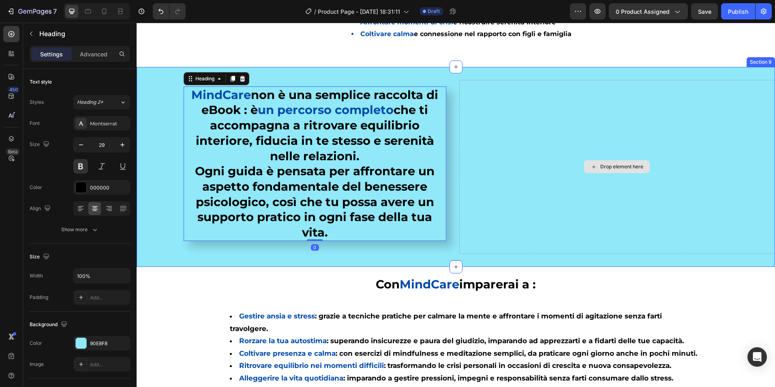
click at [537, 245] on div "Drop element here" at bounding box center [617, 167] width 316 height 174
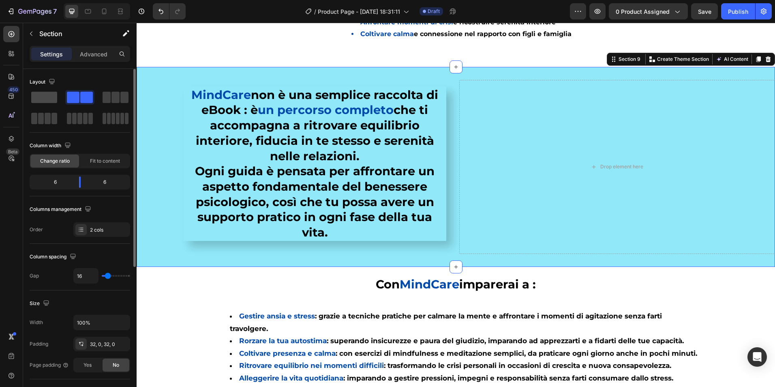
click at [46, 103] on span at bounding box center [44, 97] width 26 height 11
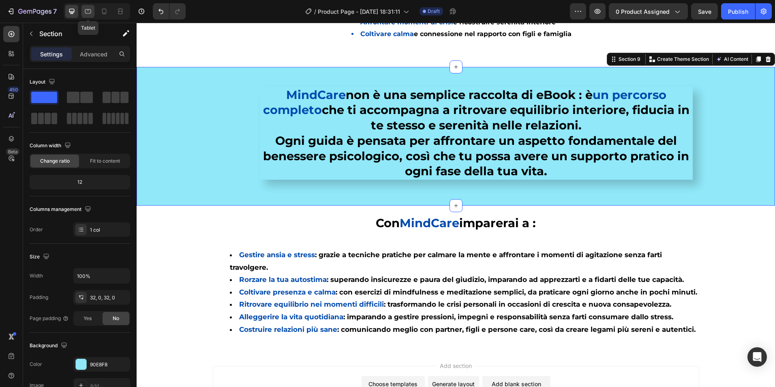
click at [90, 8] on icon at bounding box center [88, 11] width 8 height 8
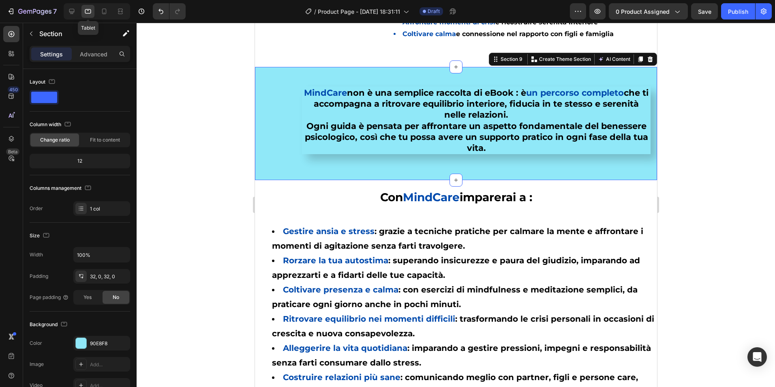
scroll to position [925, 0]
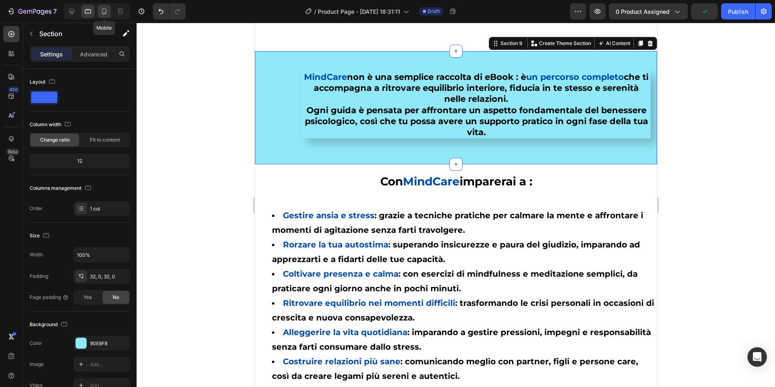
click at [104, 13] on icon at bounding box center [104, 11] width 8 height 8
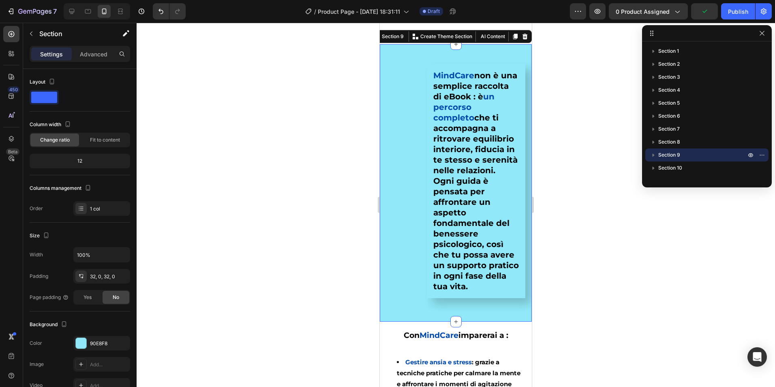
scroll to position [876, 0]
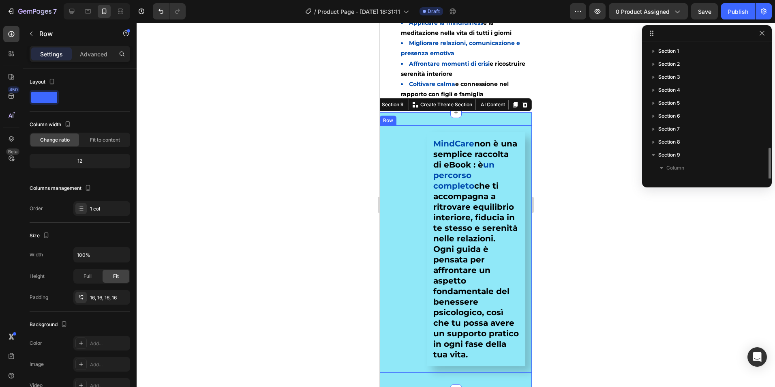
click at [414, 192] on div "MindCare non è una semplice raccolta di eBook : è un percorso completo che ti a…" at bounding box center [455, 249] width 139 height 234
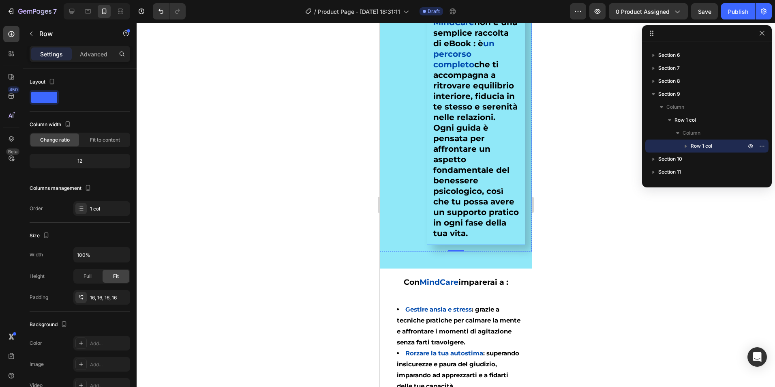
scroll to position [997, 0]
click at [414, 174] on div "MindCare non è una semplice raccolta di eBook : è un percorso completo che ti a…" at bounding box center [455, 127] width 139 height 234
click at [89, 55] on p "Advanced" at bounding box center [94, 54] width 28 height 9
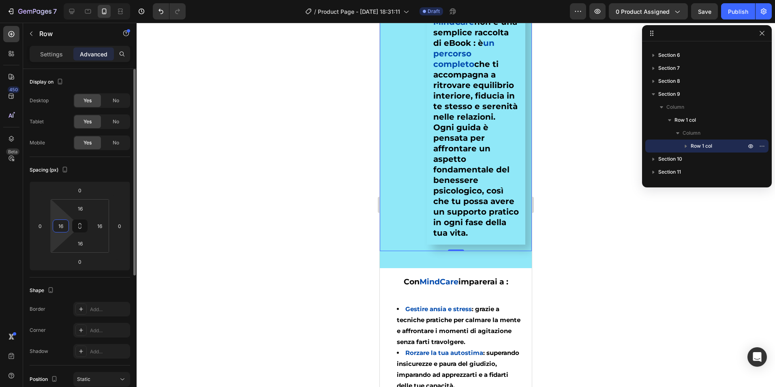
click at [60, 228] on input "16" at bounding box center [61, 226] width 12 height 12
type input "0"
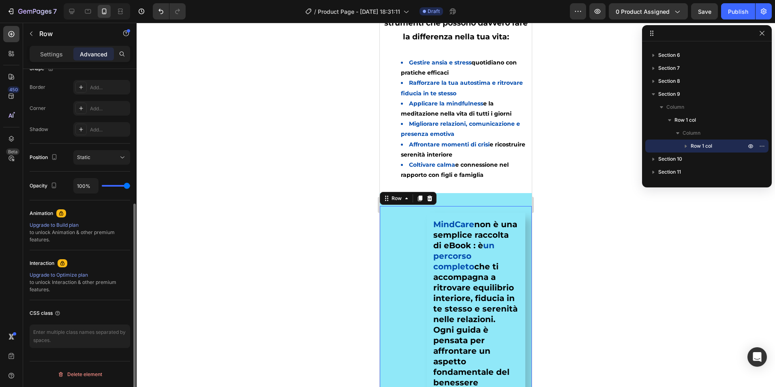
scroll to position [794, 0]
click at [37, 33] on button "button" at bounding box center [31, 33] width 13 height 13
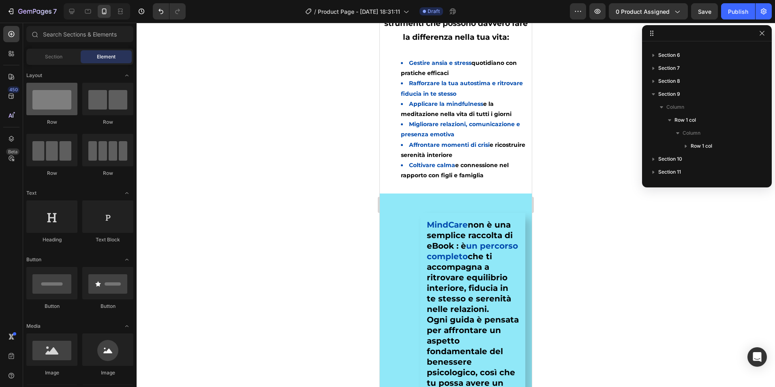
click at [71, 105] on div at bounding box center [51, 99] width 51 height 32
click at [398, 282] on div "MindCare non è una semplice raccolta di eBook : è un percorso completo che ti a…" at bounding box center [453, 319] width 146 height 213
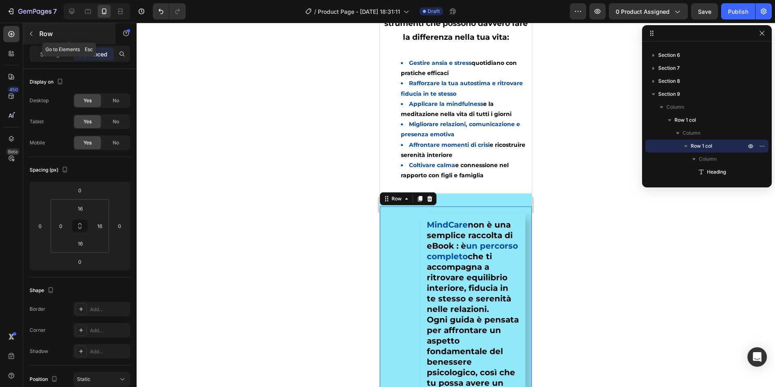
click at [33, 31] on icon "button" at bounding box center [31, 33] width 6 height 6
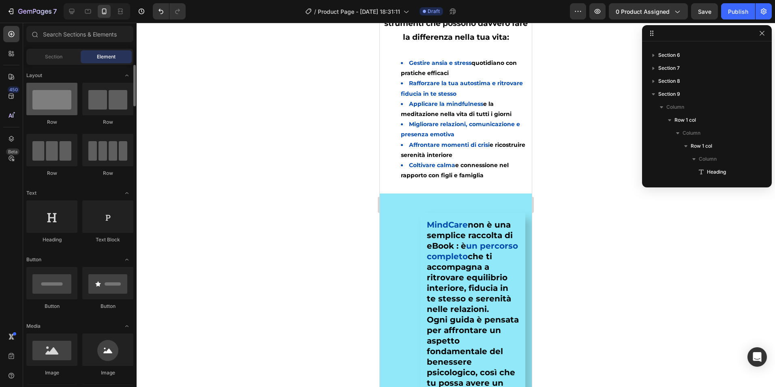
click at [73, 99] on div at bounding box center [51, 99] width 51 height 32
drag, startPoint x: 111, startPoint y: 105, endPoint x: 102, endPoint y: 94, distance: 14.4
click at [102, 94] on div at bounding box center [107, 99] width 51 height 32
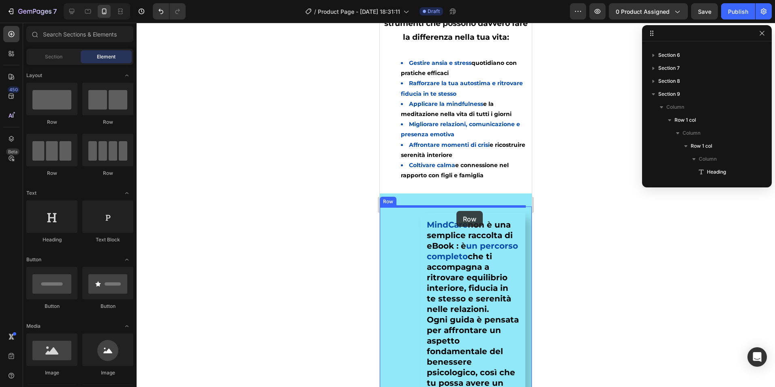
drag, startPoint x: 432, startPoint y: 127, endPoint x: 457, endPoint y: 211, distance: 87.4
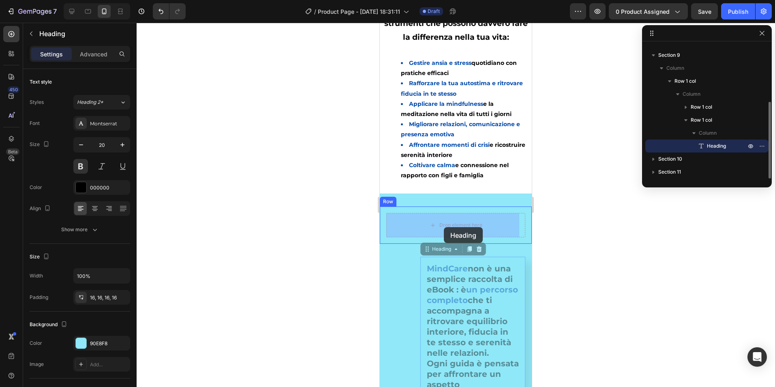
drag, startPoint x: 468, startPoint y: 298, endPoint x: 444, endPoint y: 227, distance: 74.6
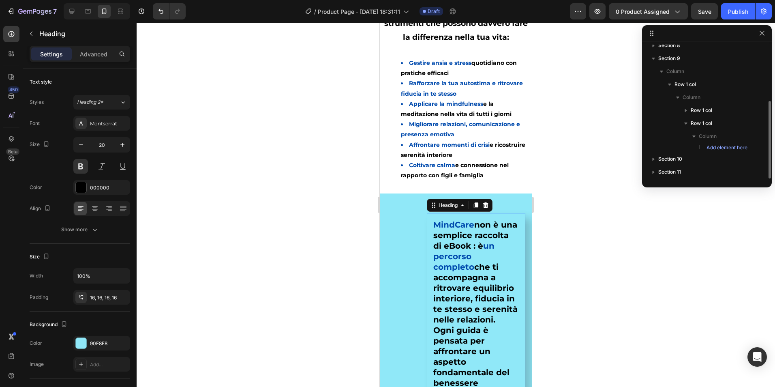
scroll to position [97, 0]
click at [481, 204] on div at bounding box center [486, 205] width 10 height 10
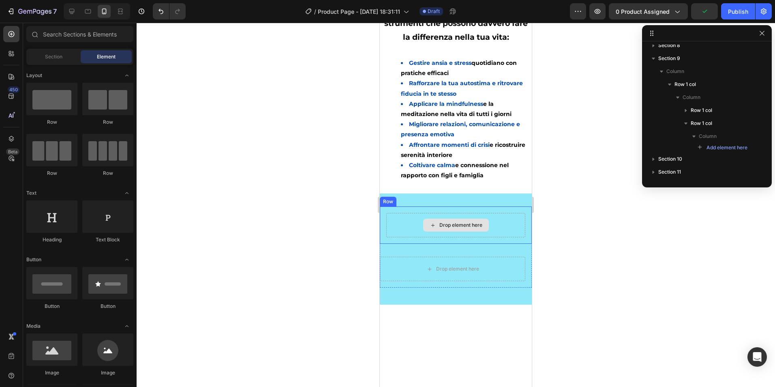
click at [412, 229] on div "Drop element here" at bounding box center [455, 225] width 139 height 24
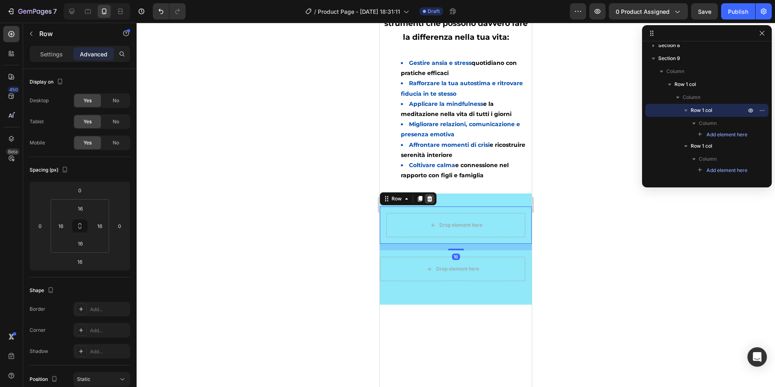
click at [429, 200] on icon at bounding box center [430, 198] width 6 height 6
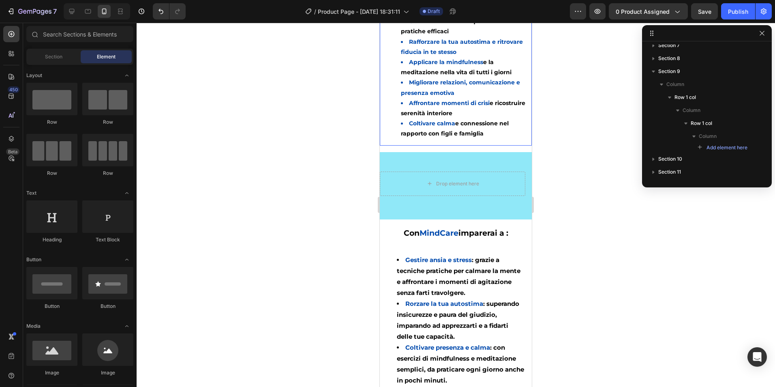
scroll to position [916, 0]
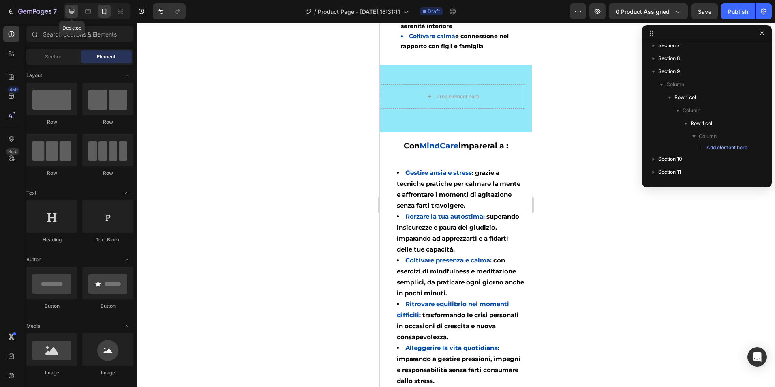
click at [74, 15] on div at bounding box center [71, 11] width 13 height 13
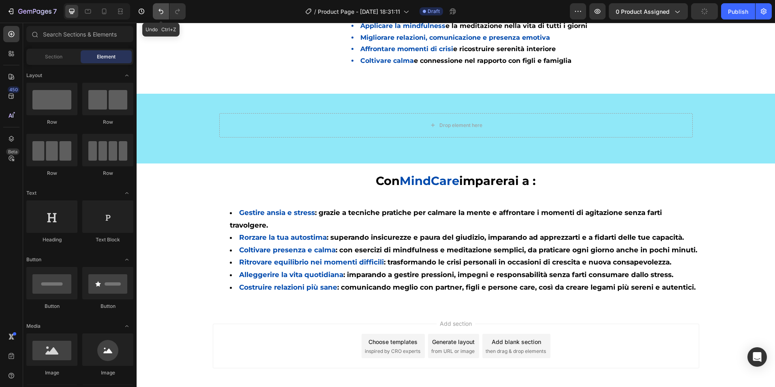
click at [157, 12] on button "Undo/Redo" at bounding box center [161, 11] width 16 height 16
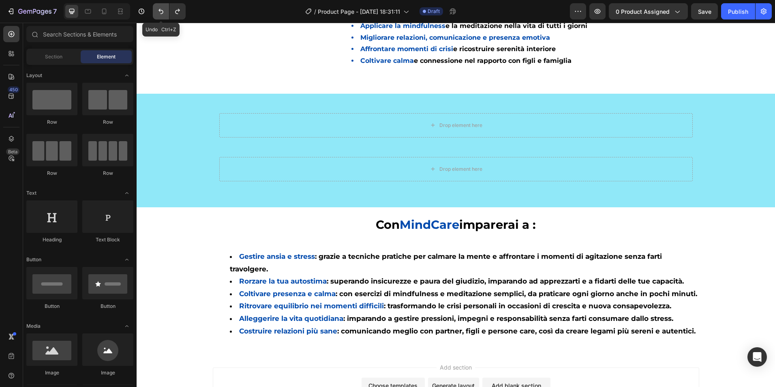
click at [157, 12] on button "Undo/Redo" at bounding box center [161, 11] width 16 height 16
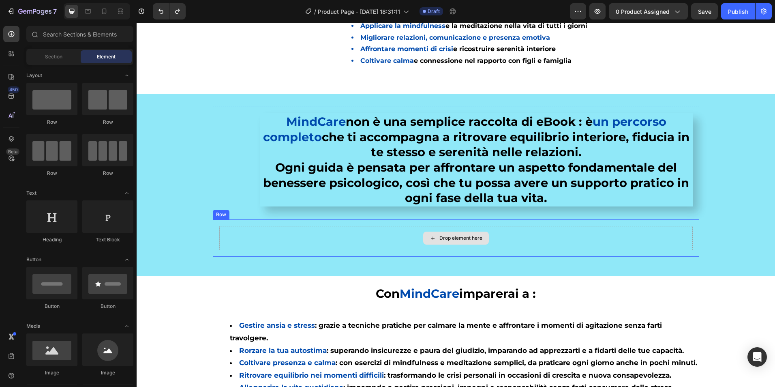
click at [339, 241] on div "Drop element here" at bounding box center [456, 238] width 474 height 24
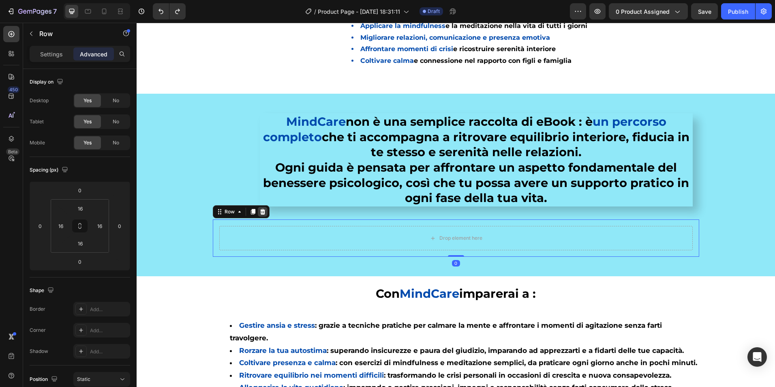
click at [260, 212] on icon at bounding box center [263, 211] width 6 height 6
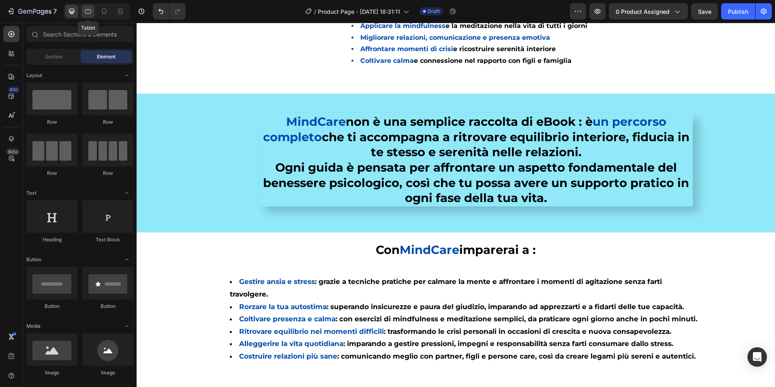
click at [86, 15] on icon at bounding box center [88, 11] width 8 height 8
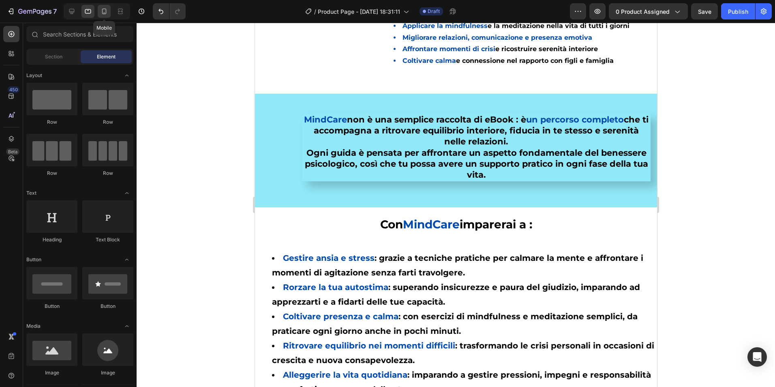
click at [107, 12] on icon at bounding box center [104, 11] width 8 height 8
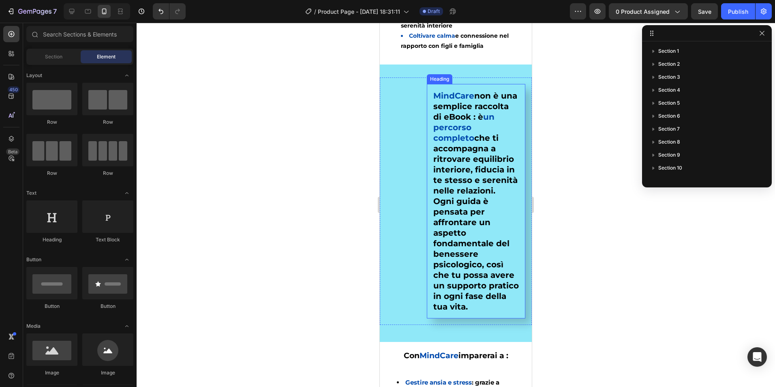
scroll to position [927, 0]
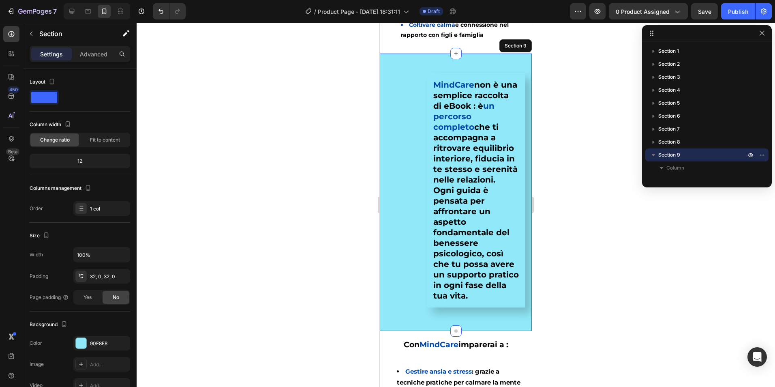
click at [495, 331] on div "MindCare non è una semplice raccolta di eBook : è un percorso completo che ti a…" at bounding box center [456, 192] width 152 height 277
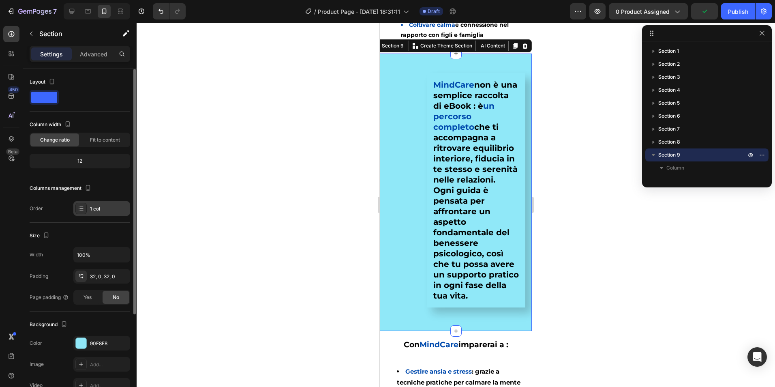
click at [97, 209] on div "1 col" at bounding box center [109, 208] width 38 height 7
click at [107, 141] on span "Fit to content" at bounding box center [105, 139] width 30 height 7
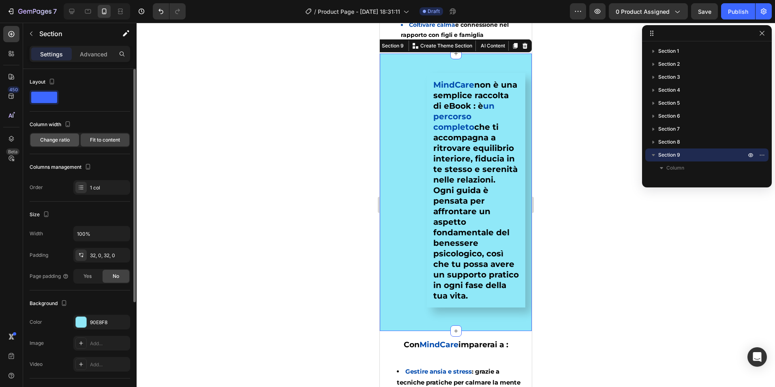
click at [49, 142] on span "Change ratio" at bounding box center [55, 139] width 30 height 7
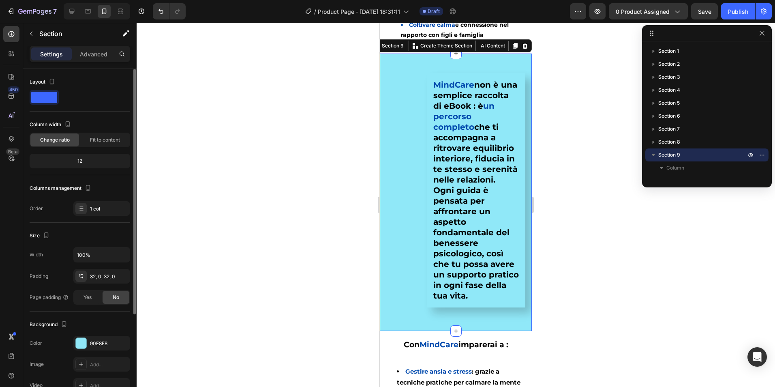
click at [52, 94] on span at bounding box center [44, 97] width 26 height 11
click at [53, 102] on span at bounding box center [44, 97] width 26 height 11
click at [51, 83] on icon "button" at bounding box center [52, 81] width 8 height 8
click at [54, 112] on icon "button" at bounding box center [53, 109] width 8 height 8
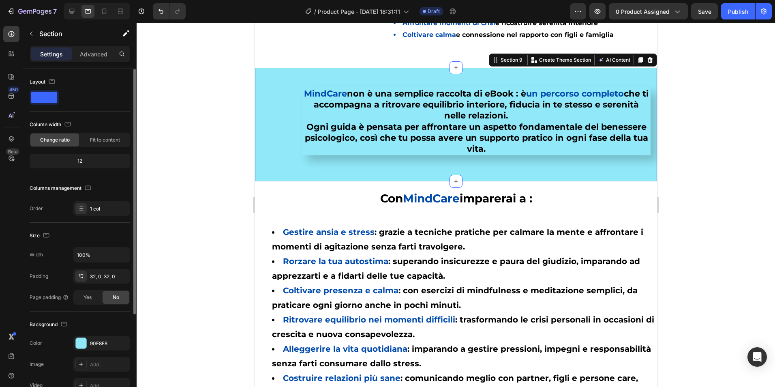
scroll to position [918, 0]
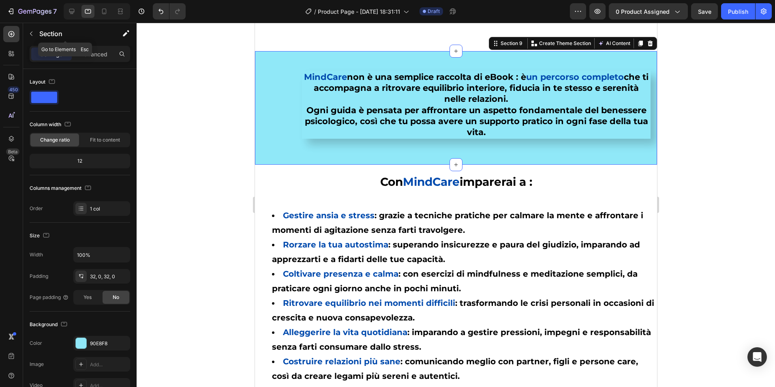
click at [102, 45] on div "Section" at bounding box center [65, 34] width 84 height 23
click at [102, 54] on p "Advanced" at bounding box center [94, 54] width 28 height 9
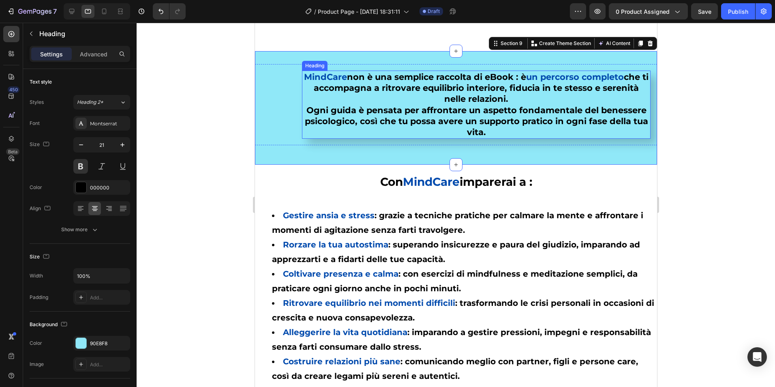
click at [361, 94] on h2 "MindCare non è una semplice raccolta di eBook : è un percorso completo che ti a…" at bounding box center [476, 105] width 349 height 68
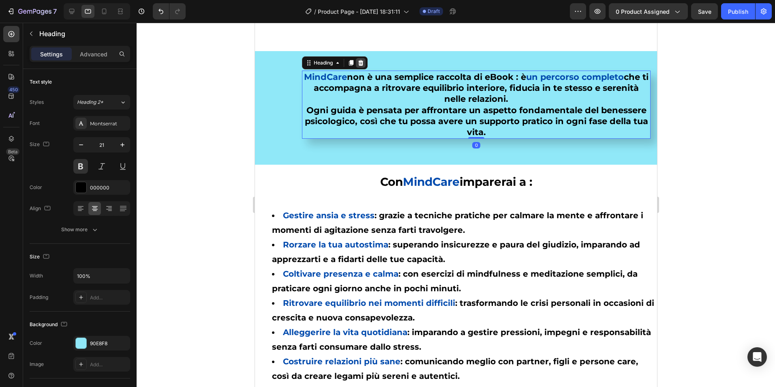
click at [362, 60] on icon at bounding box center [360, 63] width 6 height 6
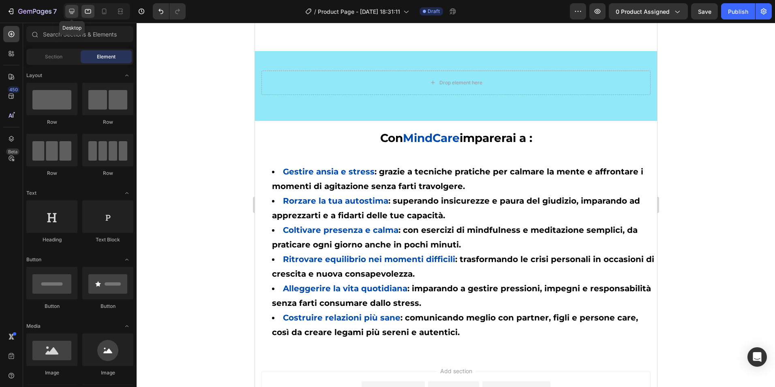
click at [75, 8] on icon at bounding box center [72, 11] width 8 height 8
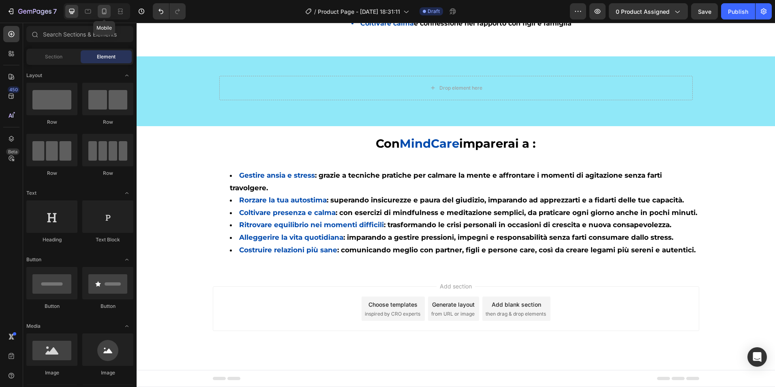
click at [109, 13] on div at bounding box center [104, 11] width 13 height 13
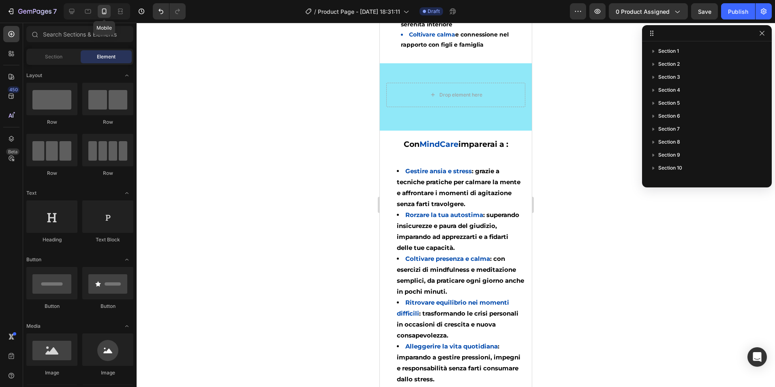
scroll to position [897, 0]
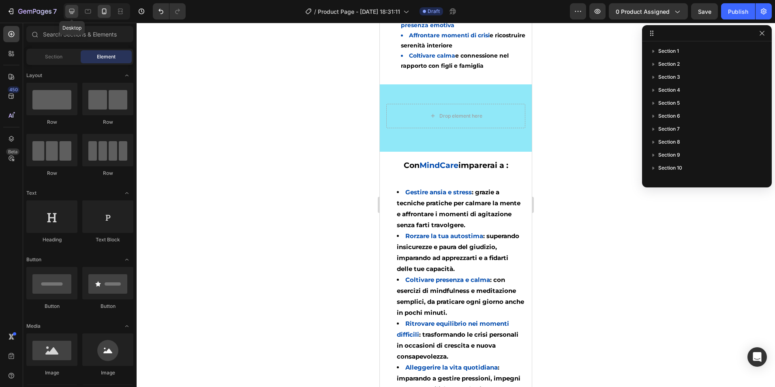
click at [72, 16] on div at bounding box center [71, 11] width 13 height 13
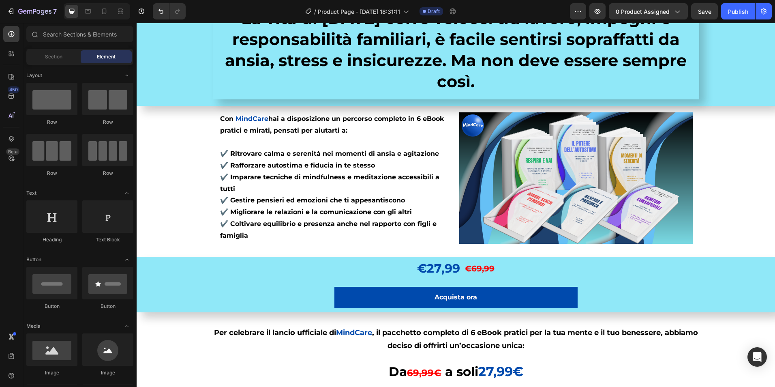
scroll to position [275, 0]
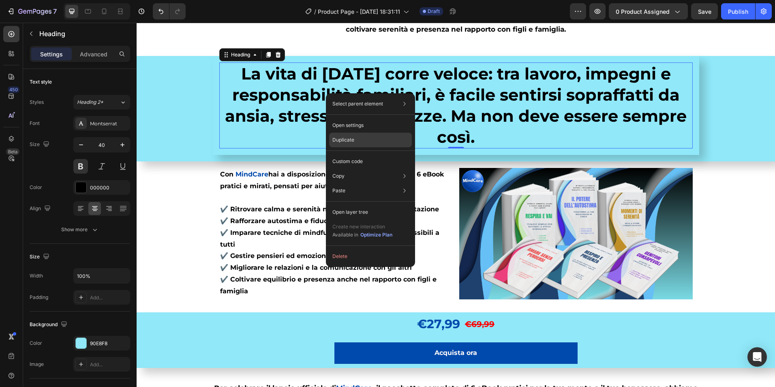
drag, startPoint x: 363, startPoint y: 139, endPoint x: 224, endPoint y: 107, distance: 143.0
click at [363, 154] on div "Duplicate" at bounding box center [370, 161] width 83 height 15
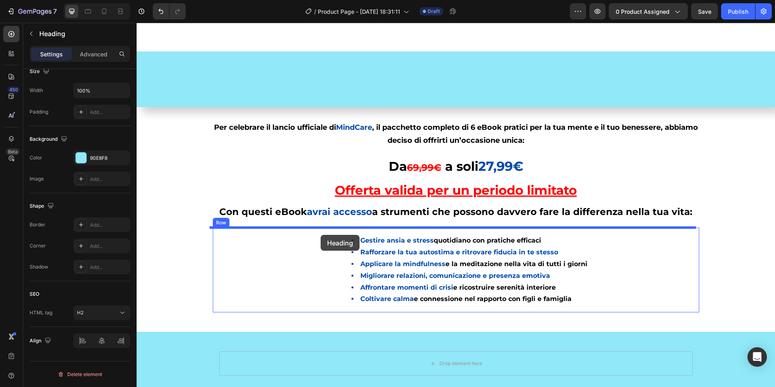
scroll to position [762, 0]
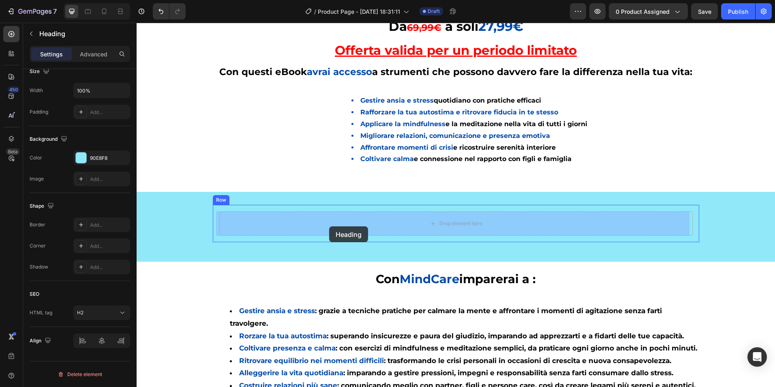
drag, startPoint x: 327, startPoint y: 164, endPoint x: 329, endPoint y: 226, distance: 62.1
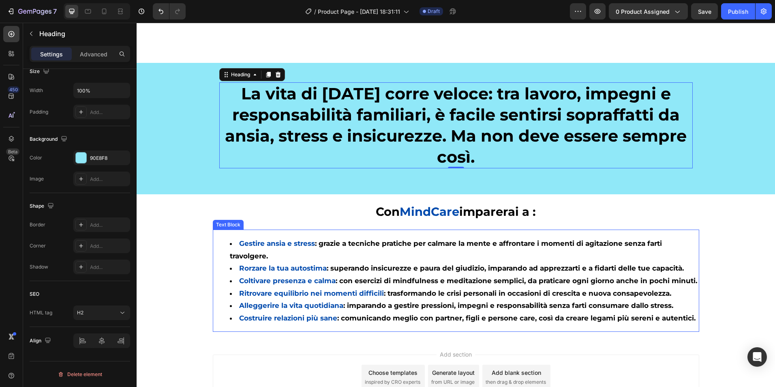
scroll to position [890, 0]
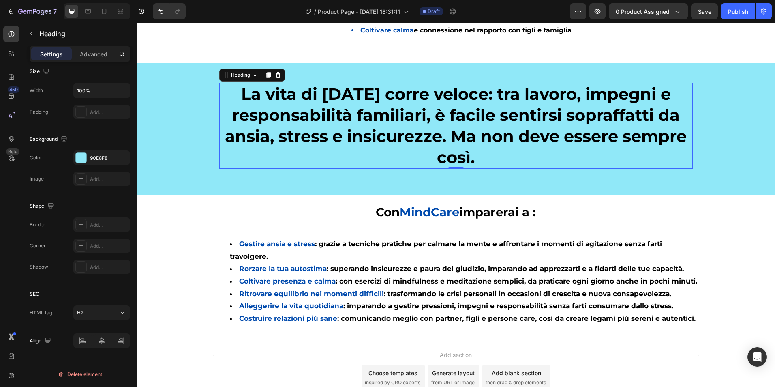
click at [367, 121] on h2 "La vita di [DATE] corre veloce: tra lavoro, impegni e responsabilità familiari,…" at bounding box center [456, 126] width 474 height 86
click at [367, 121] on p "La vita di [DATE] corre veloce: tra lavoro, impegni e responsabilità familiari,…" at bounding box center [456, 126] width 472 height 84
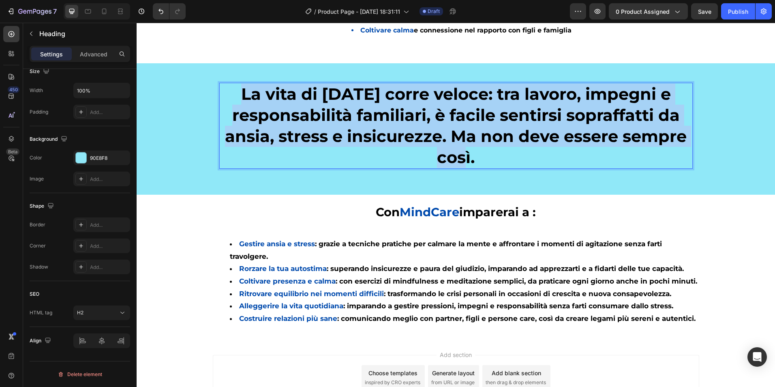
click at [367, 121] on p "La vita di [DATE] corre veloce: tra lavoro, impegni e responsabilità familiari,…" at bounding box center [456, 126] width 472 height 84
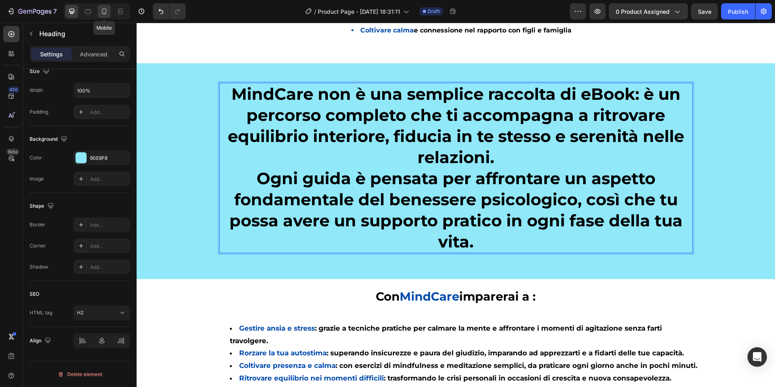
click at [109, 7] on div at bounding box center [104, 11] width 13 height 13
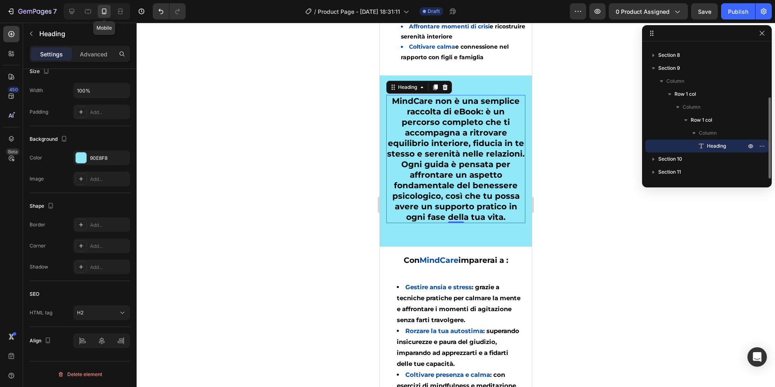
scroll to position [934, 0]
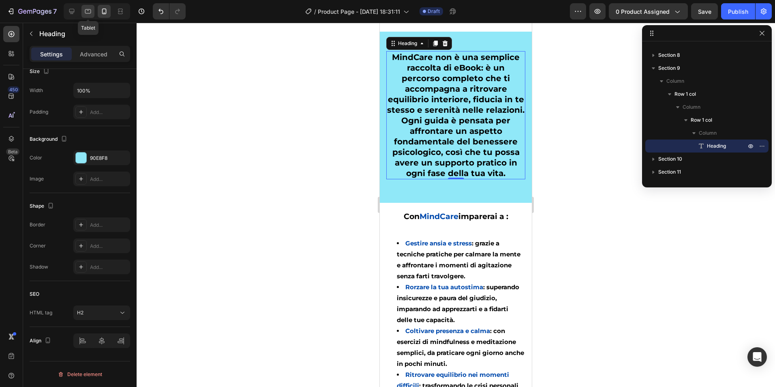
click at [89, 13] on icon at bounding box center [88, 11] width 6 height 4
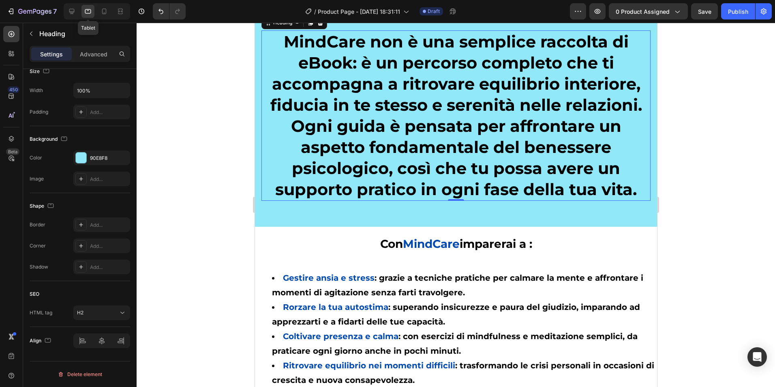
scroll to position [952, 0]
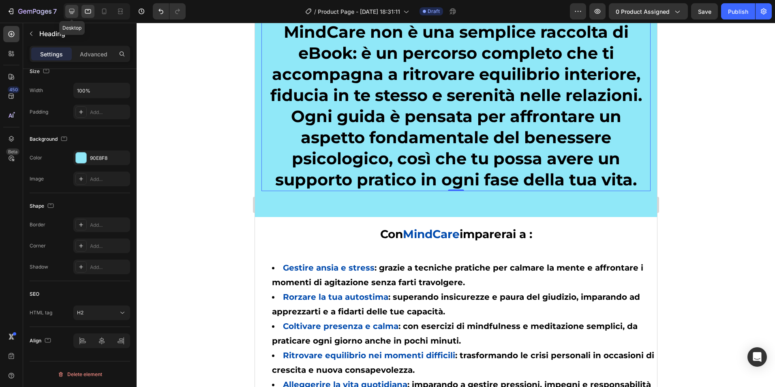
click at [71, 12] on icon at bounding box center [71, 11] width 5 height 5
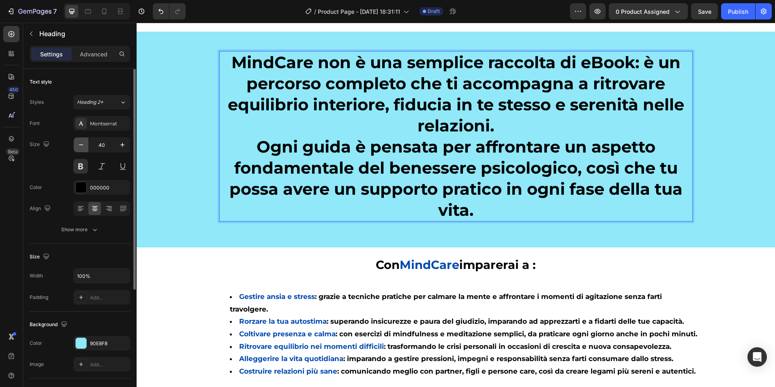
click at [80, 142] on icon "button" at bounding box center [81, 145] width 8 height 8
click at [81, 142] on icon "button" at bounding box center [81, 145] width 8 height 8
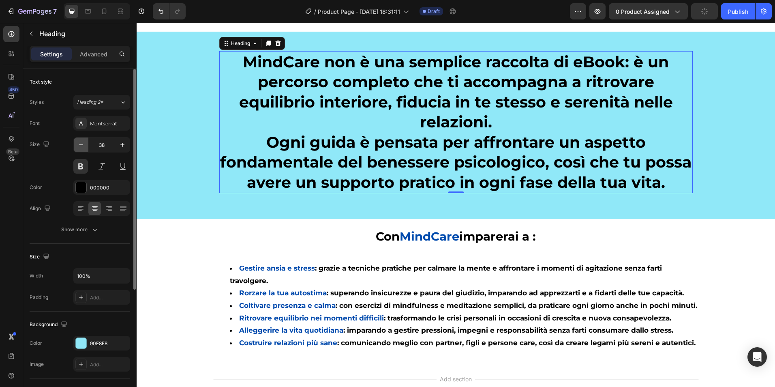
click at [81, 142] on icon "button" at bounding box center [81, 145] width 8 height 8
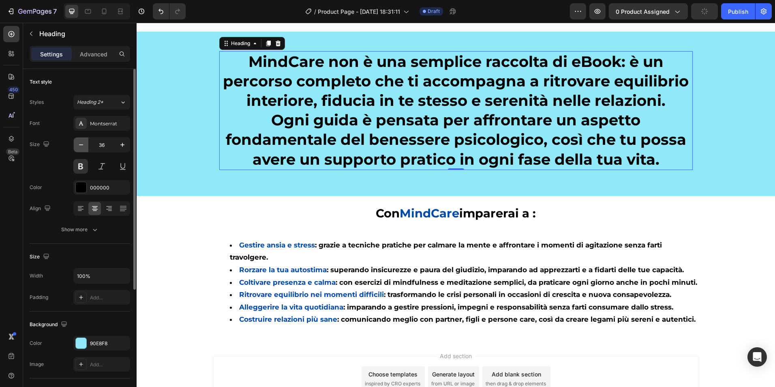
click at [81, 142] on icon "button" at bounding box center [81, 145] width 8 height 8
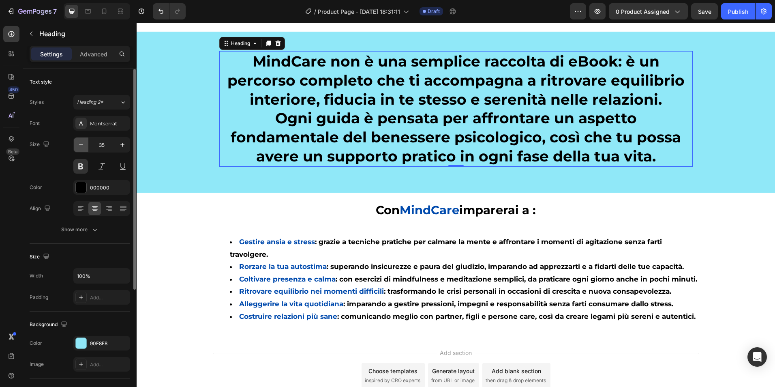
click at [81, 142] on icon "button" at bounding box center [81, 145] width 8 height 8
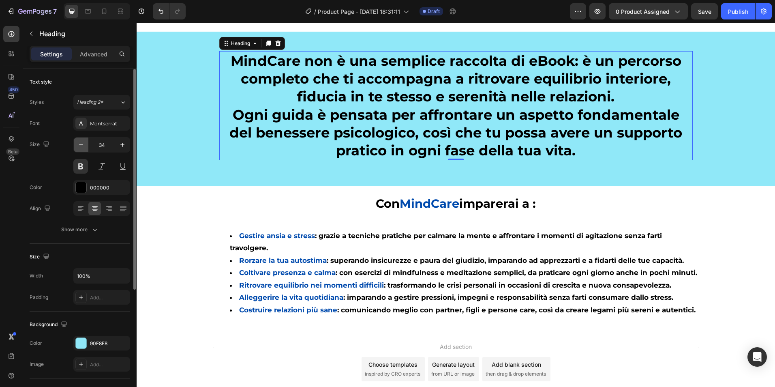
click at [81, 142] on icon "button" at bounding box center [81, 145] width 8 height 8
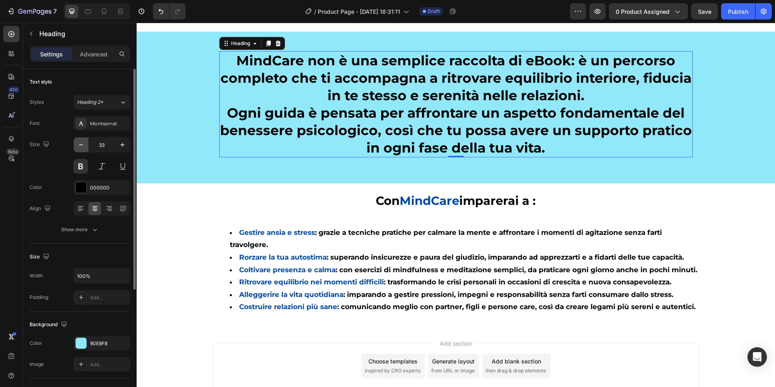
click at [82, 142] on icon "button" at bounding box center [81, 145] width 8 height 8
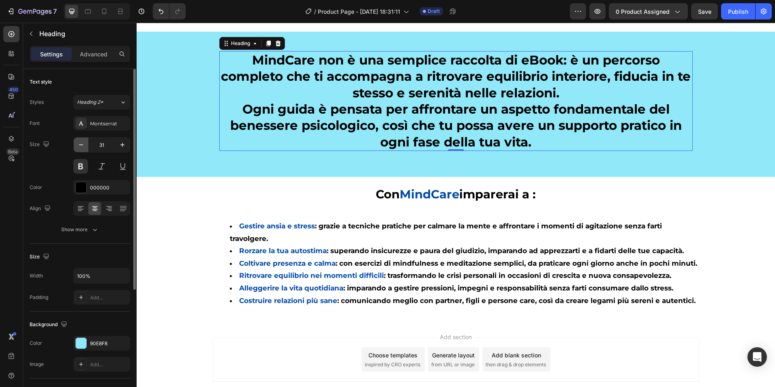
click at [82, 142] on icon "button" at bounding box center [81, 145] width 8 height 8
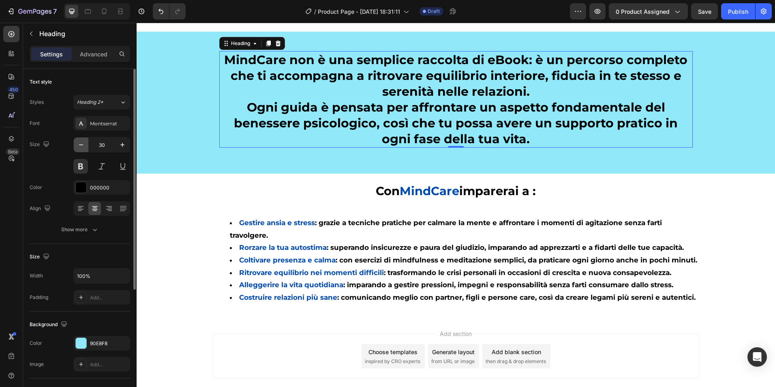
click at [82, 142] on icon "button" at bounding box center [81, 145] width 8 height 8
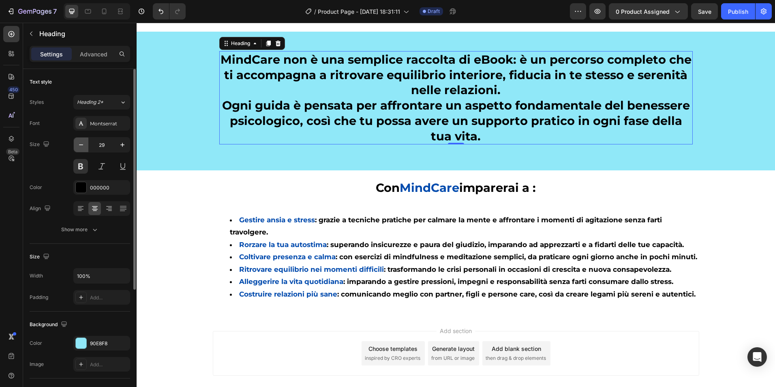
click at [82, 142] on icon "button" at bounding box center [81, 145] width 8 height 8
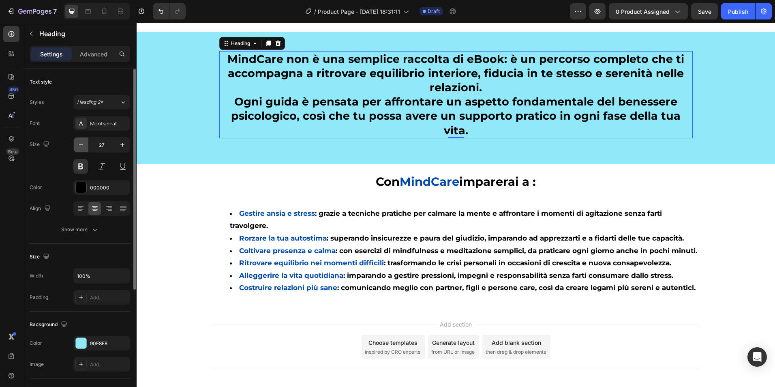
click at [82, 142] on icon "button" at bounding box center [81, 145] width 8 height 8
type input "26"
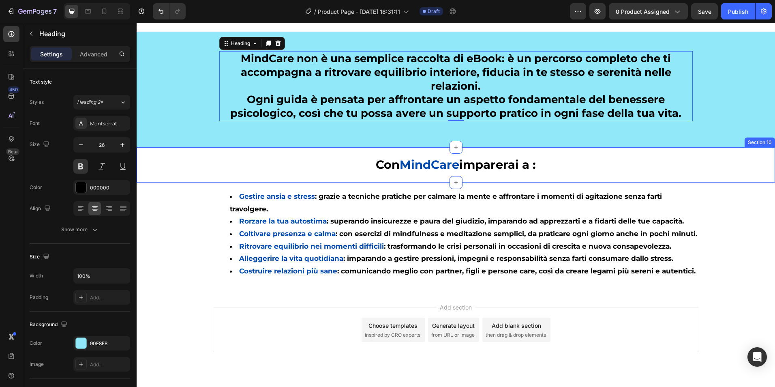
click at [159, 175] on div "Con MindCare imparerai a : Text Block Row" at bounding box center [456, 167] width 639 height 29
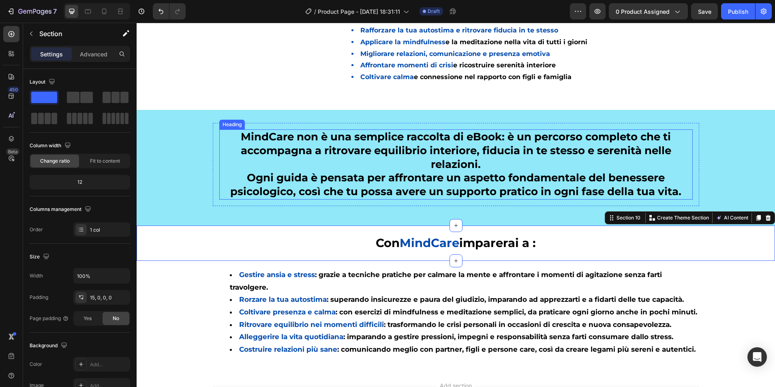
scroll to position [841, 0]
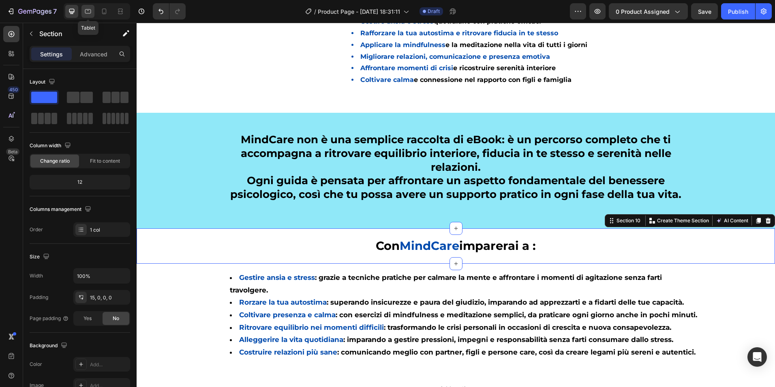
click at [87, 8] on icon at bounding box center [88, 11] width 8 height 8
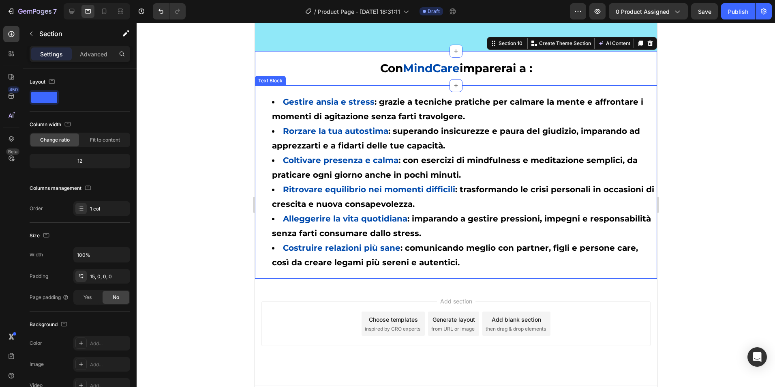
scroll to position [915, 0]
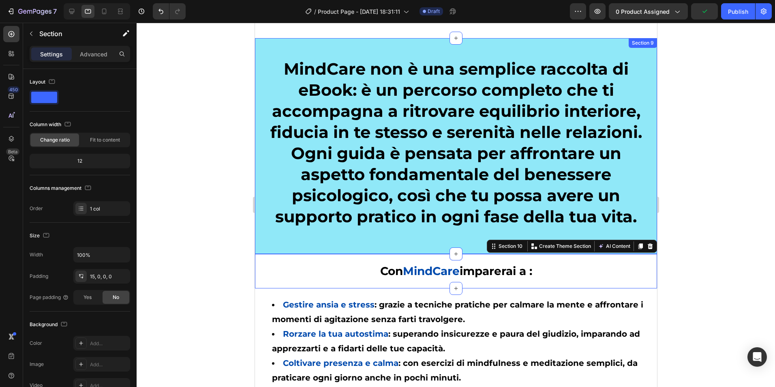
click at [372, 232] on div "MindCare non è una semplice raccolta di eBook: è un percorso completo che ti ac…" at bounding box center [456, 142] width 402 height 183
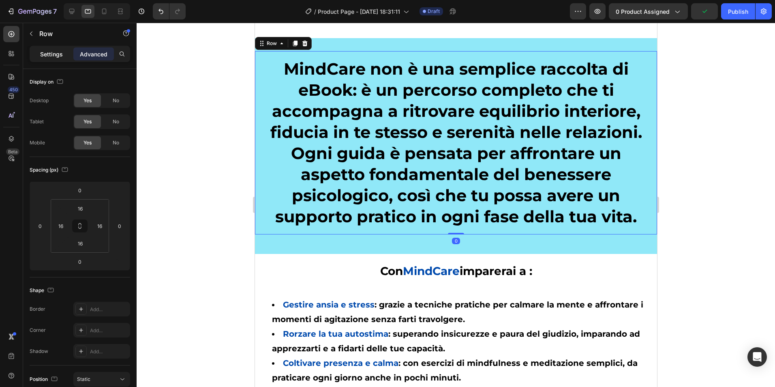
click at [34, 54] on div "Settings" at bounding box center [51, 53] width 41 height 13
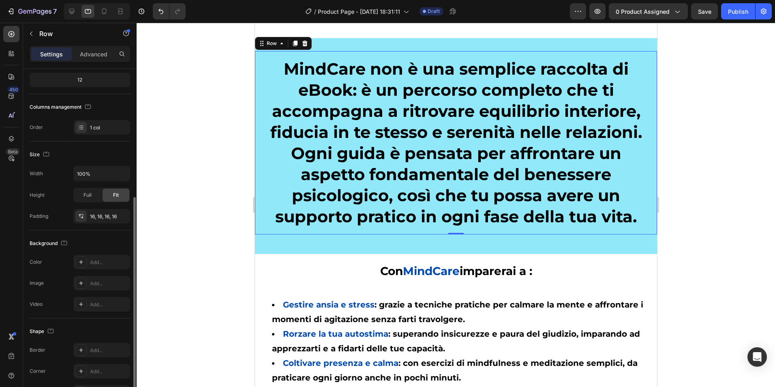
scroll to position [122, 0]
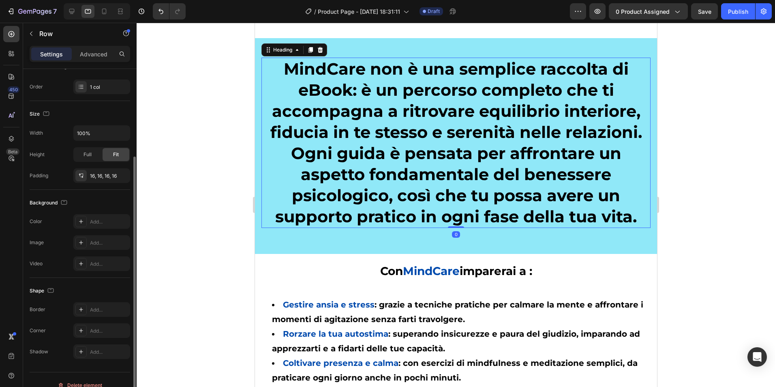
click at [352, 143] on p "MindCare non è una semplice raccolta di eBook: è un percorso completo che ti ac…" at bounding box center [456, 142] width 388 height 169
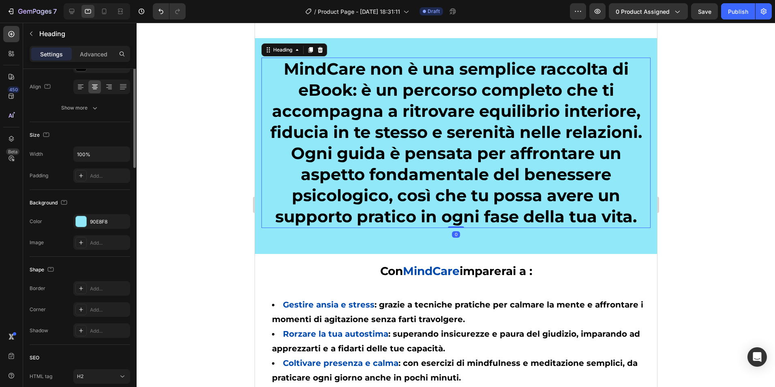
scroll to position [0, 0]
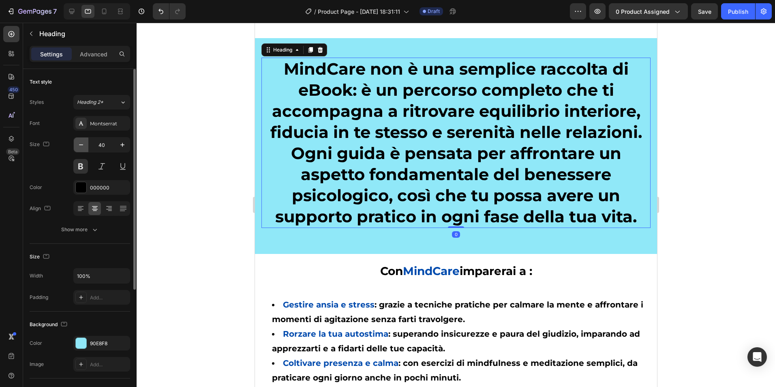
click at [81, 146] on icon "button" at bounding box center [81, 145] width 8 height 8
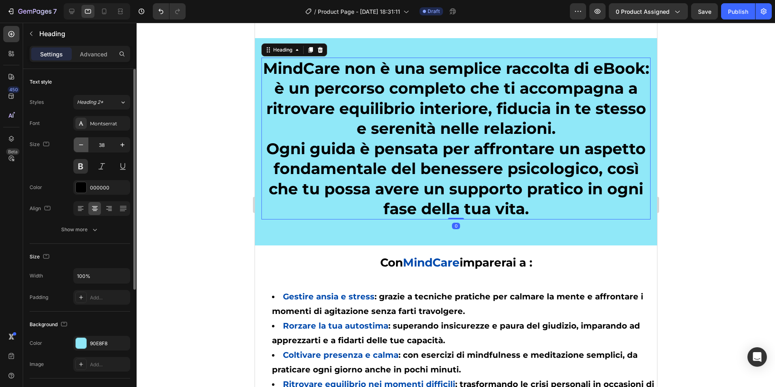
click at [81, 146] on icon "button" at bounding box center [81, 145] width 8 height 8
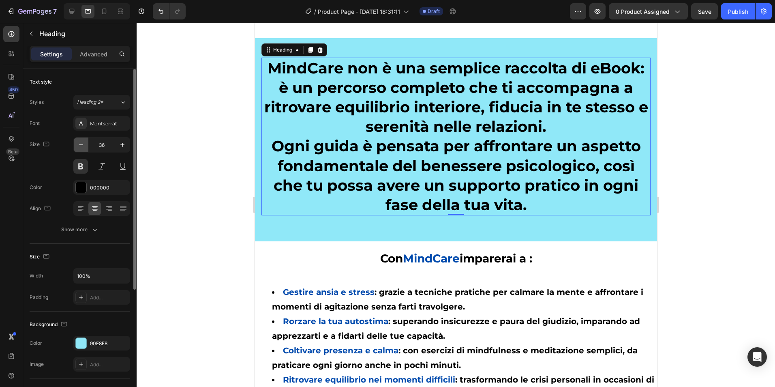
click at [81, 146] on icon "button" at bounding box center [81, 145] width 8 height 8
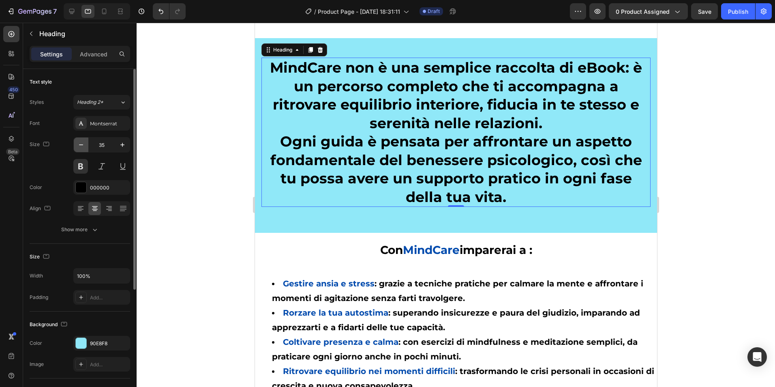
click at [81, 146] on icon "button" at bounding box center [81, 145] width 8 height 8
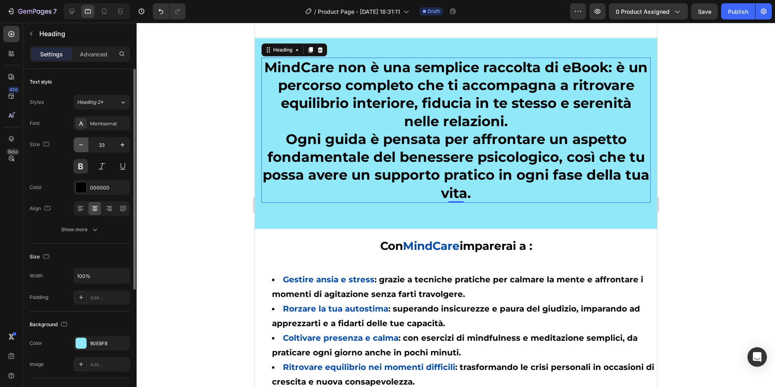
click at [81, 146] on icon "button" at bounding box center [81, 145] width 8 height 8
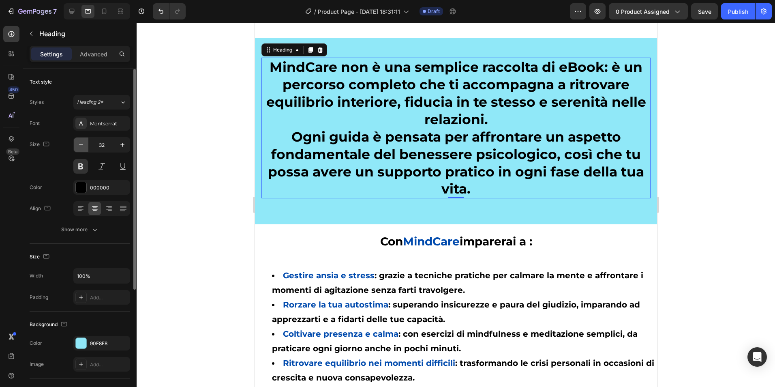
click at [81, 146] on icon "button" at bounding box center [81, 145] width 8 height 8
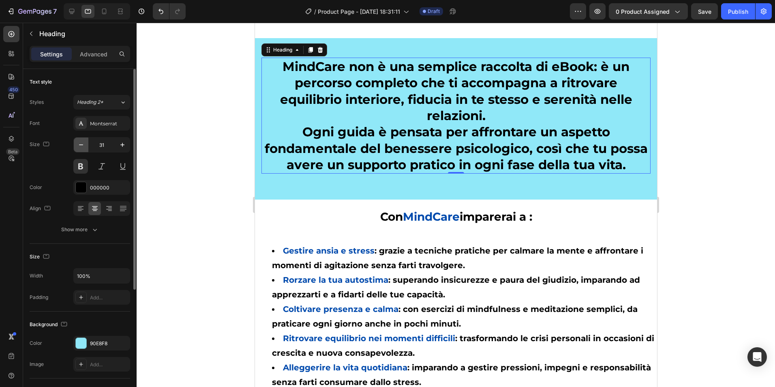
click at [81, 146] on icon "button" at bounding box center [81, 145] width 8 height 8
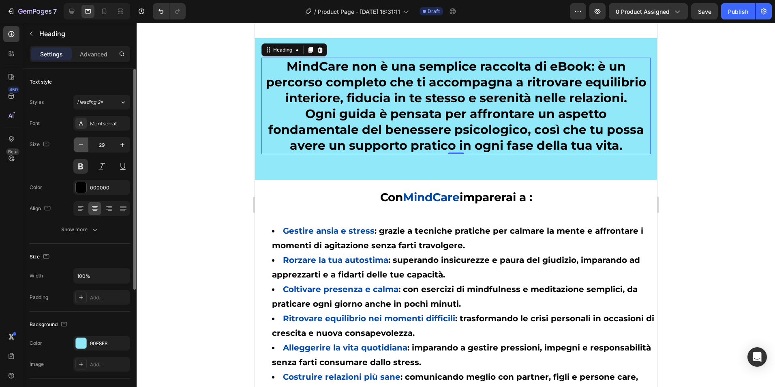
click at [81, 146] on icon "button" at bounding box center [81, 145] width 8 height 8
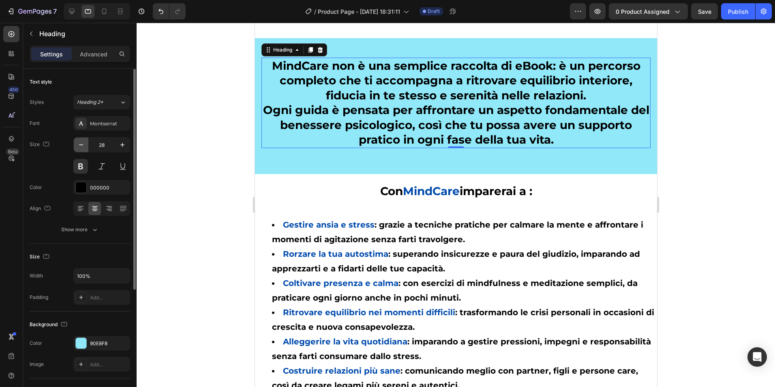
click at [81, 146] on icon "button" at bounding box center [81, 145] width 8 height 8
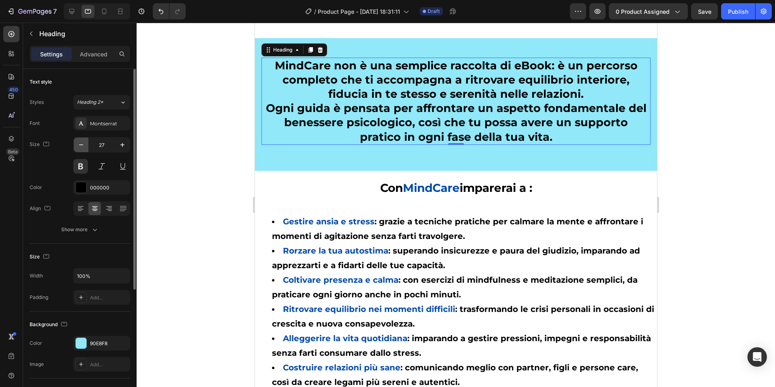
click at [81, 146] on icon "button" at bounding box center [81, 145] width 8 height 8
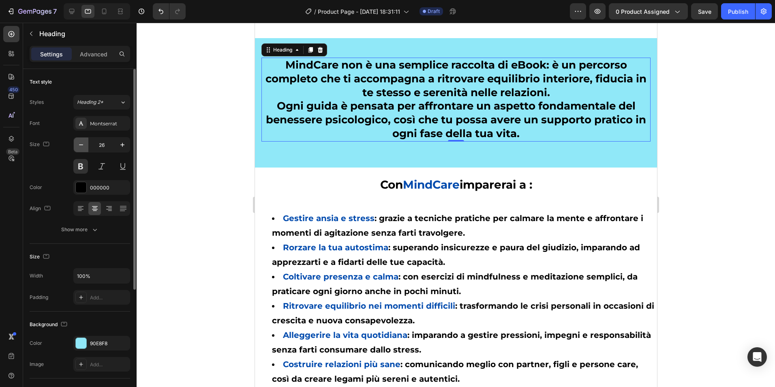
click at [81, 146] on icon "button" at bounding box center [81, 145] width 8 height 8
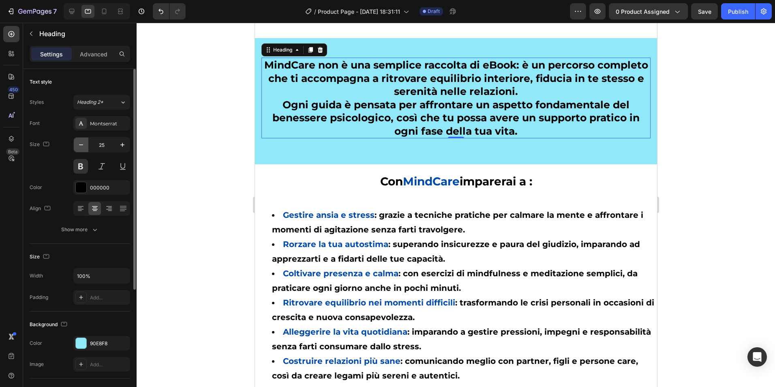
click at [81, 146] on icon "button" at bounding box center [81, 145] width 8 height 8
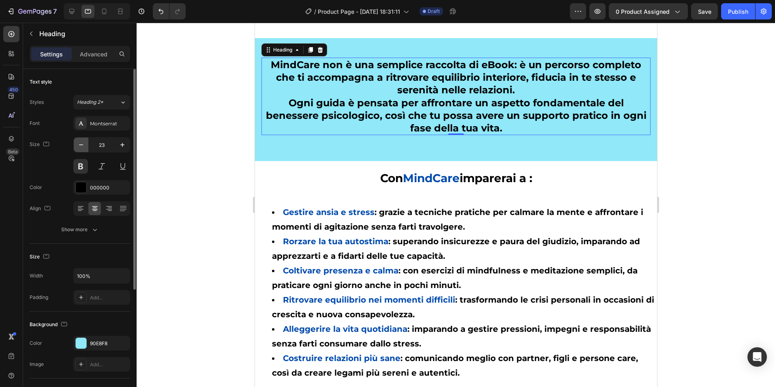
click at [81, 146] on icon "button" at bounding box center [81, 145] width 8 height 8
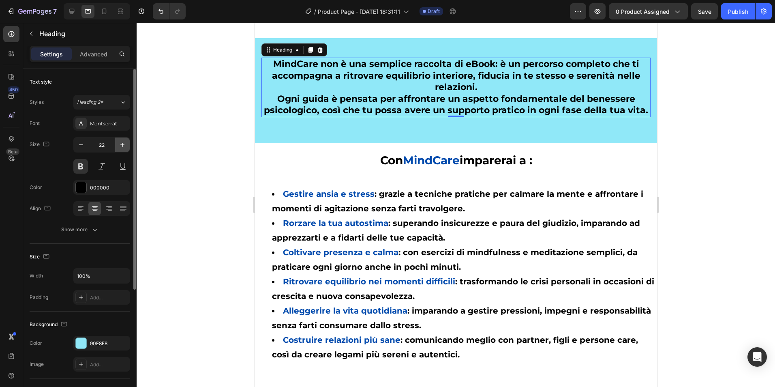
click at [116, 144] on button "button" at bounding box center [122, 144] width 15 height 15
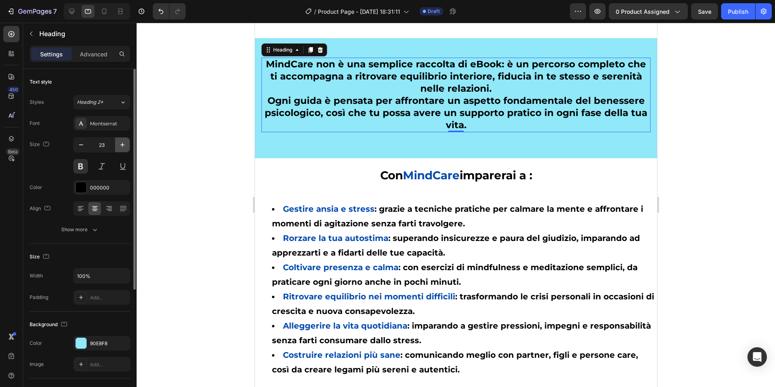
click at [123, 142] on icon "button" at bounding box center [122, 145] width 8 height 8
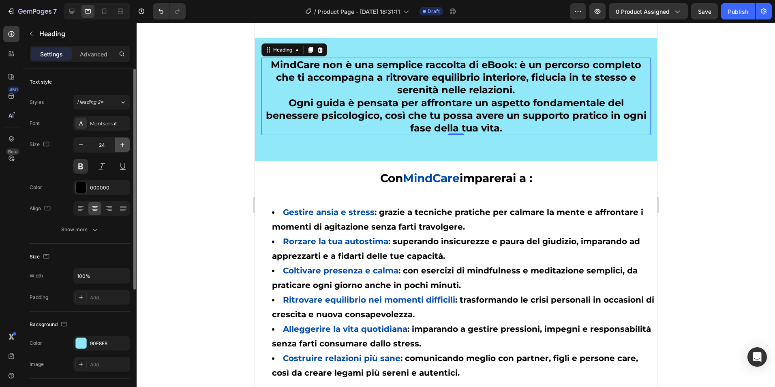
click at [122, 142] on icon "button" at bounding box center [122, 145] width 8 height 8
type input "25"
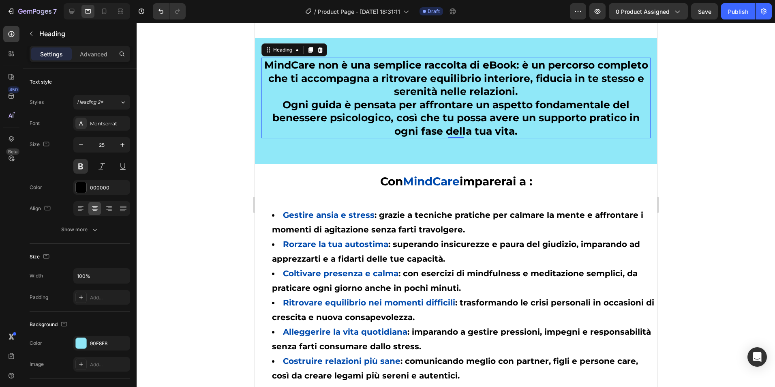
click at [194, 156] on div at bounding box center [456, 205] width 639 height 364
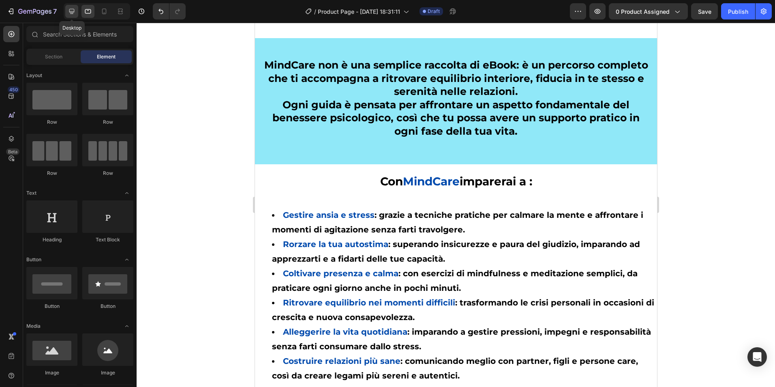
click at [74, 9] on icon at bounding box center [72, 11] width 8 height 8
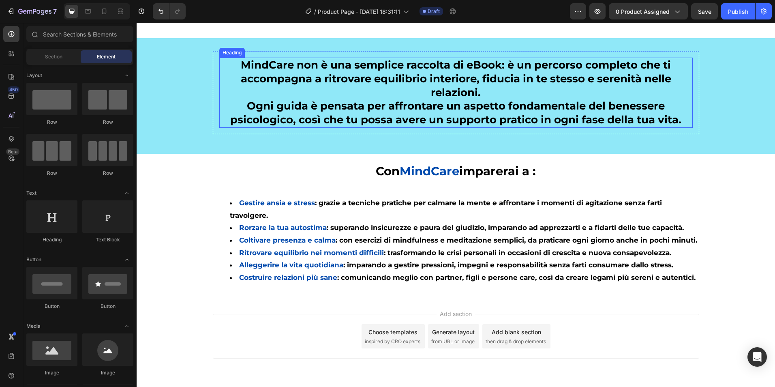
click at [385, 101] on p "MindCare non è una semplice raccolta di eBook: è un percorso completo che ti ac…" at bounding box center [456, 92] width 472 height 69
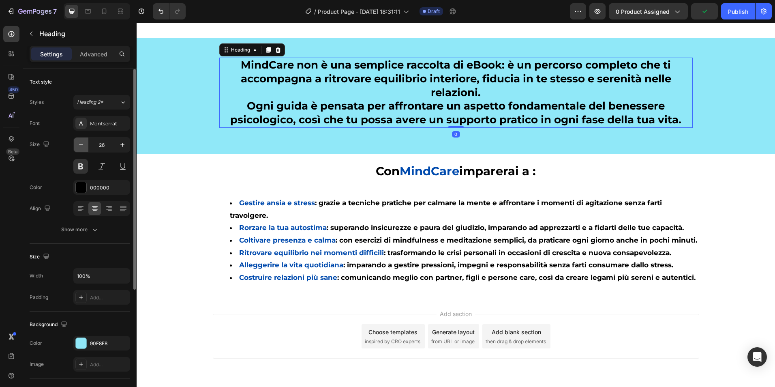
click at [77, 143] on button "button" at bounding box center [81, 144] width 15 height 15
type input "25"
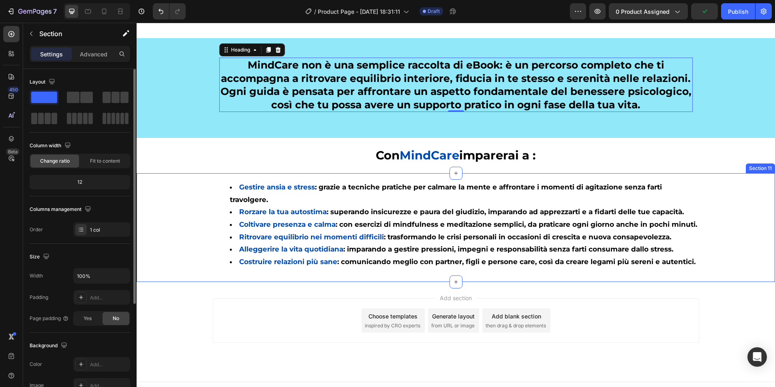
click at [137, 178] on div "Gestire ansia e stress : grazie a tecniche pratiche per calmare la mente e affr…" at bounding box center [456, 227] width 639 height 109
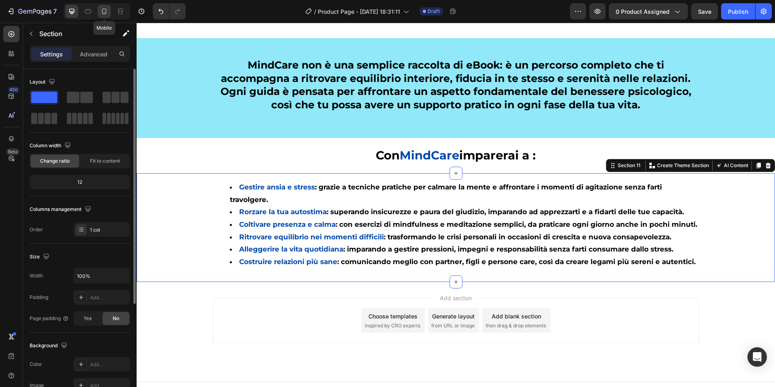
click at [103, 13] on icon at bounding box center [104, 11] width 8 height 8
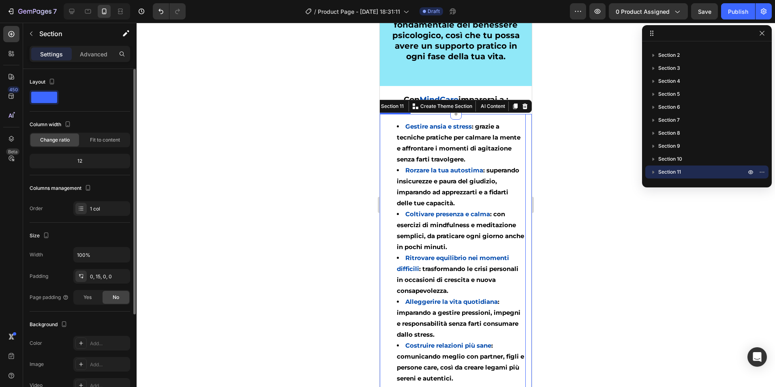
scroll to position [860, 0]
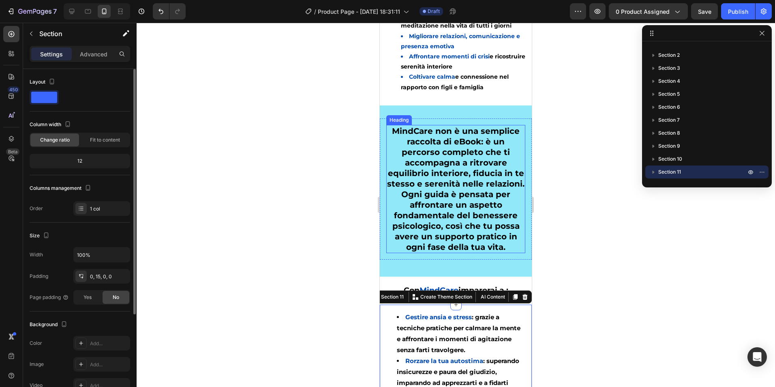
click at [470, 177] on p "MindCare non è una semplice raccolta di eBook: è un percorso completo che ti ac…" at bounding box center [455, 189] width 137 height 127
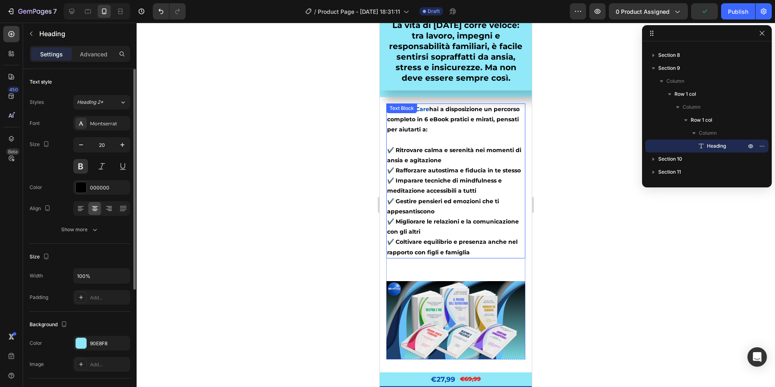
scroll to position [130, 0]
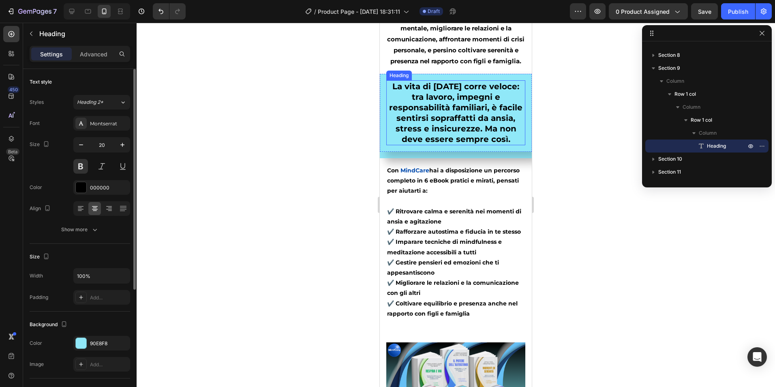
click at [444, 131] on h2 "La vita di [DATE] corre veloce: tra lavoro, impegni e responsabilità familiari,…" at bounding box center [455, 112] width 139 height 65
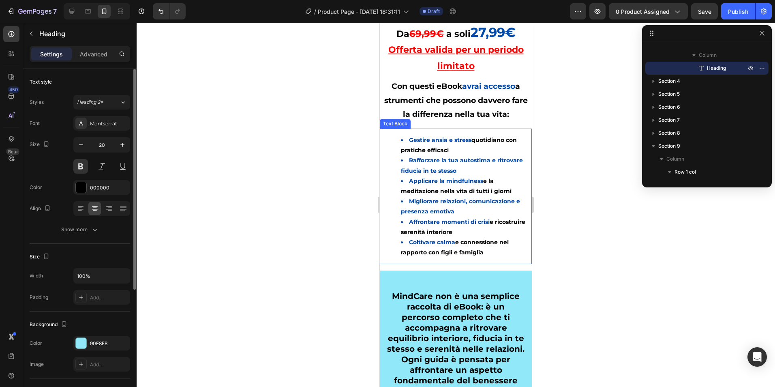
scroll to position [779, 0]
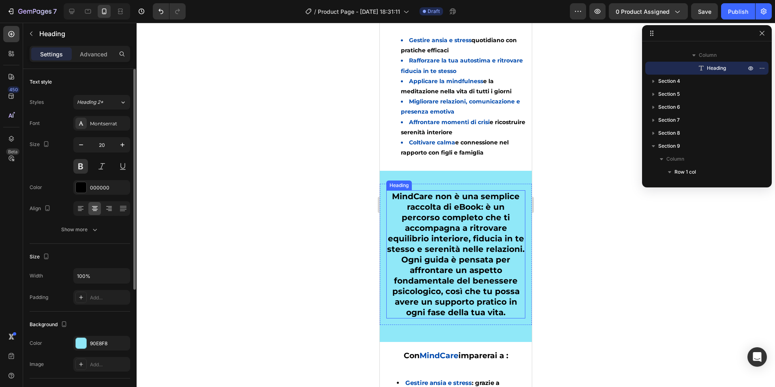
click at [467, 274] on h2 "MindCare non è una semplice raccolta di eBook: è un percorso completo che ti ac…" at bounding box center [455, 254] width 139 height 128
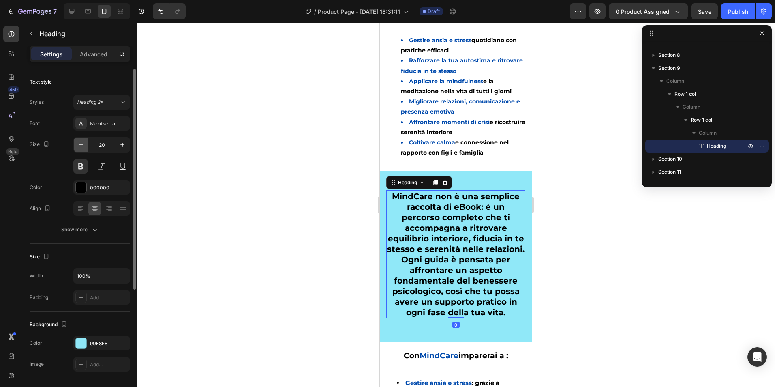
click at [82, 143] on icon "button" at bounding box center [81, 145] width 8 height 8
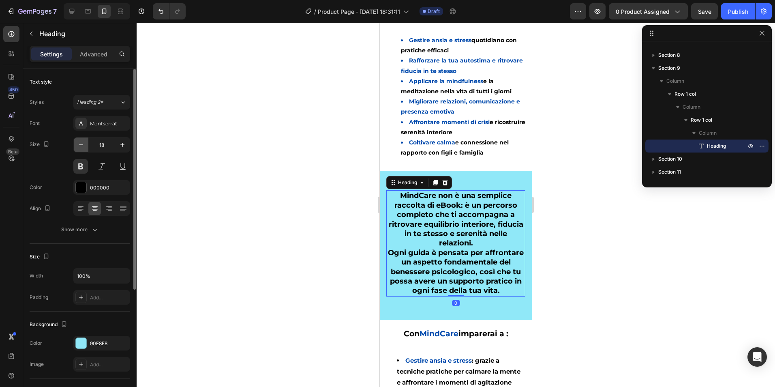
click at [82, 143] on icon "button" at bounding box center [81, 145] width 8 height 8
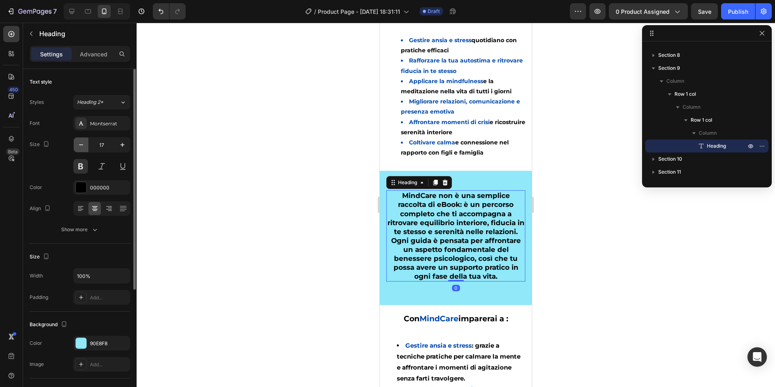
click at [82, 143] on icon "button" at bounding box center [81, 145] width 8 height 8
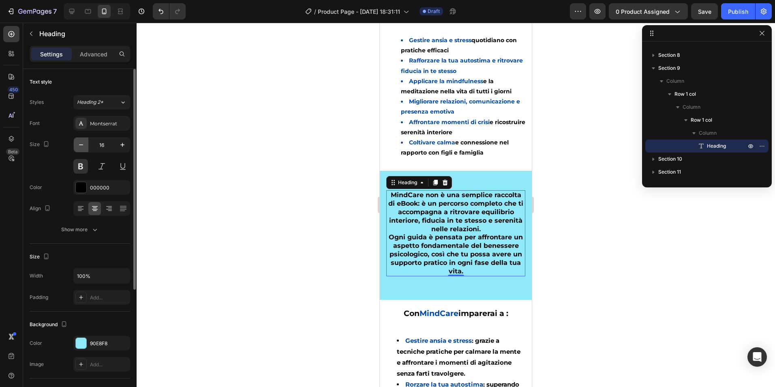
click at [82, 143] on icon "button" at bounding box center [81, 145] width 8 height 8
type input "15"
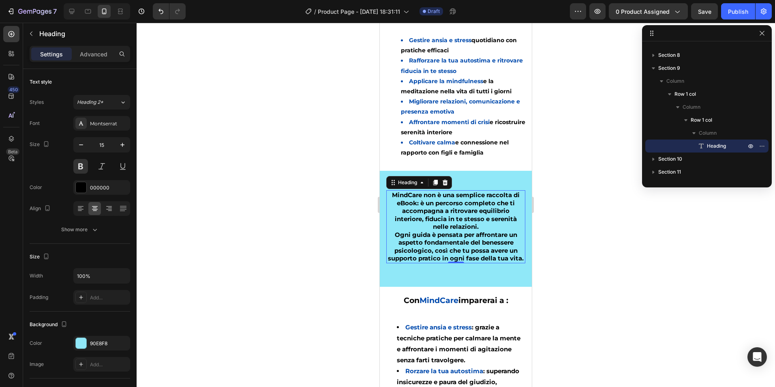
click at [271, 144] on div at bounding box center [456, 205] width 639 height 364
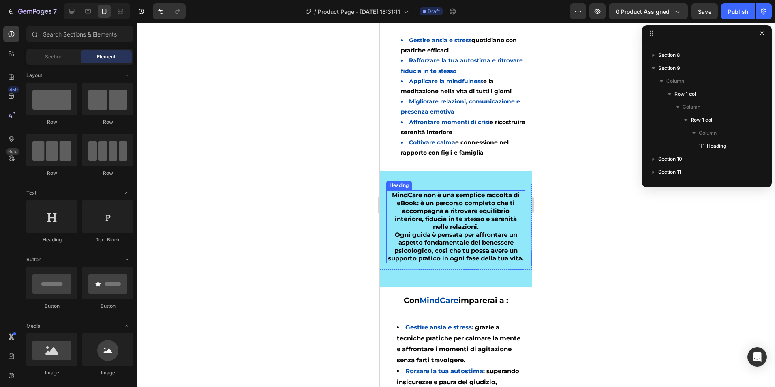
click at [462, 225] on h2 "MindCare non è una semplice raccolta di eBook: è un percorso completo che ti ac…" at bounding box center [455, 226] width 139 height 73
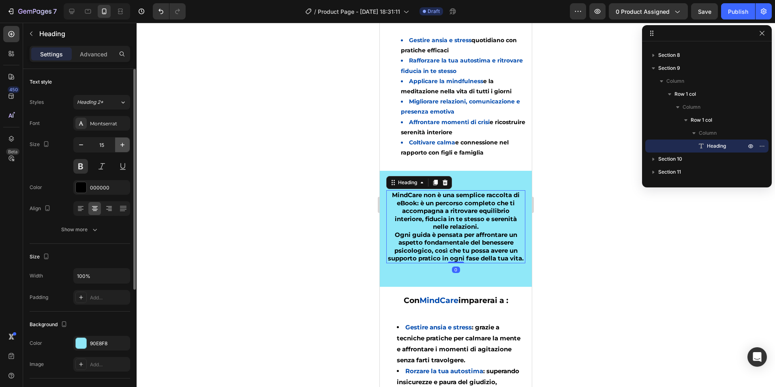
click at [120, 147] on icon "button" at bounding box center [122, 145] width 8 height 8
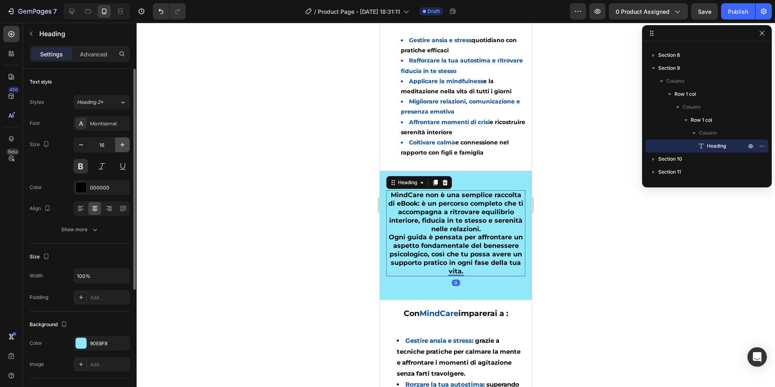
click at [120, 147] on icon "button" at bounding box center [122, 145] width 8 height 8
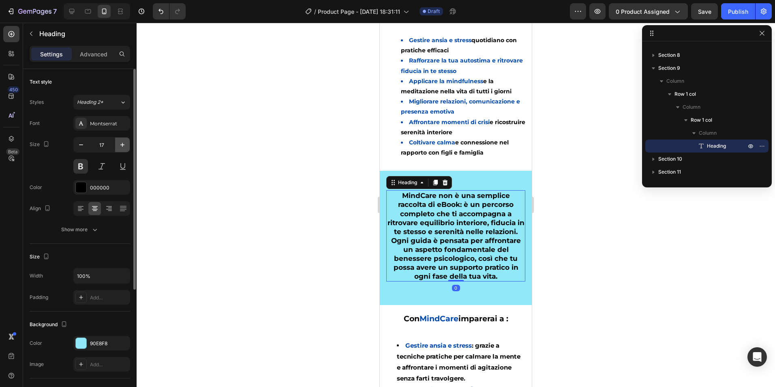
click at [120, 147] on icon "button" at bounding box center [122, 145] width 8 height 8
type input "18"
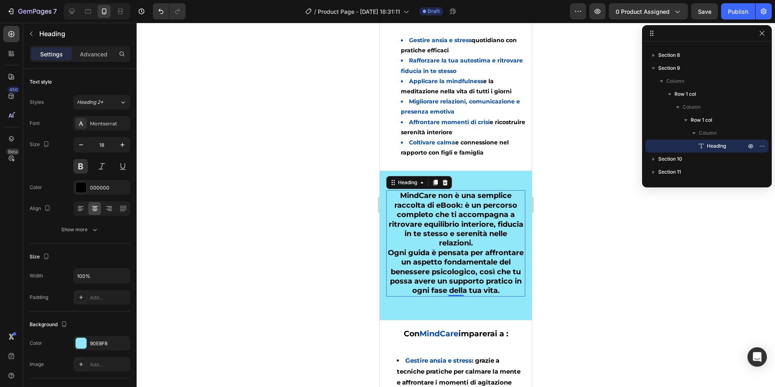
click at [264, 194] on div at bounding box center [456, 205] width 639 height 364
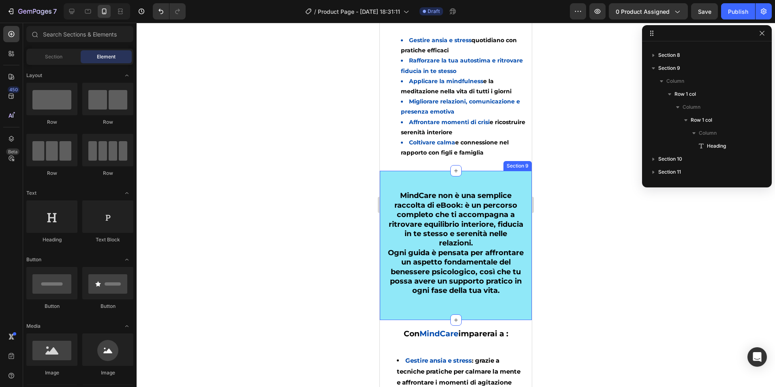
click at [426, 181] on div "MindCare non è una semplice raccolta di eBook: è un percorso completo che ti ac…" at bounding box center [456, 245] width 152 height 149
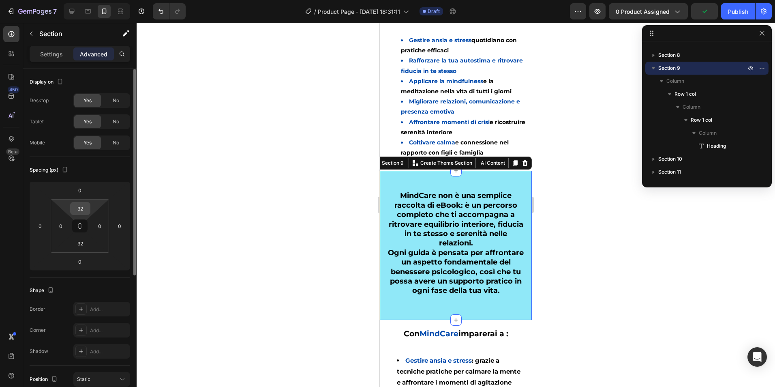
click at [86, 209] on input "32" at bounding box center [80, 208] width 16 height 12
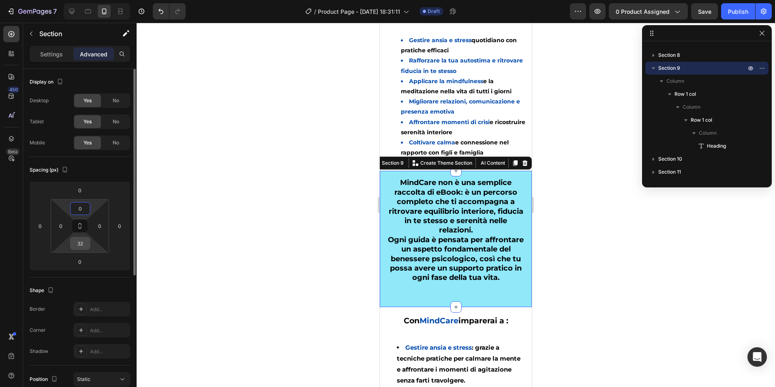
type input "0"
click at [83, 245] on input "32" at bounding box center [80, 243] width 16 height 12
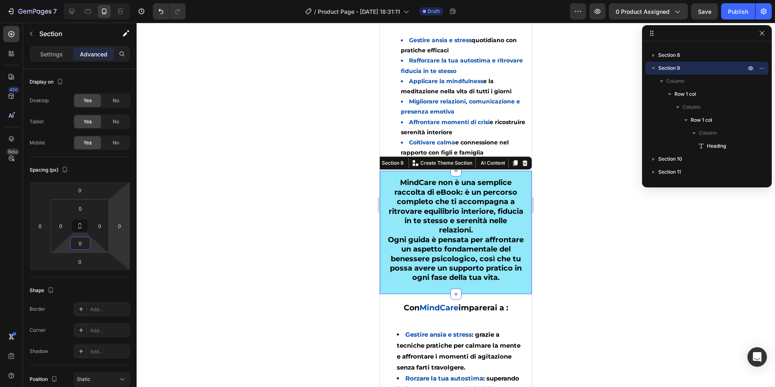
type input "0"
click at [245, 193] on div at bounding box center [456, 205] width 639 height 364
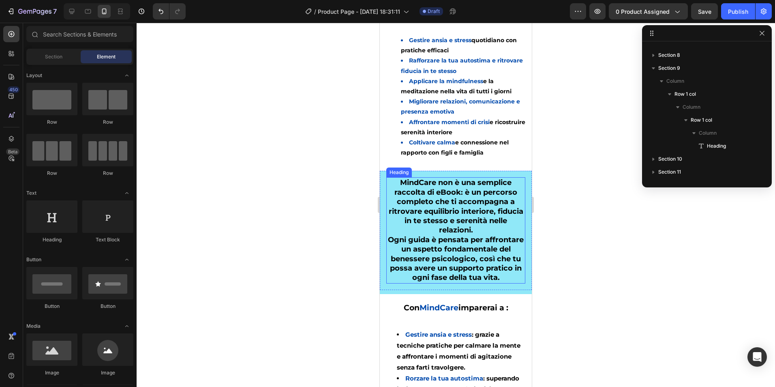
click at [465, 223] on h2 "MindCare non è una semplice raccolta di eBook: è un percorso completo che ti ac…" at bounding box center [455, 230] width 139 height 106
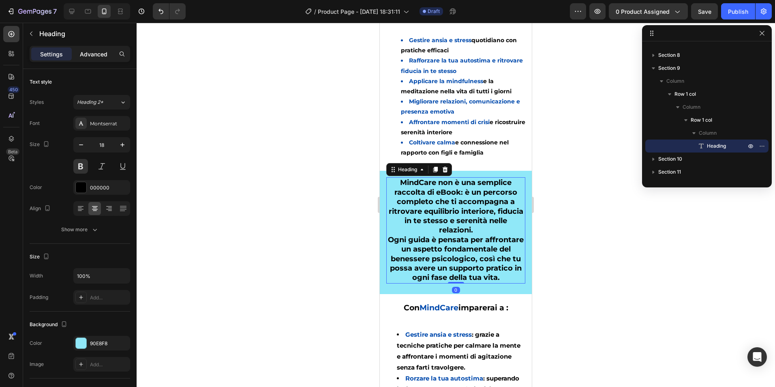
click at [102, 59] on div "Advanced" at bounding box center [93, 53] width 41 height 13
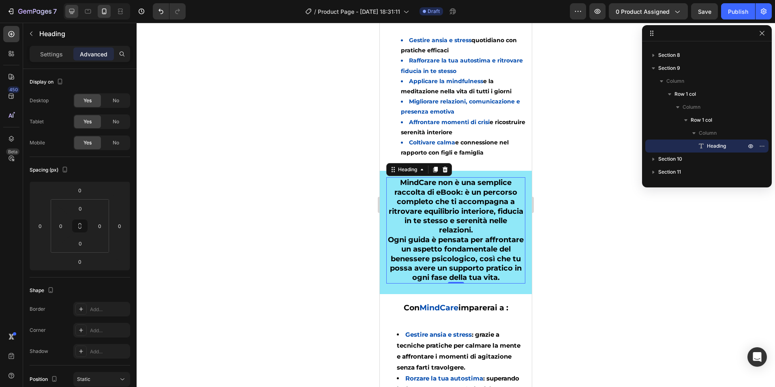
click at [75, 13] on icon at bounding box center [72, 11] width 8 height 8
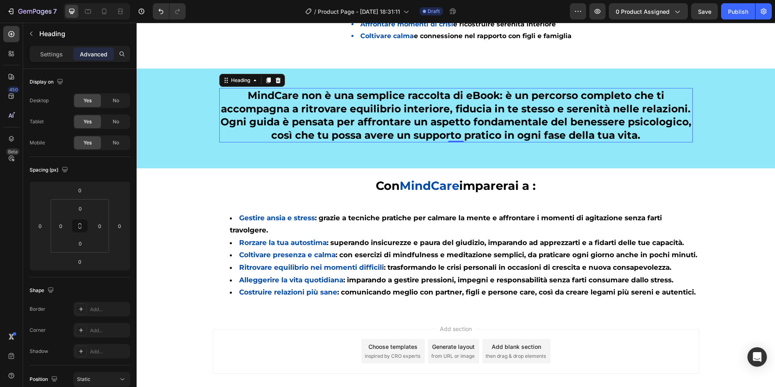
scroll to position [881, 0]
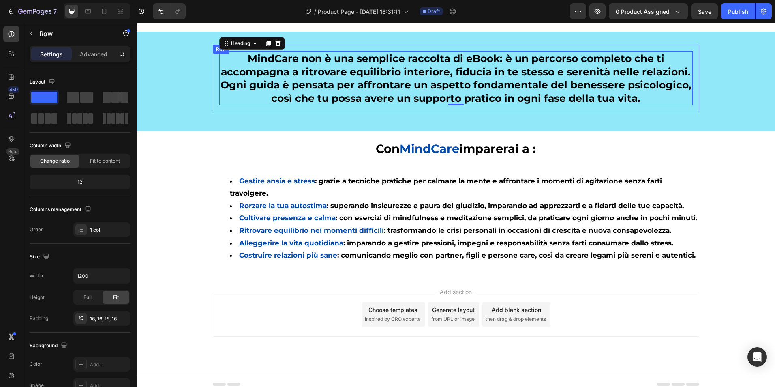
click at [322, 47] on div "MindCare non è una semplice raccolta di eBook: è un percorso completo che ti ac…" at bounding box center [456, 78] width 487 height 67
click at [88, 51] on p "Advanced" at bounding box center [94, 54] width 28 height 9
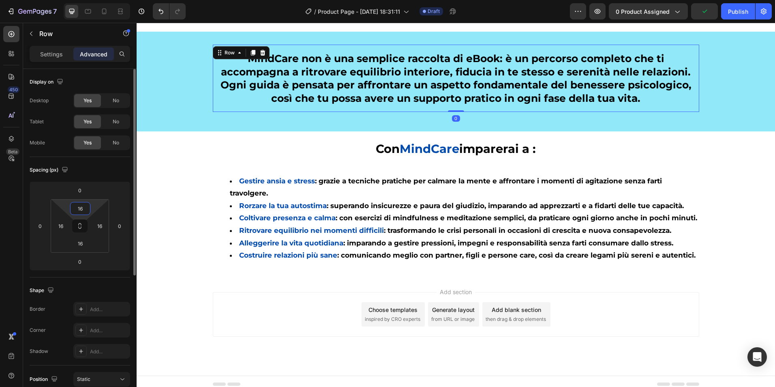
click at [86, 206] on input "16" at bounding box center [80, 208] width 16 height 12
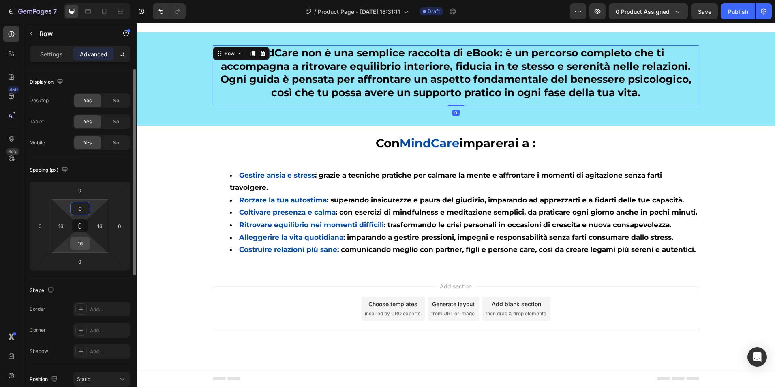
type input "0"
click at [80, 247] on input "16" at bounding box center [80, 243] width 16 height 12
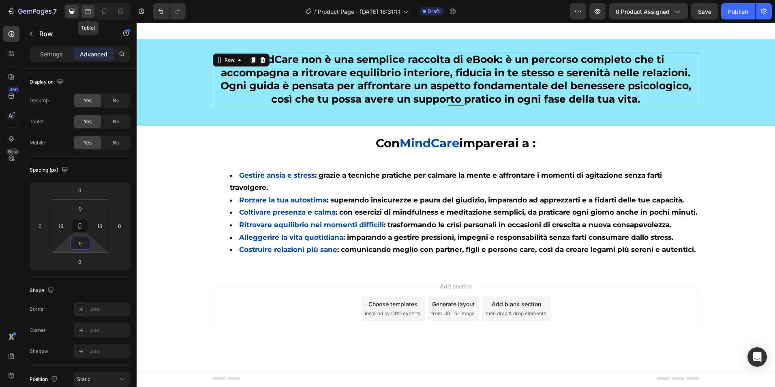
type input "0"
click at [86, 10] on icon at bounding box center [88, 11] width 6 height 4
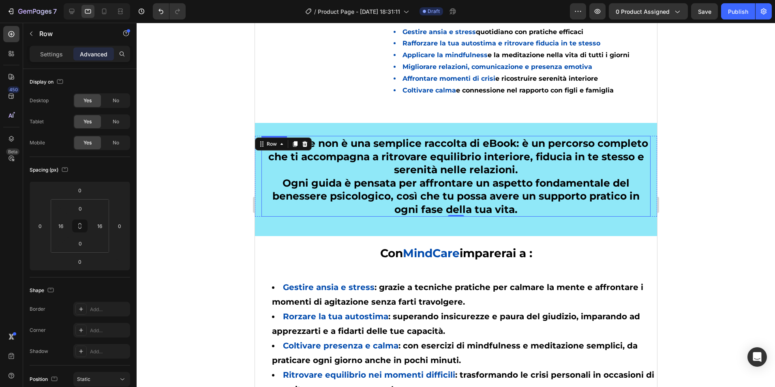
scroll to position [753, 0]
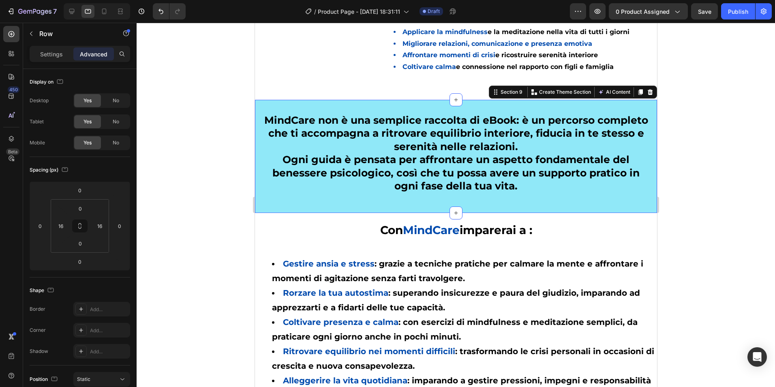
click at [418, 107] on div "MindCare non è una semplice raccolta di eBook: è un percorso completo che ti ac…" at bounding box center [456, 156] width 402 height 113
click at [87, 206] on input "32" at bounding box center [80, 208] width 16 height 12
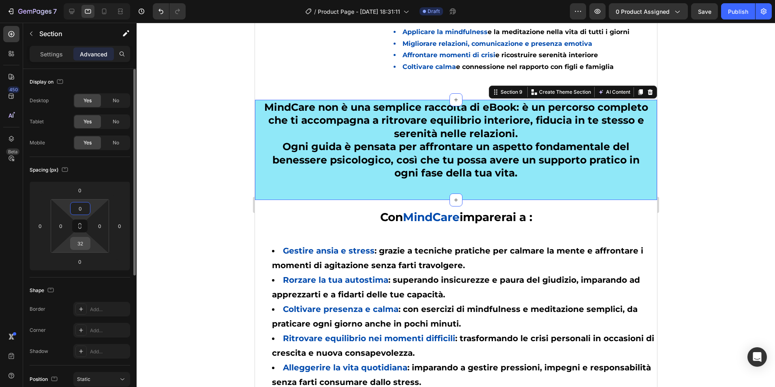
type input "0"
click at [81, 247] on input "32" at bounding box center [80, 243] width 16 height 12
type input "0"
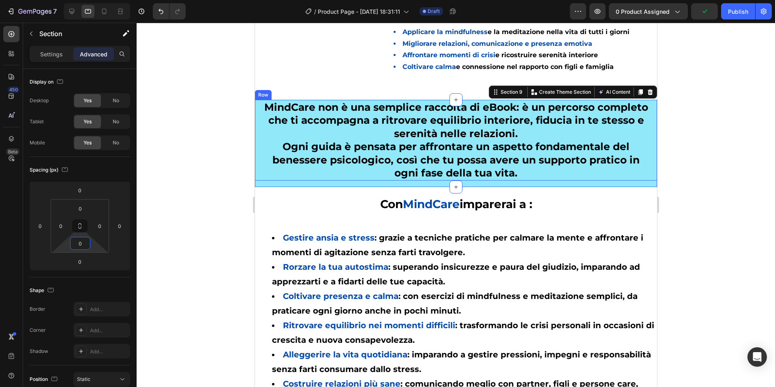
click at [211, 189] on div at bounding box center [456, 205] width 639 height 364
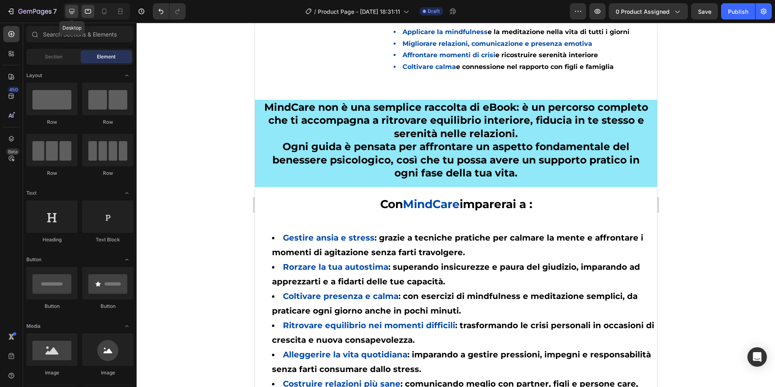
click at [76, 11] on div at bounding box center [71, 11] width 13 height 13
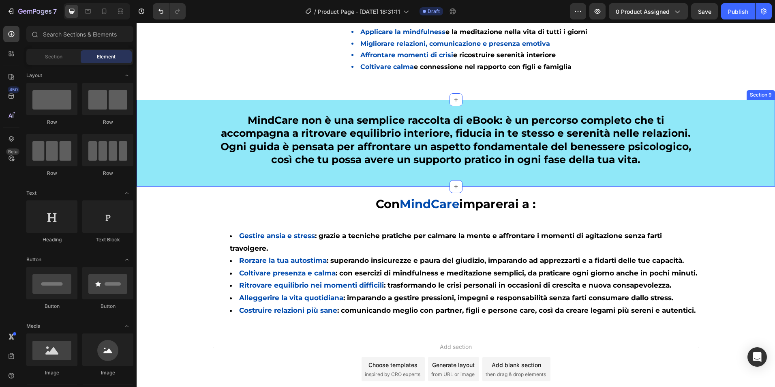
click at [275, 101] on div "MindCare non è una semplice raccolta di eBook: è un percorso completo che ti ac…" at bounding box center [456, 143] width 639 height 87
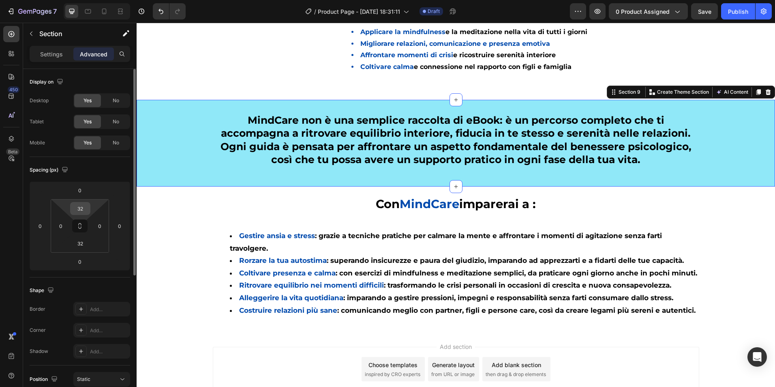
click at [80, 203] on div "32" at bounding box center [80, 208] width 20 height 13
click at [80, 210] on input "32" at bounding box center [80, 208] width 16 height 12
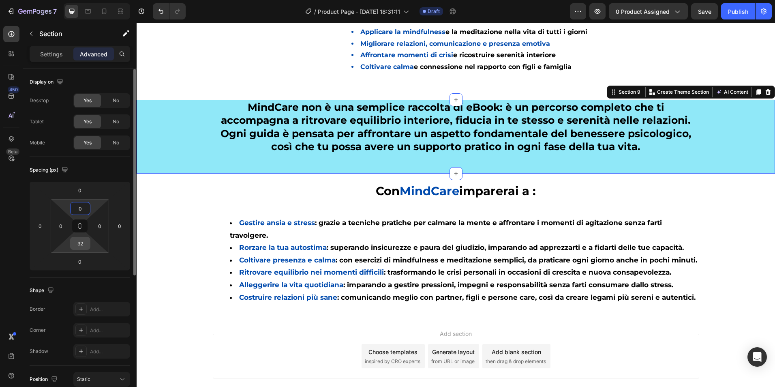
type input "0"
click at [83, 242] on input "32" at bounding box center [80, 243] width 16 height 12
type input "0"
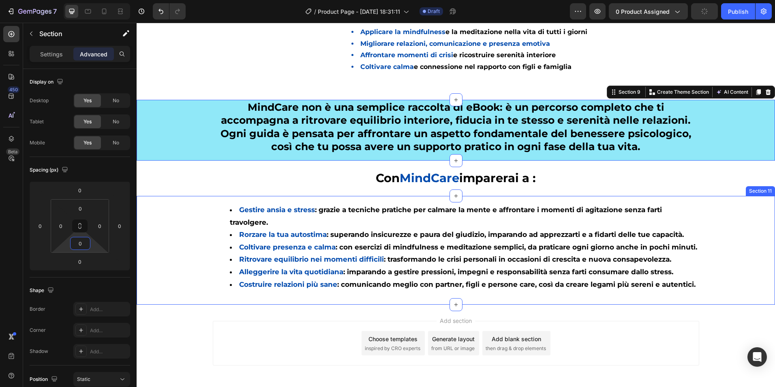
click at [174, 241] on div "Gestire ansia e stress : grazie a tecniche pratiche per calmare la mente e affr…" at bounding box center [456, 250] width 639 height 109
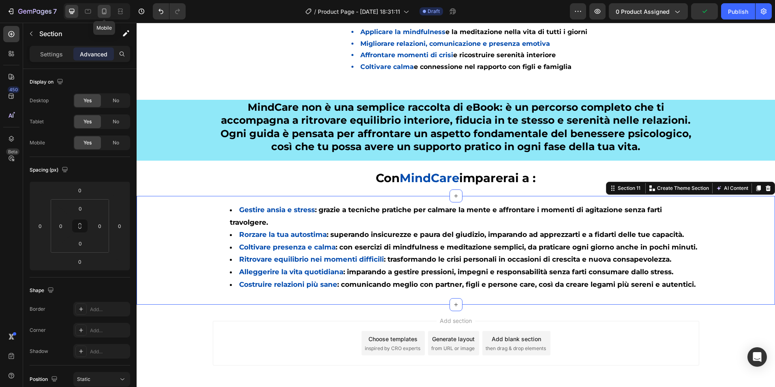
click at [104, 14] on icon at bounding box center [104, 12] width 4 height 6
type input "15"
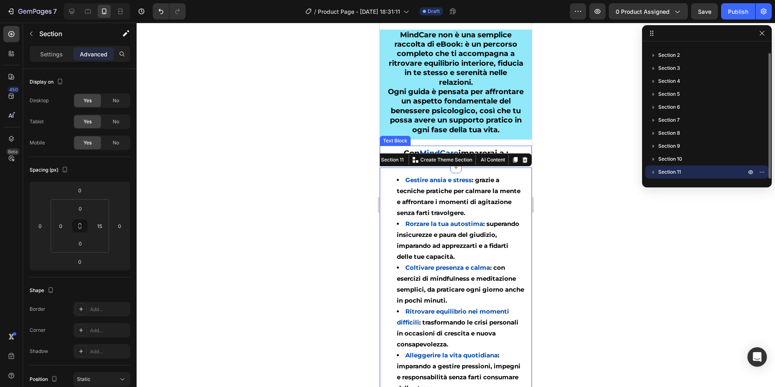
scroll to position [962, 0]
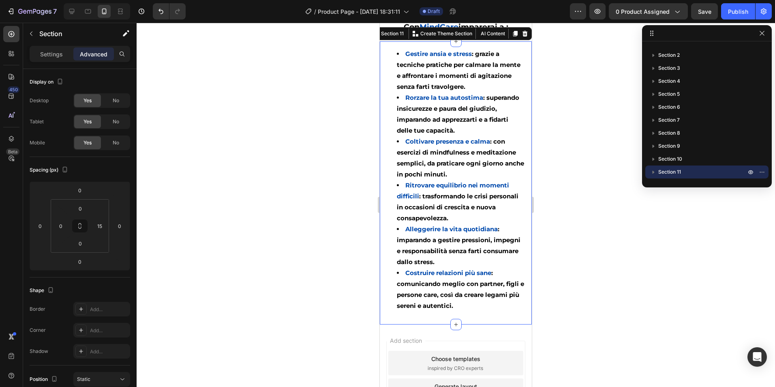
click at [583, 108] on div at bounding box center [456, 205] width 639 height 364
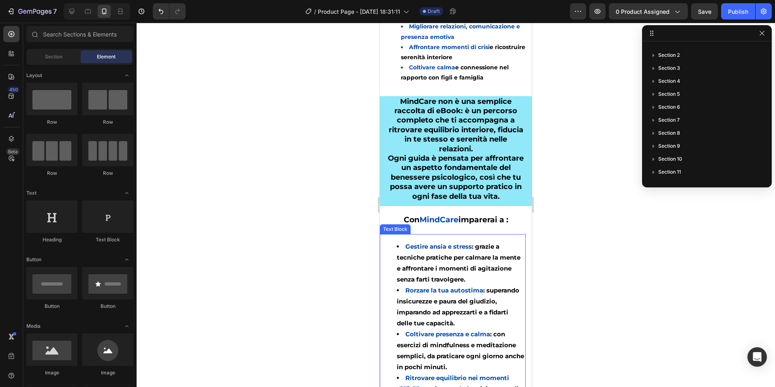
scroll to position [759, 0]
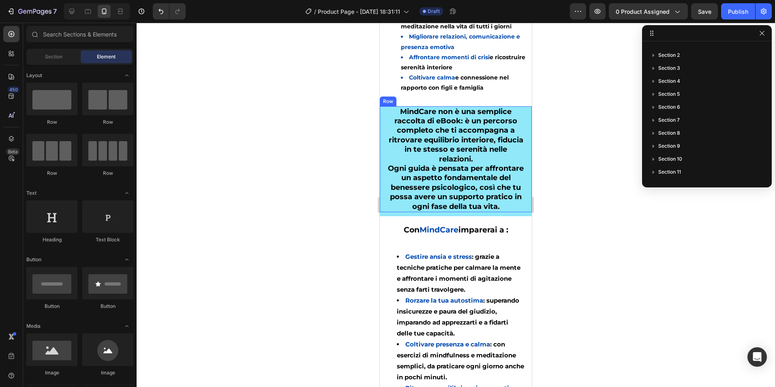
click at [382, 113] on div "MindCare non è una semplice raccolta di eBook: è un percorso completo che ti ac…" at bounding box center [456, 159] width 152 height 106
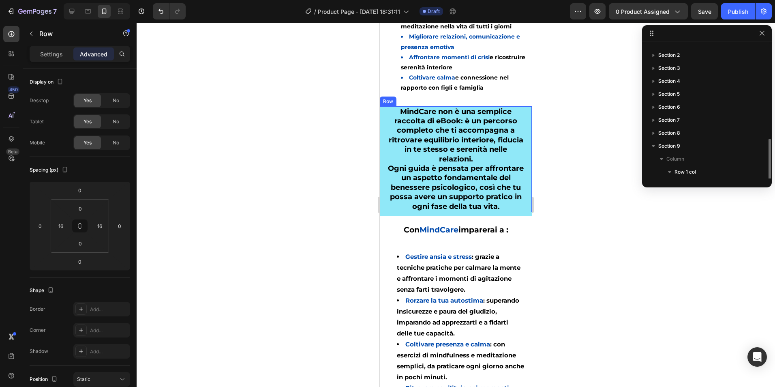
scroll to position [61, 0]
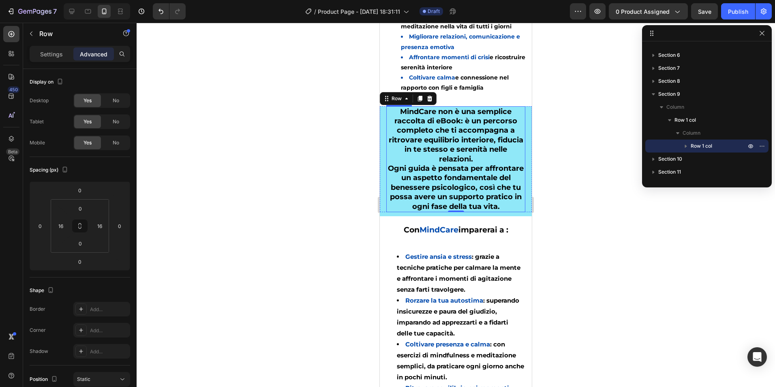
click at [425, 150] on h2 "MindCare non è una semplice raccolta di eBook: è un percorso completo che ti ac…" at bounding box center [455, 159] width 139 height 106
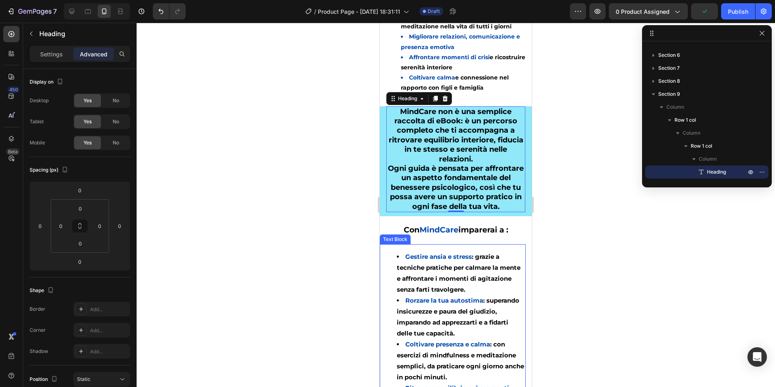
click at [311, 261] on div at bounding box center [456, 205] width 639 height 364
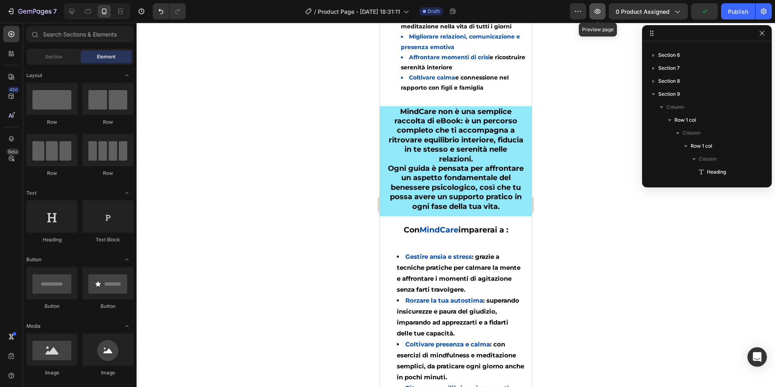
click at [596, 13] on icon "button" at bounding box center [598, 11] width 8 height 8
click at [73, 14] on icon at bounding box center [71, 11] width 5 height 5
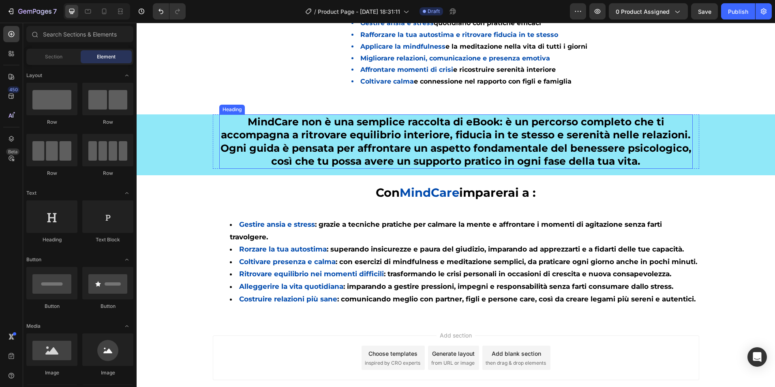
click at [296, 122] on h2 "MindCare non è una semplice raccolta di eBook: è un percorso completo che ti ac…" at bounding box center [456, 141] width 474 height 54
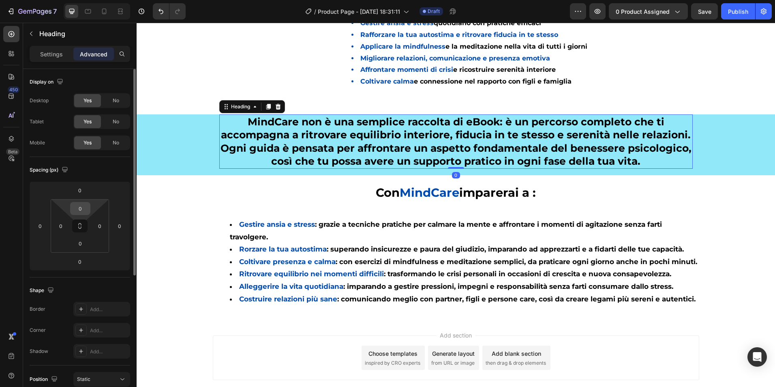
click at [83, 211] on input "0" at bounding box center [80, 208] width 16 height 12
type input "5"
type input "0"
click at [86, 190] on input "0" at bounding box center [80, 190] width 16 height 12
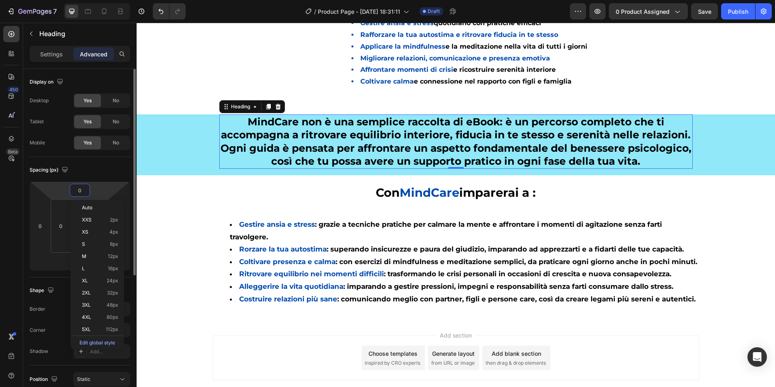
type input "5"
type input "8"
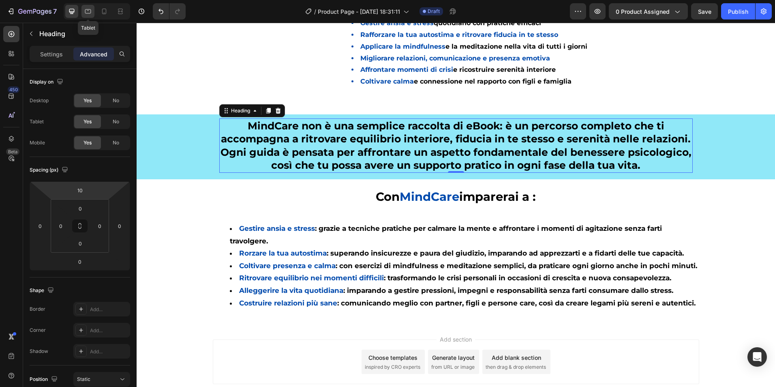
click at [87, 13] on icon at bounding box center [88, 11] width 6 height 4
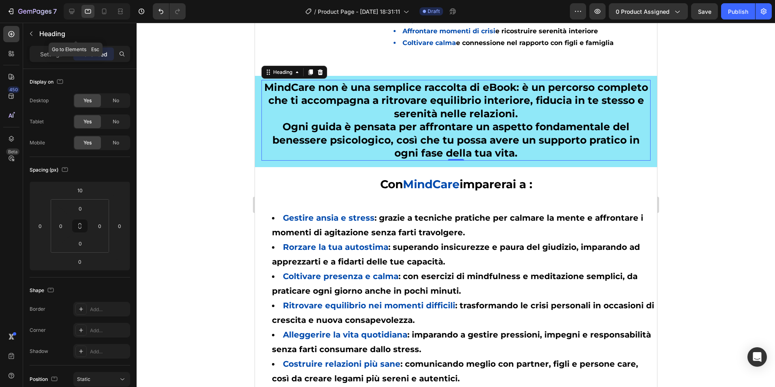
scroll to position [806, 0]
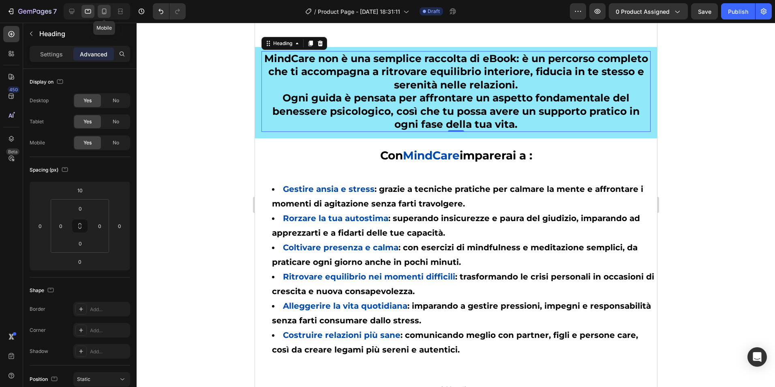
click at [100, 10] on div at bounding box center [104, 11] width 13 height 13
type input "0"
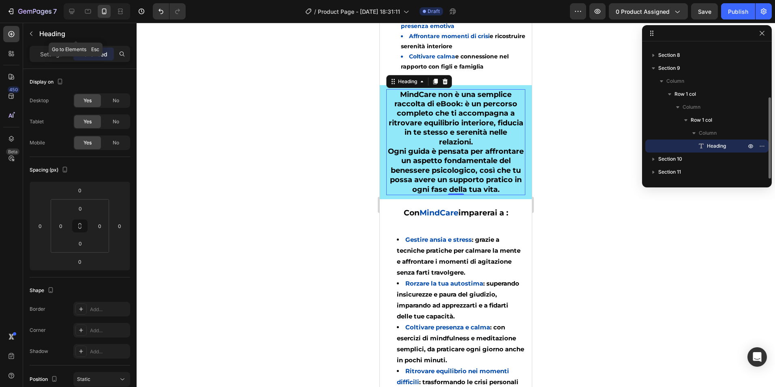
scroll to position [818, 0]
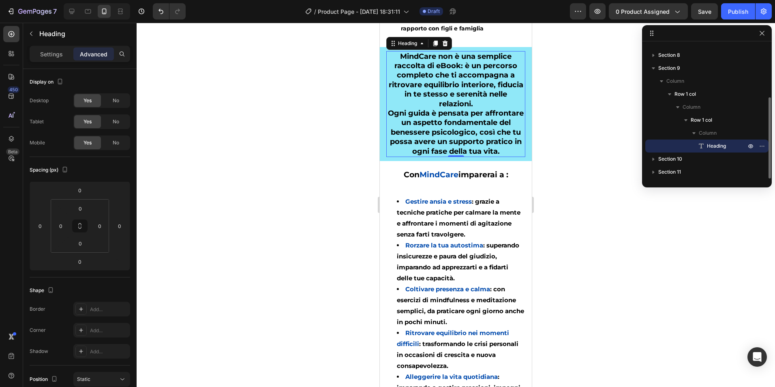
click at [313, 89] on div at bounding box center [456, 205] width 639 height 364
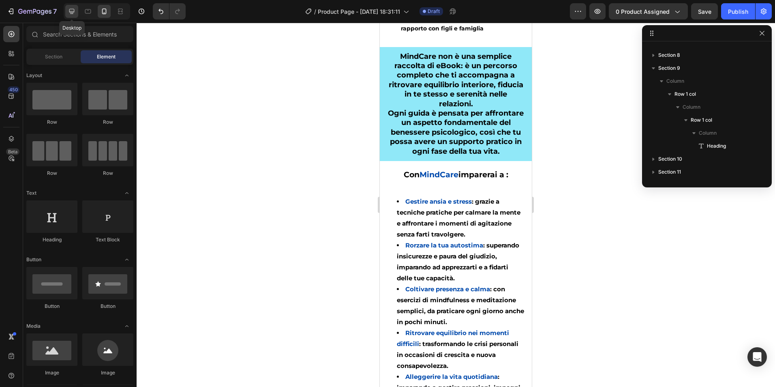
click at [71, 15] on icon at bounding box center [72, 11] width 8 height 8
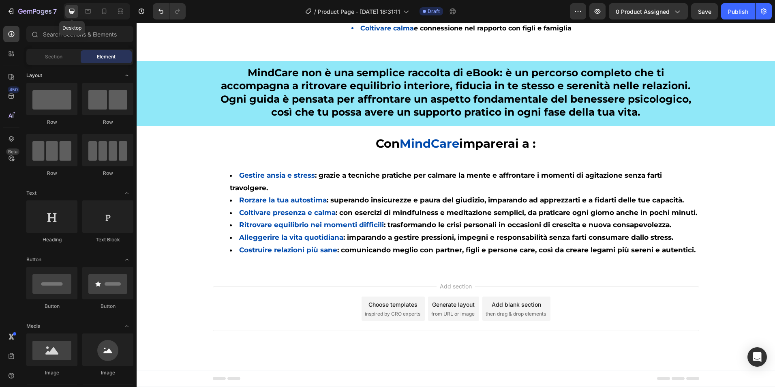
scroll to position [767, 0]
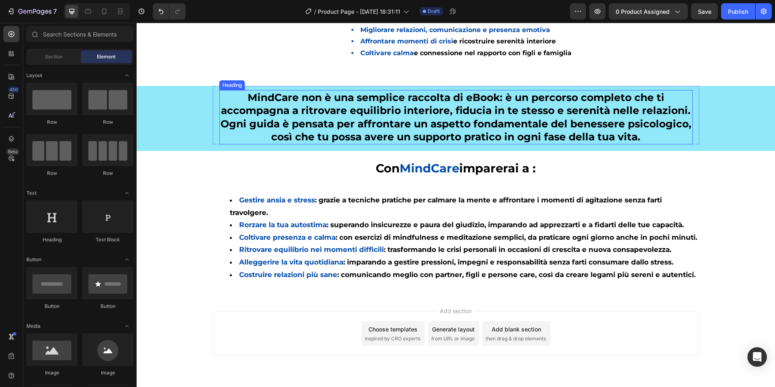
click at [302, 97] on h2 "MindCare non è una semplice raccolta di eBook: è un percorso completo che ti ac…" at bounding box center [456, 117] width 474 height 54
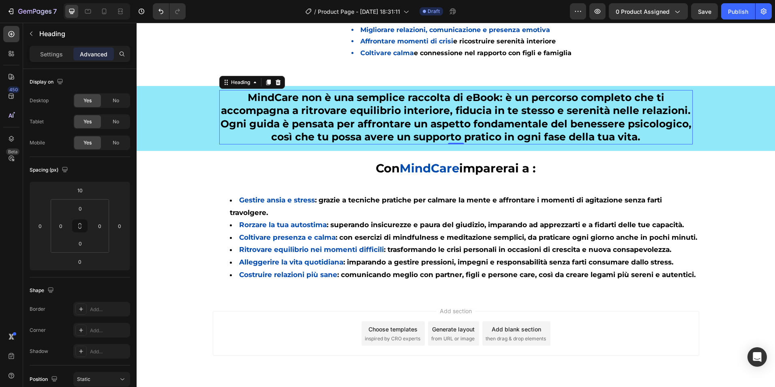
click at [291, 98] on h2 "MindCare non è una semplice raccolta di eBook: è un percorso completo che ti ac…" at bounding box center [456, 117] width 474 height 54
click at [293, 98] on p "MindCare non è una semplice raccolta di eBook: è un percorso completo che ti ac…" at bounding box center [456, 117] width 472 height 53
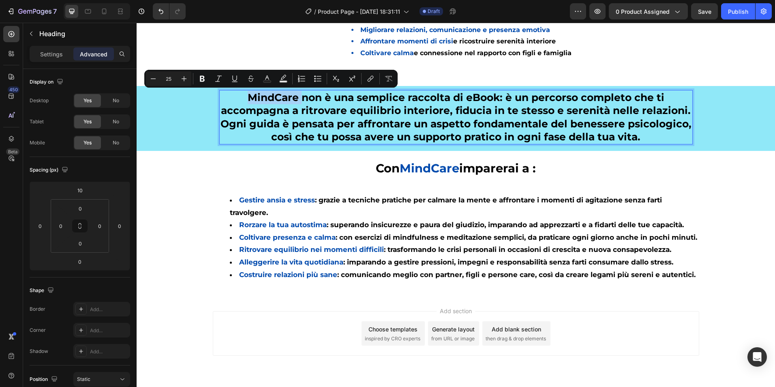
drag, startPoint x: 293, startPoint y: 98, endPoint x: 256, endPoint y: 100, distance: 36.9
click at [256, 100] on p "MindCare non è una semplice raccolta di eBook: è un percorso completo che ti ac…" at bounding box center [456, 117] width 472 height 53
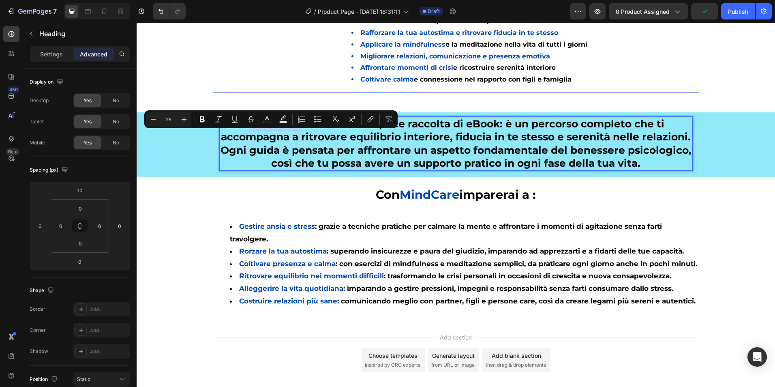
scroll to position [726, 0]
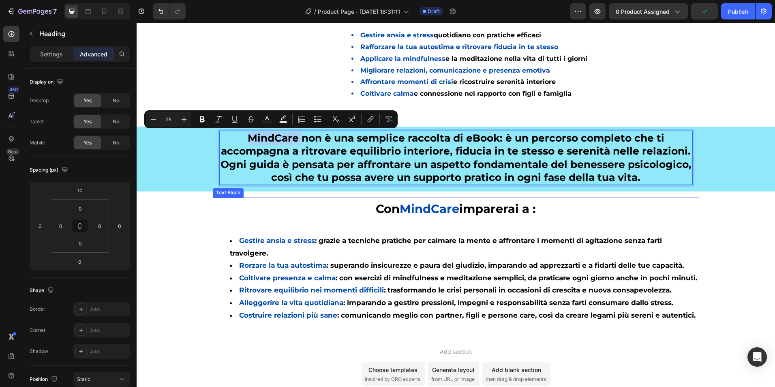
click at [429, 205] on span "MindCare" at bounding box center [430, 209] width 60 height 14
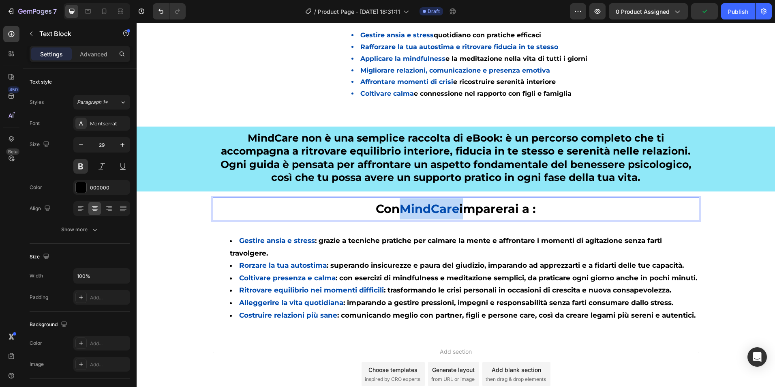
click at [429, 205] on span "MindCare" at bounding box center [430, 209] width 60 height 14
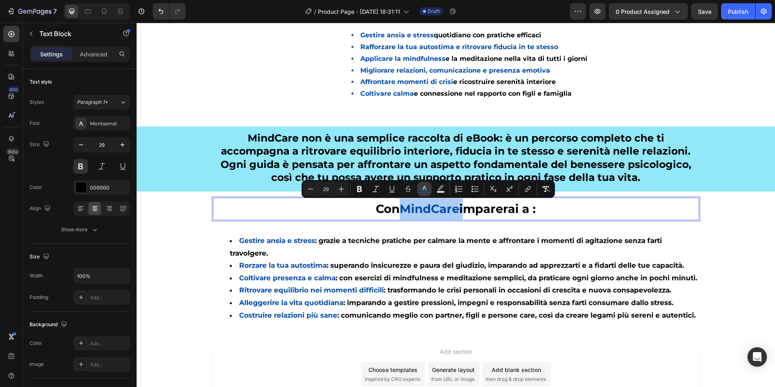
click at [421, 188] on icon "Editor contextual toolbar" at bounding box center [425, 189] width 8 height 8
type input "004AAD"
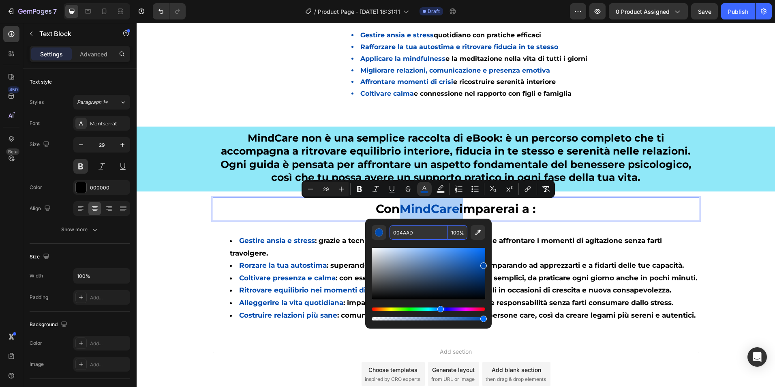
click at [402, 228] on input "004AAD" at bounding box center [419, 232] width 58 height 15
click at [266, 131] on p "MindCare non è una semplice raccolta di eBook: è un percorso completo che ti ac…" at bounding box center [456, 157] width 472 height 53
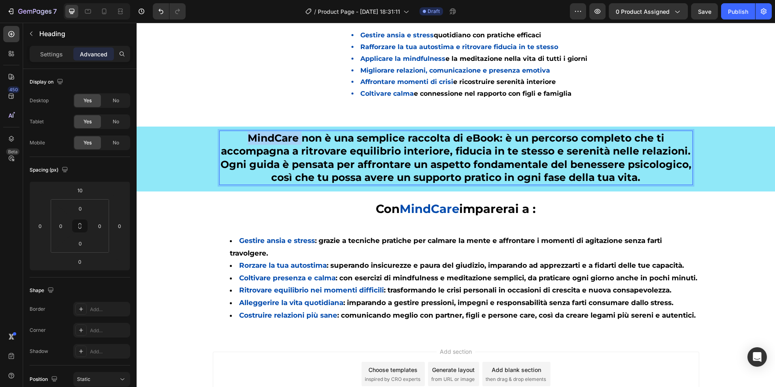
click at [266, 134] on p "MindCare non è una semplice raccolta di eBook: è un percorso completo che ti ac…" at bounding box center [456, 157] width 472 height 53
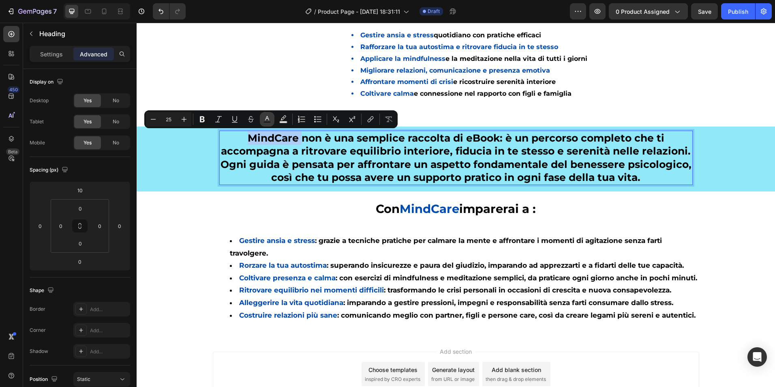
click at [265, 116] on icon "Editor contextual toolbar" at bounding box center [267, 119] width 8 height 8
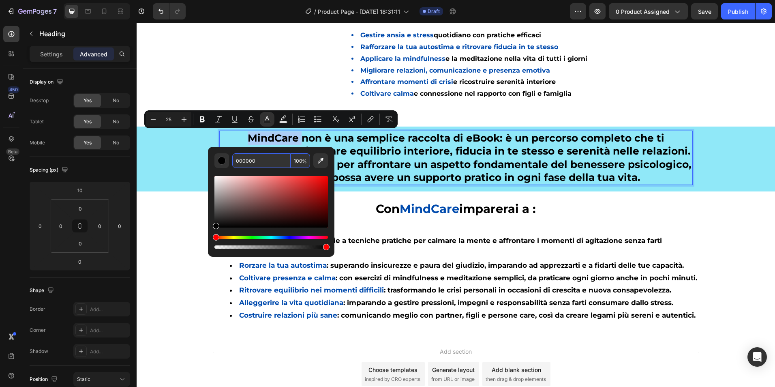
click at [252, 165] on input "000000" at bounding box center [261, 160] width 58 height 15
paste input "4AAD"
type input "004AAD"
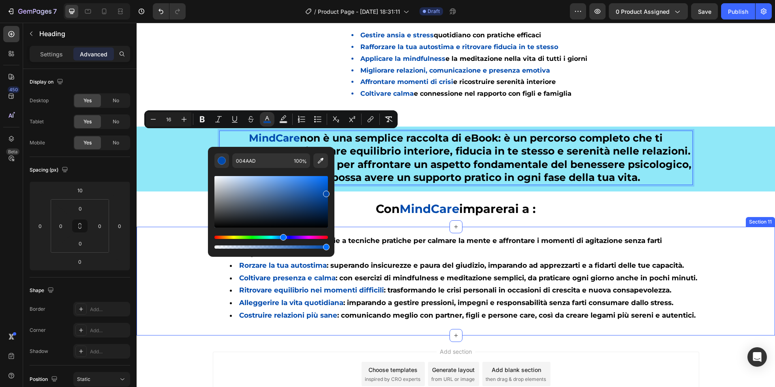
click at [190, 242] on div "Gestire ansia e stress : grazie a tecniche pratiche per calmare la mente e affr…" at bounding box center [456, 281] width 639 height 109
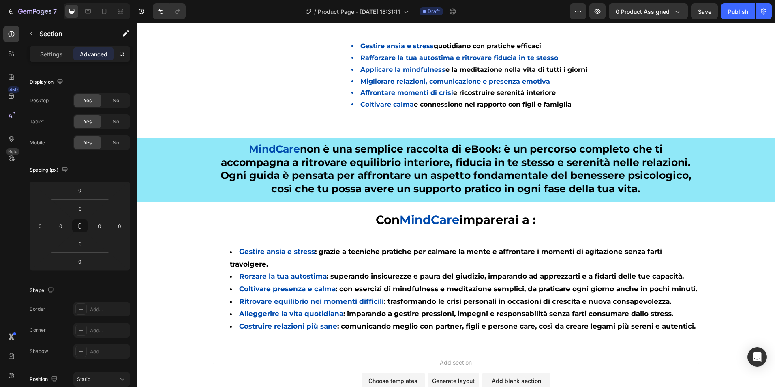
scroll to position [819, 0]
